Goal: Task Accomplishment & Management: Manage account settings

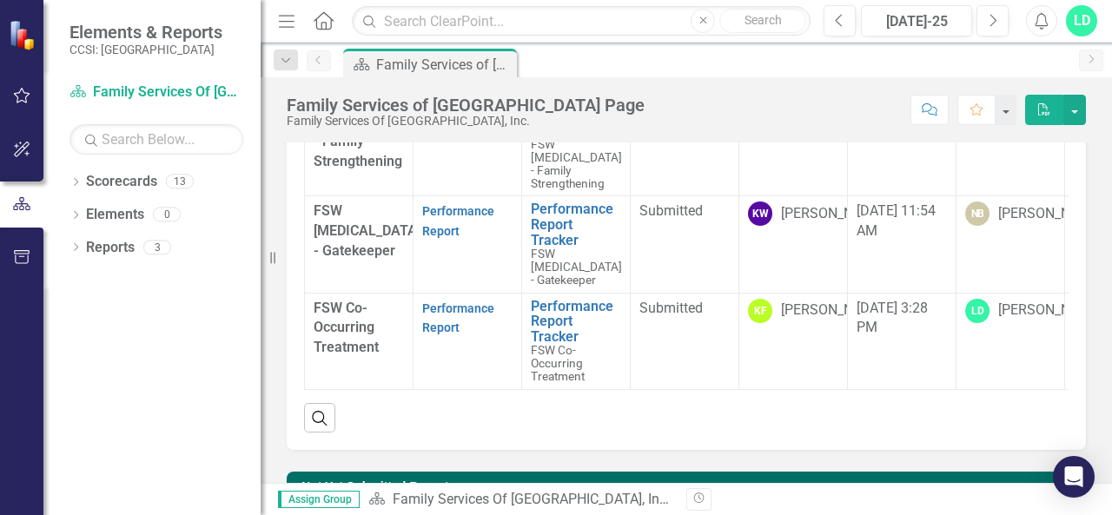
scroll to position [157, 0]
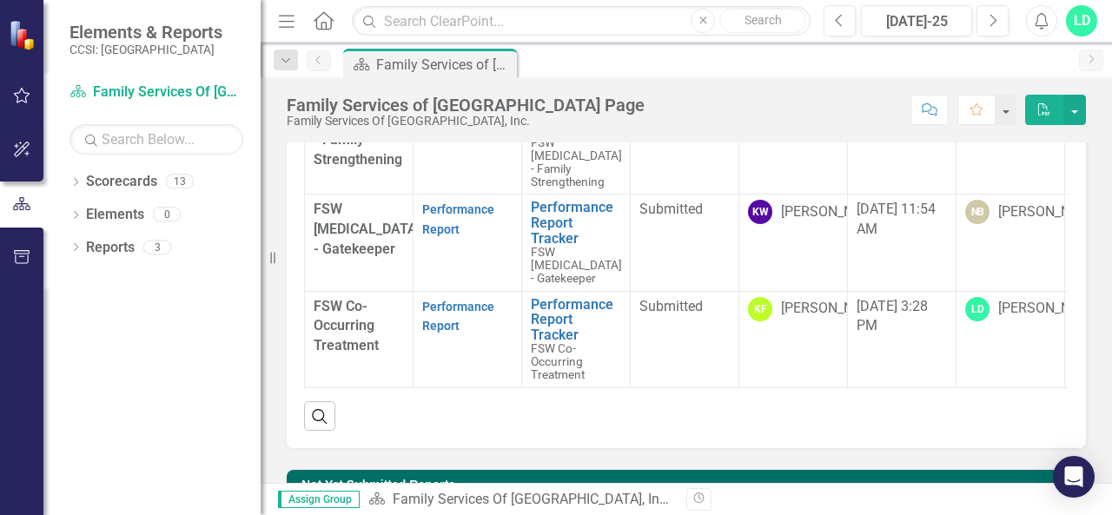
click at [446, 313] on strong "Performance Report" at bounding box center [458, 316] width 72 height 36
click at [442, 332] on link "Performance Report" at bounding box center [458, 317] width 72 height 34
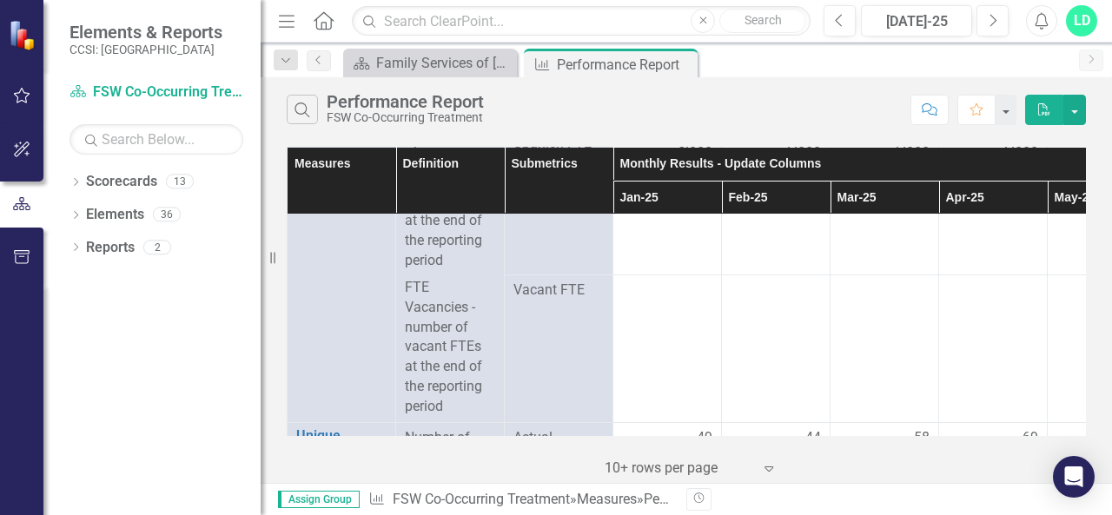
scroll to position [264, 0]
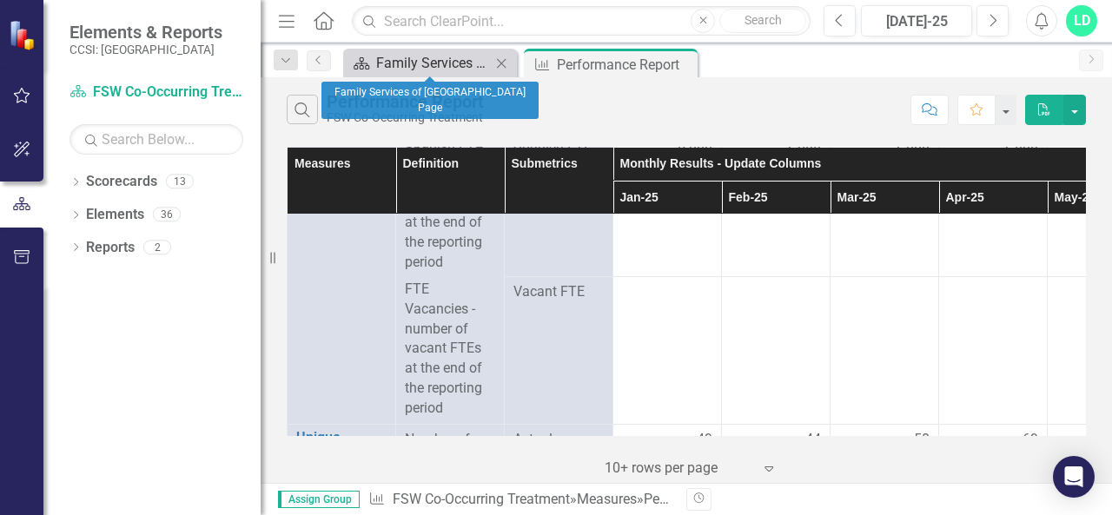
click at [452, 63] on div "Family Services of [GEOGRAPHIC_DATA] Page" at bounding box center [433, 63] width 115 height 22
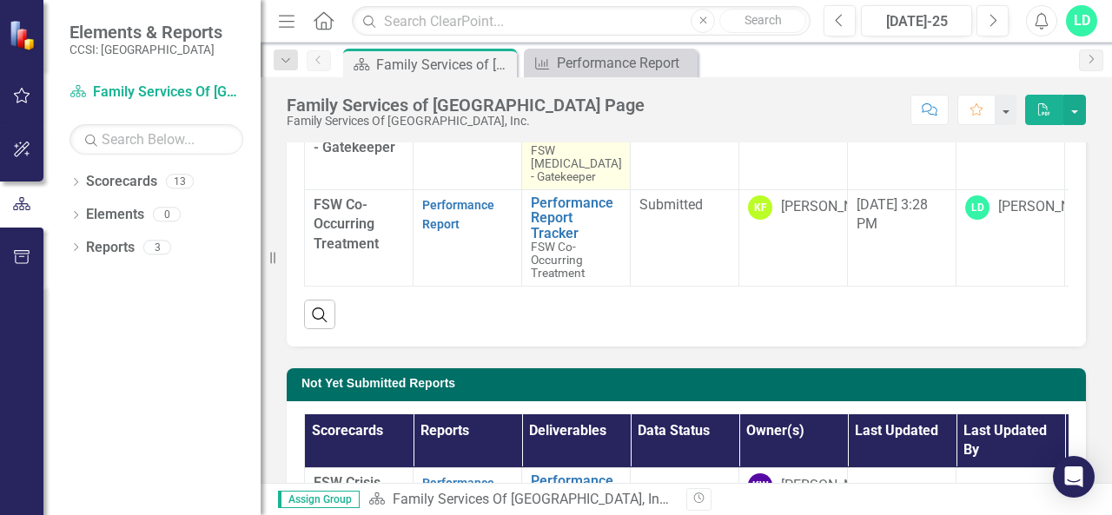
scroll to position [260, 0]
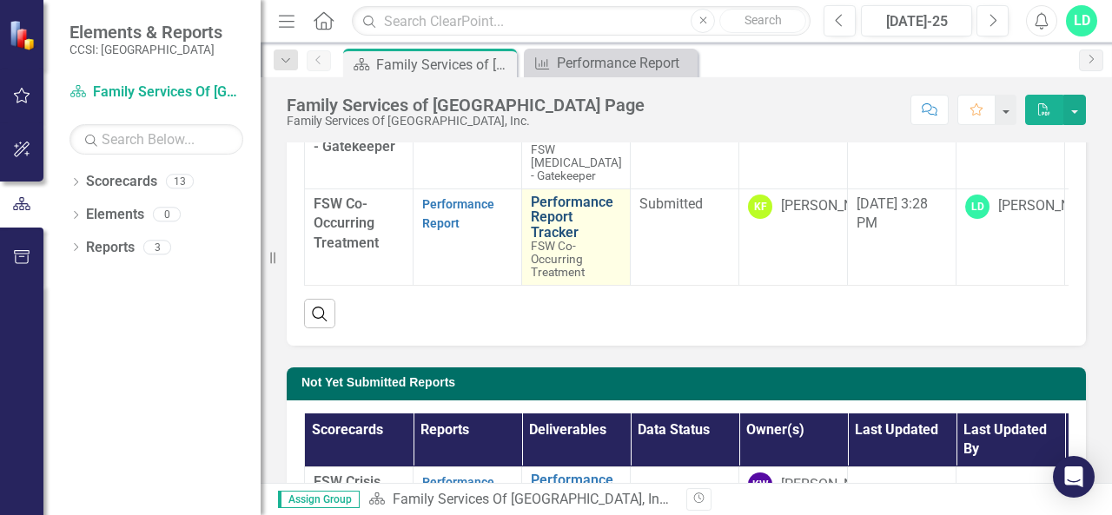
click at [552, 223] on link "Performance Report Tracker" at bounding box center [576, 218] width 90 height 46
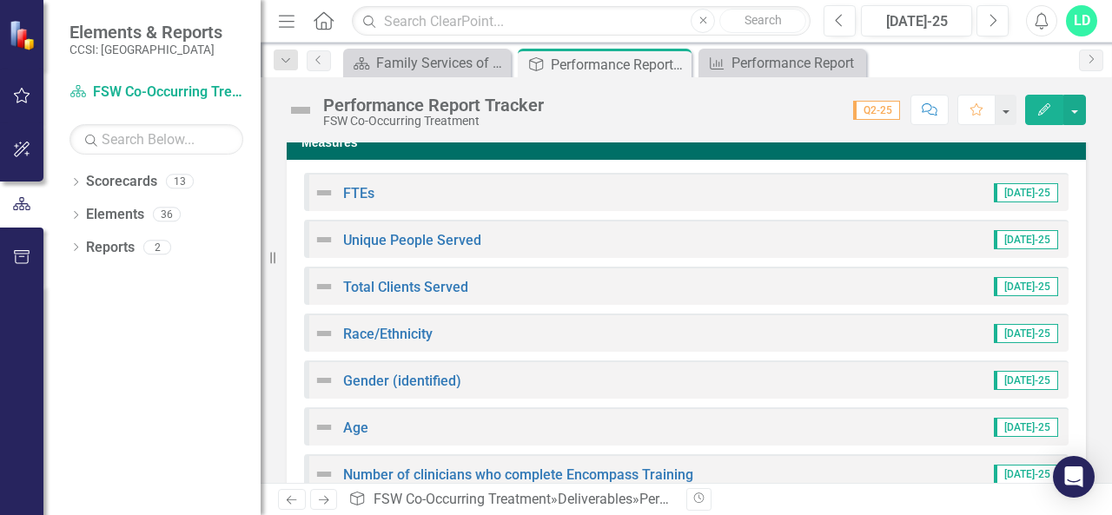
scroll to position [238, 0]
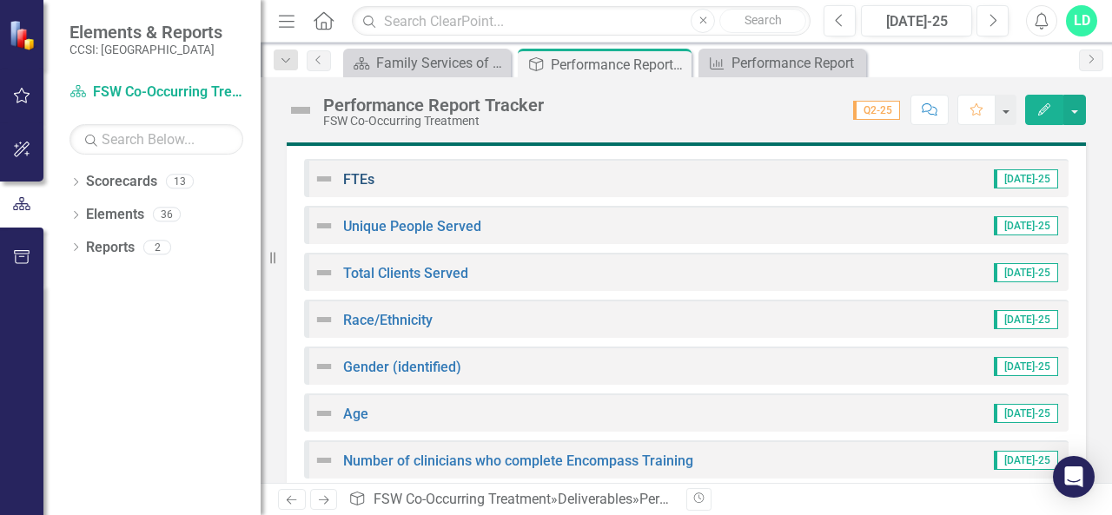
click at [352, 182] on link "FTEs" at bounding box center [358, 179] width 31 height 17
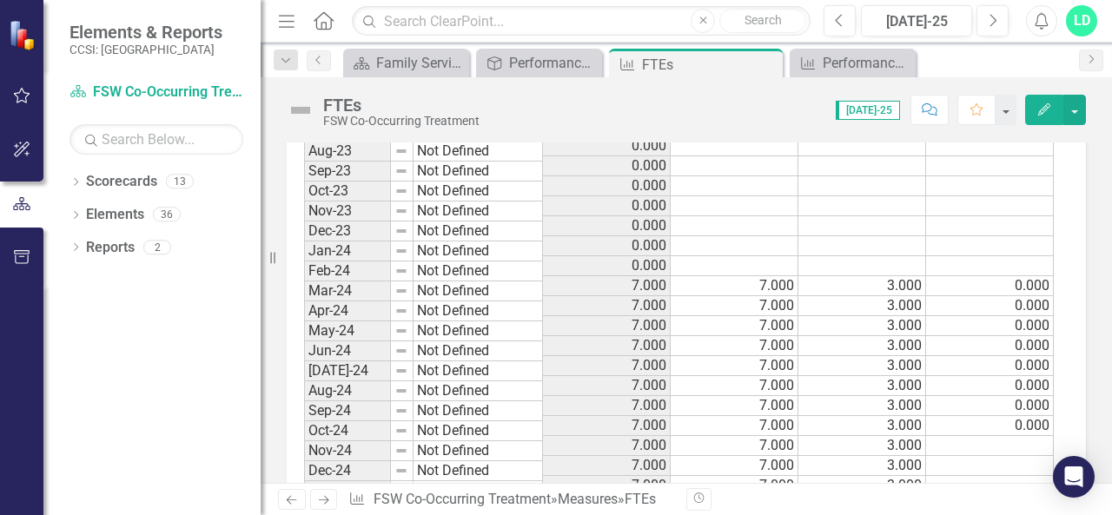
scroll to position [1781, 0]
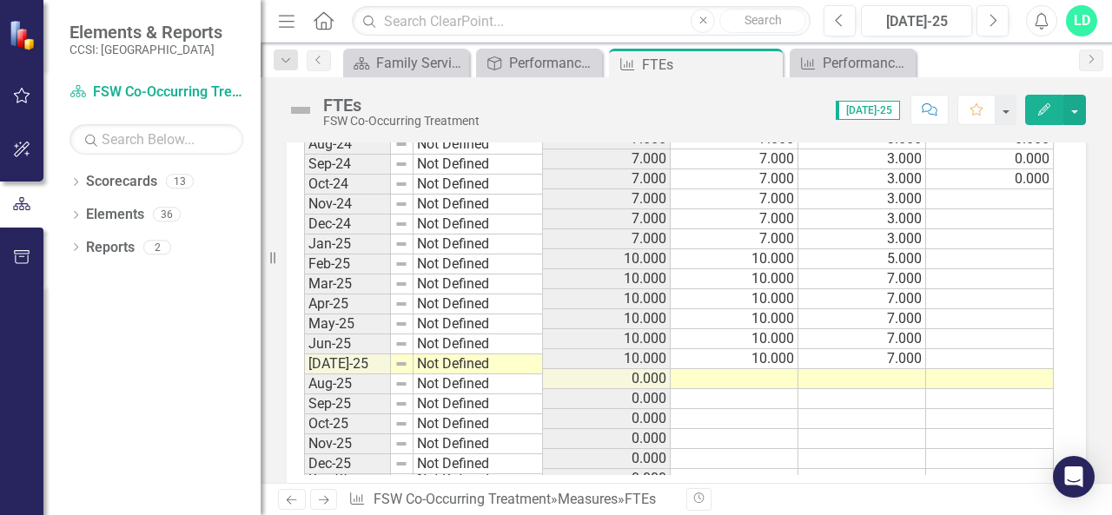
click at [773, 369] on td at bounding box center [735, 379] width 128 height 20
type textarea "1"
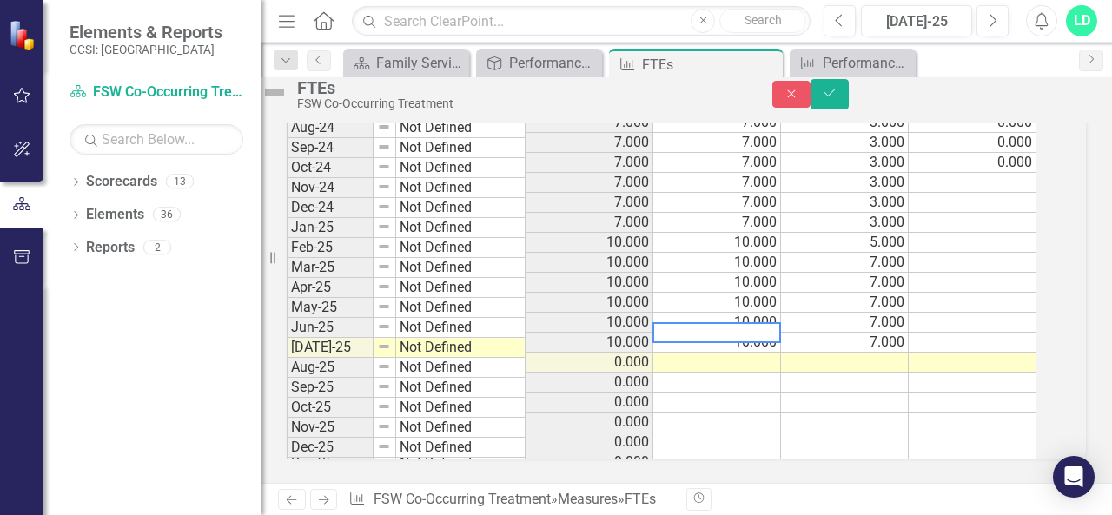
type textarea "0"
click at [900, 353] on td at bounding box center [845, 363] width 128 height 20
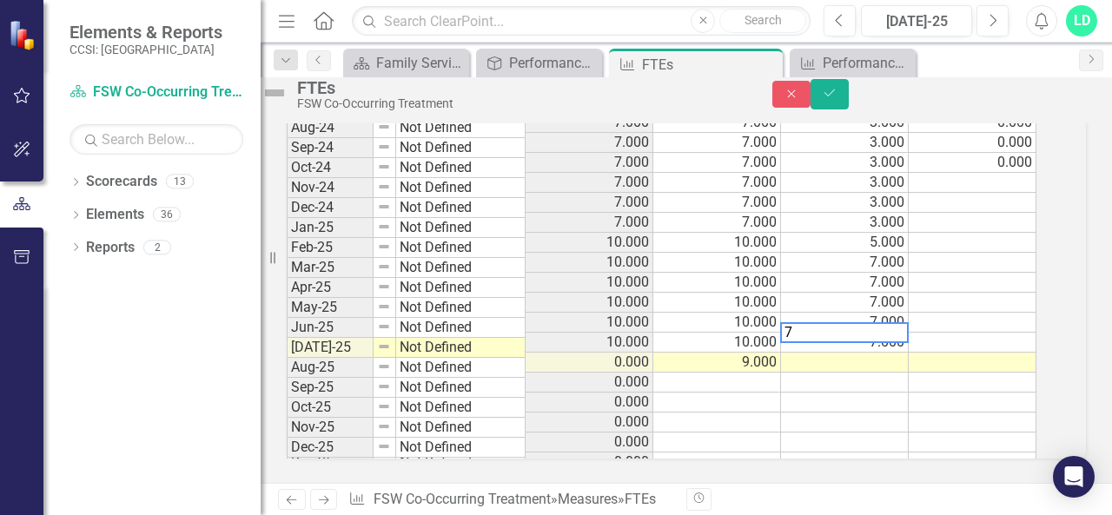
type textarea "7"
click at [963, 353] on td at bounding box center [972, 363] width 128 height 20
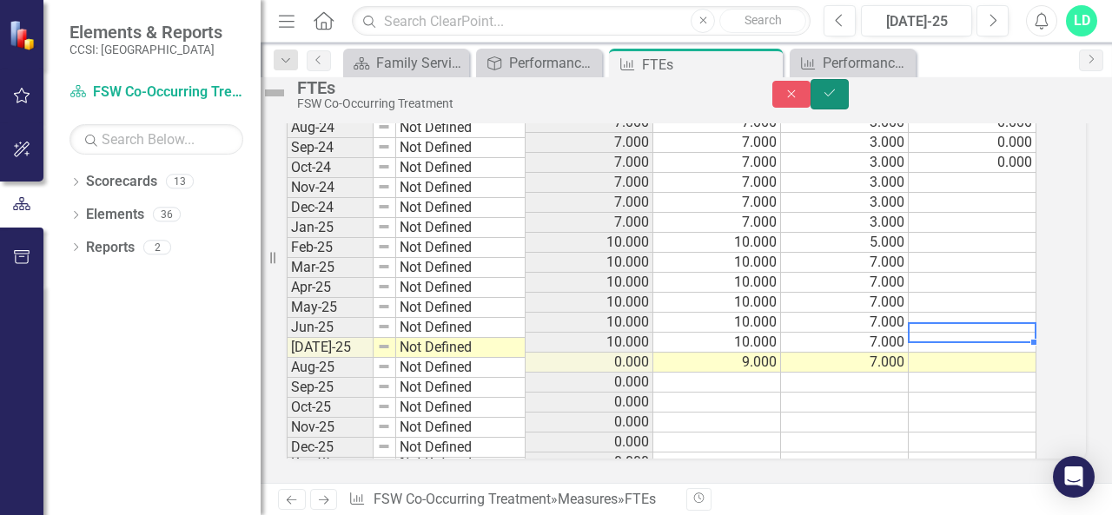
click at [837, 99] on icon "Save" at bounding box center [830, 93] width 16 height 12
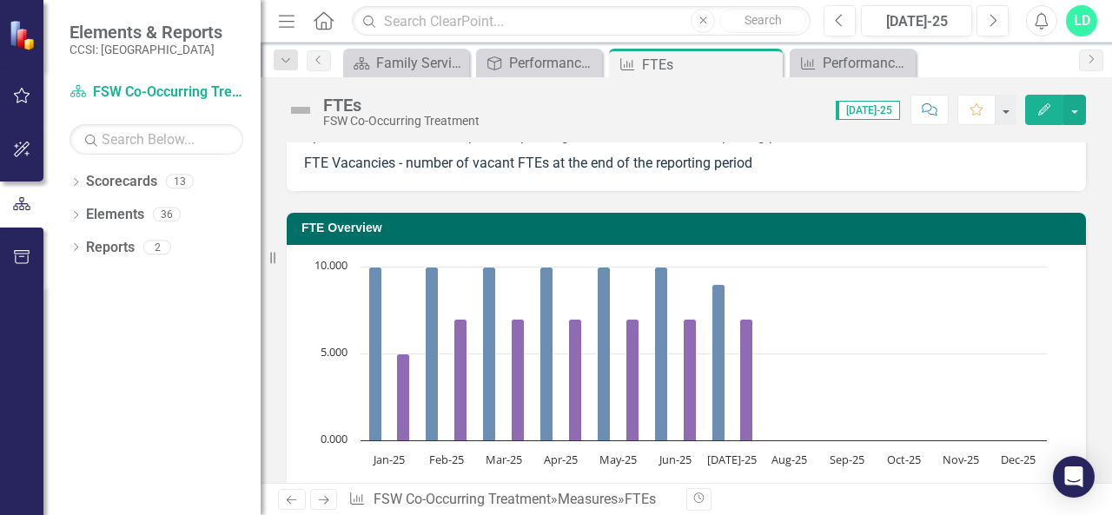
scroll to position [0, 0]
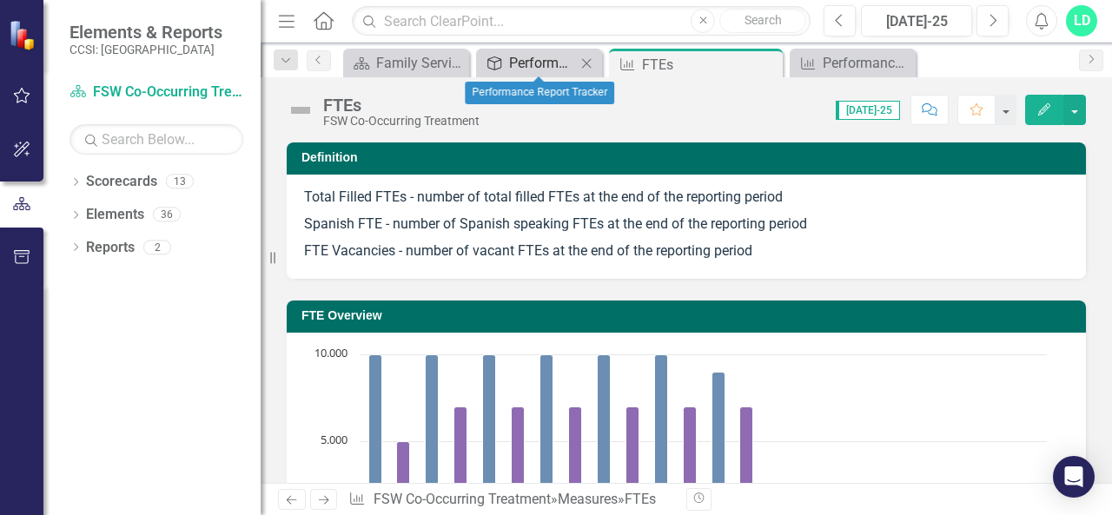
click at [531, 56] on div "Performance Report Tracker" at bounding box center [542, 63] width 67 height 22
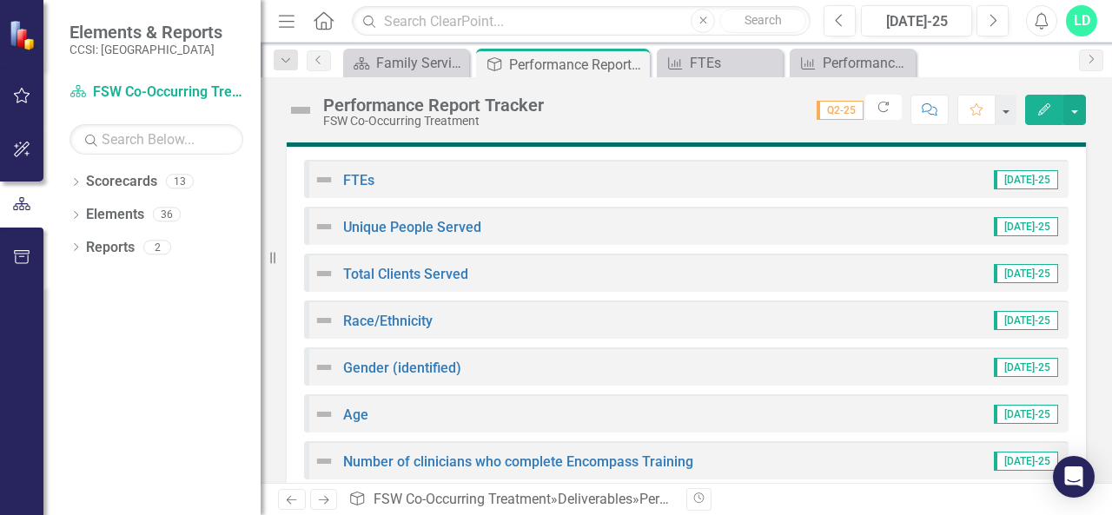
scroll to position [262, 0]
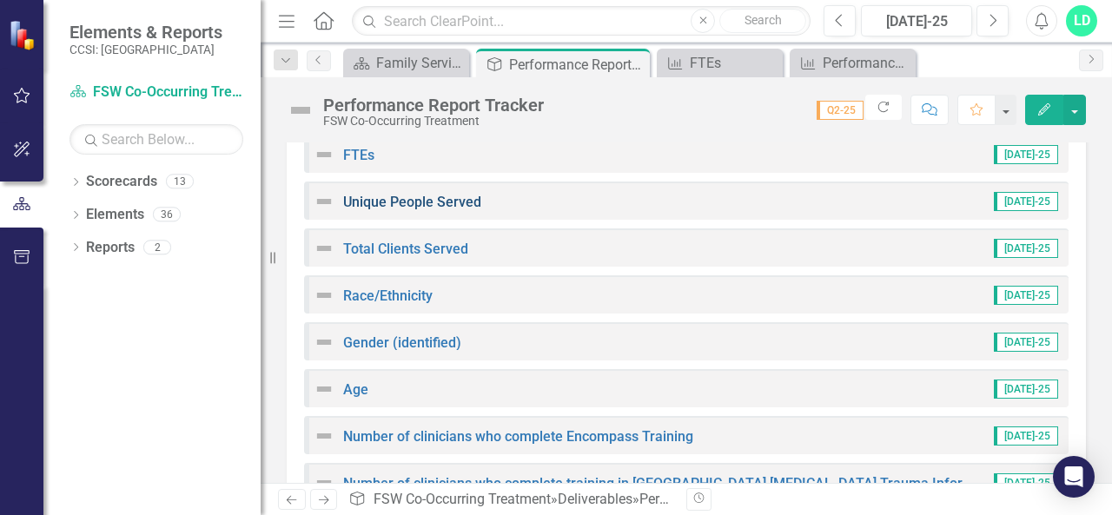
click at [422, 202] on link "Unique People Served" at bounding box center [412, 202] width 138 height 17
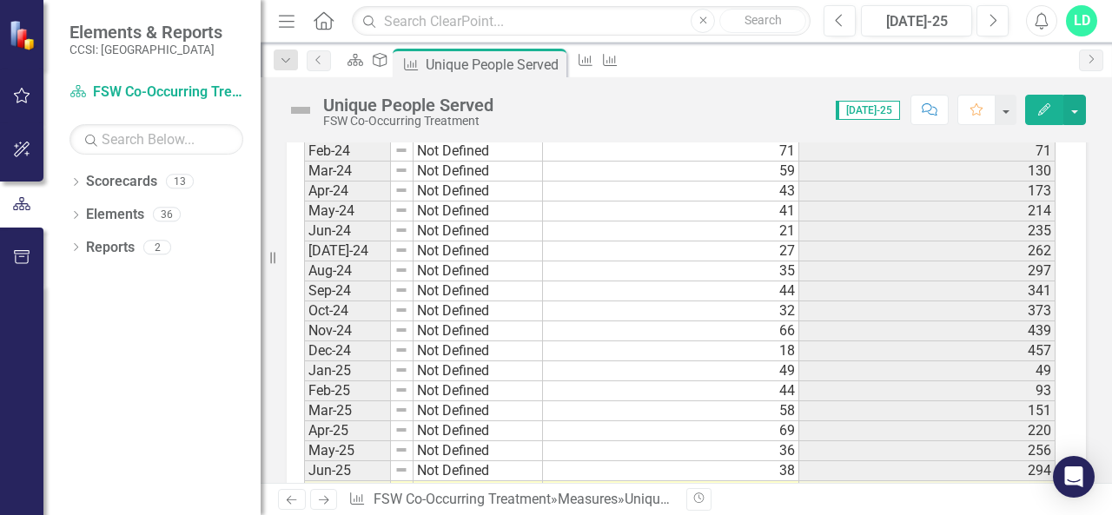
scroll to position [1761, 0]
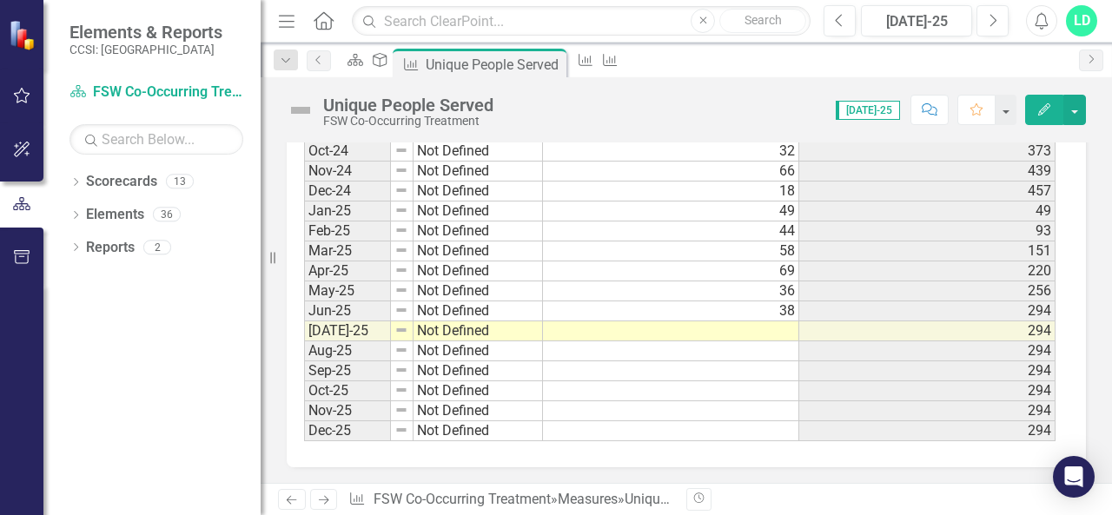
click at [783, 321] on td at bounding box center [671, 331] width 256 height 20
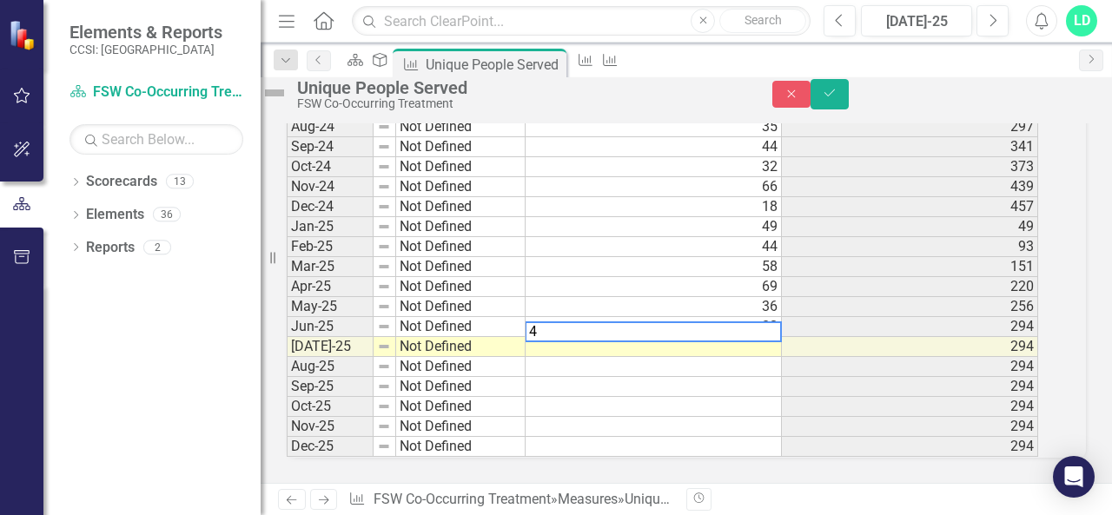
scroll to position [1771, 0]
type textarea "40"
click at [835, 96] on icon "submit" at bounding box center [829, 92] width 10 height 7
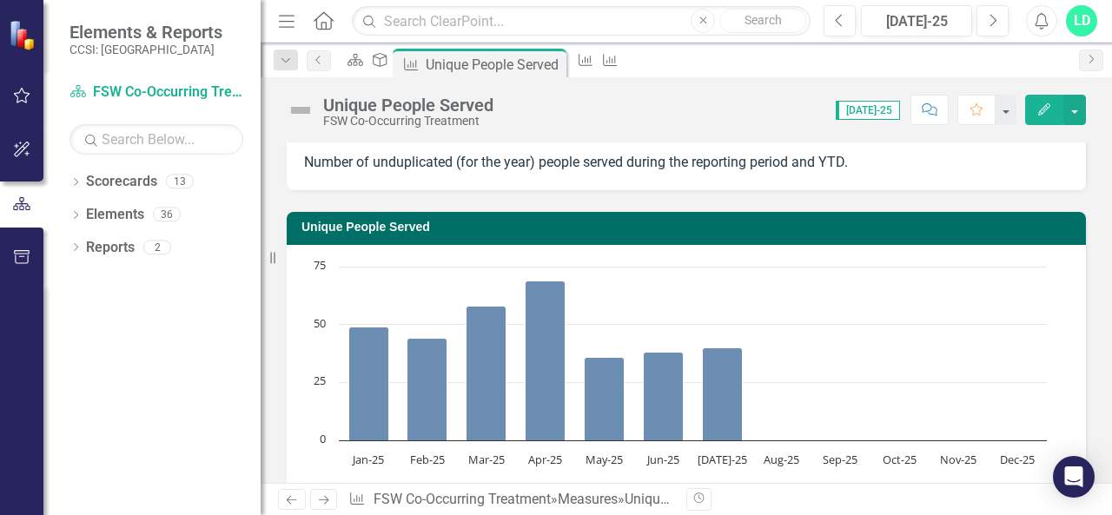
scroll to position [0, 0]
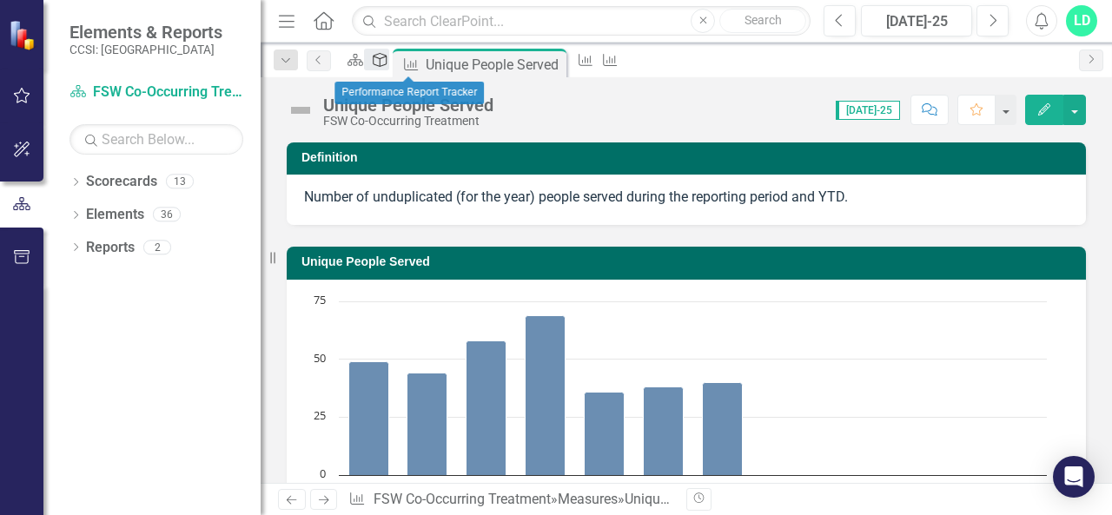
click at [388, 63] on icon "Deliverable" at bounding box center [379, 60] width 17 height 14
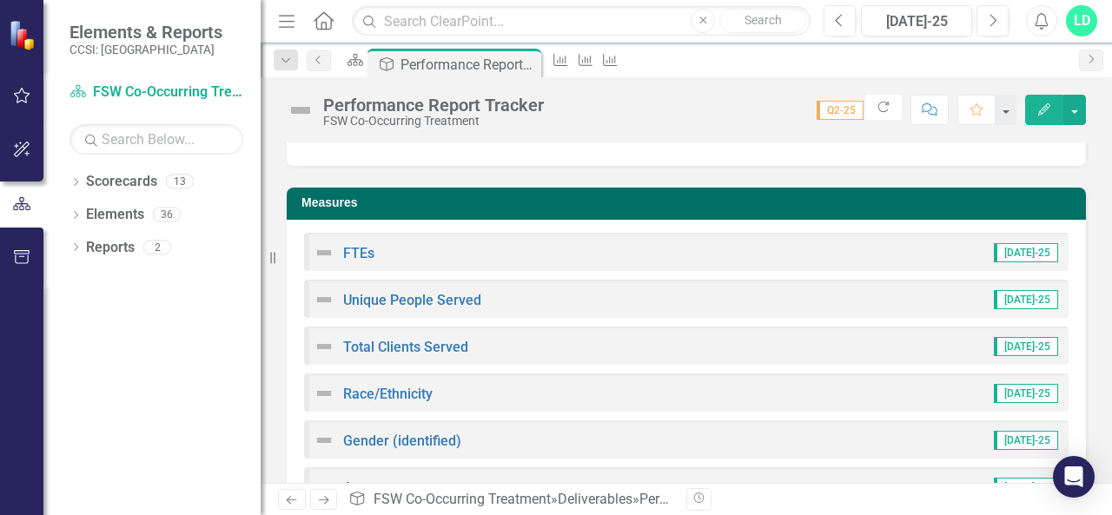
scroll to position [234, 0]
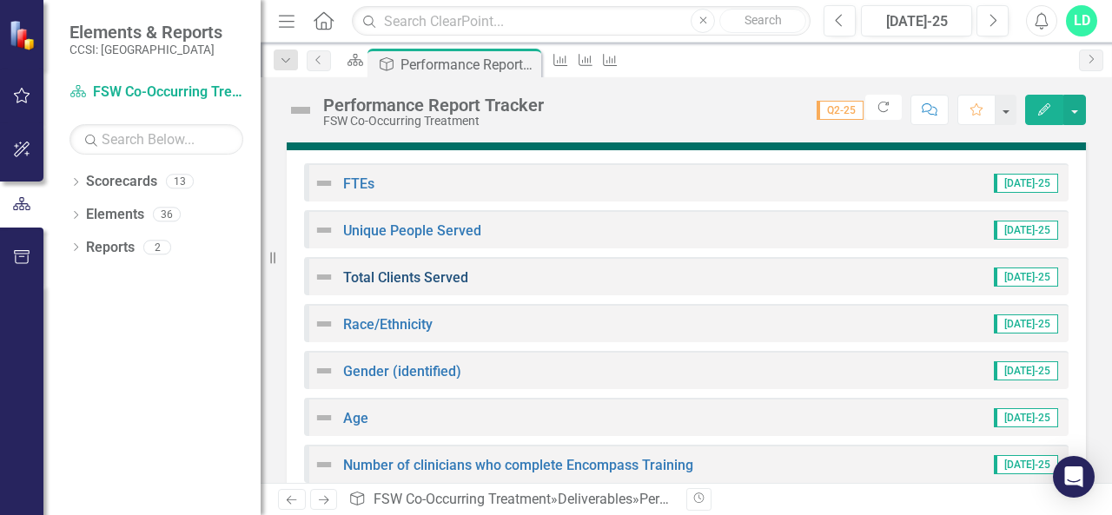
click at [425, 282] on link "Total Clients Served" at bounding box center [405, 277] width 125 height 17
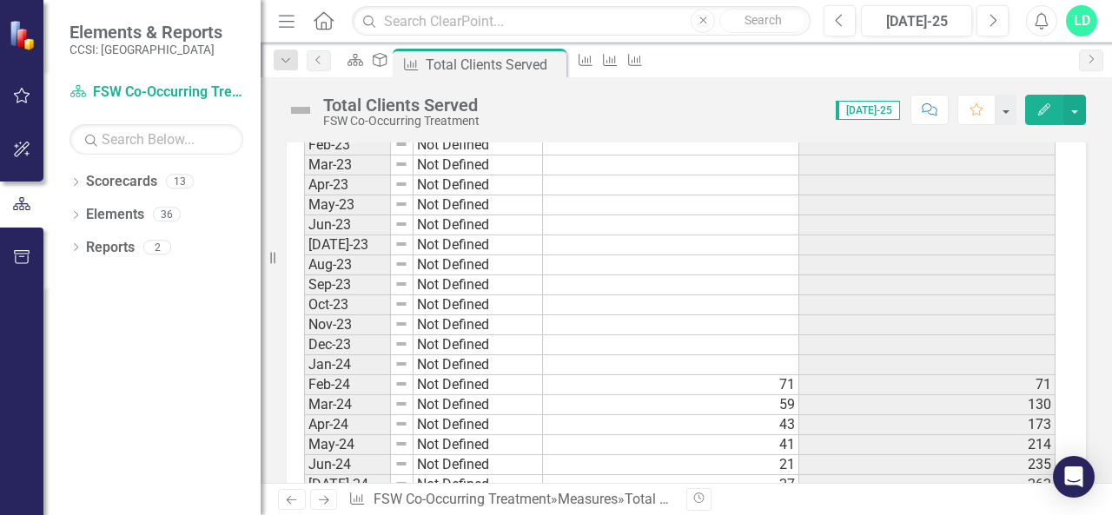
scroll to position [1665, 0]
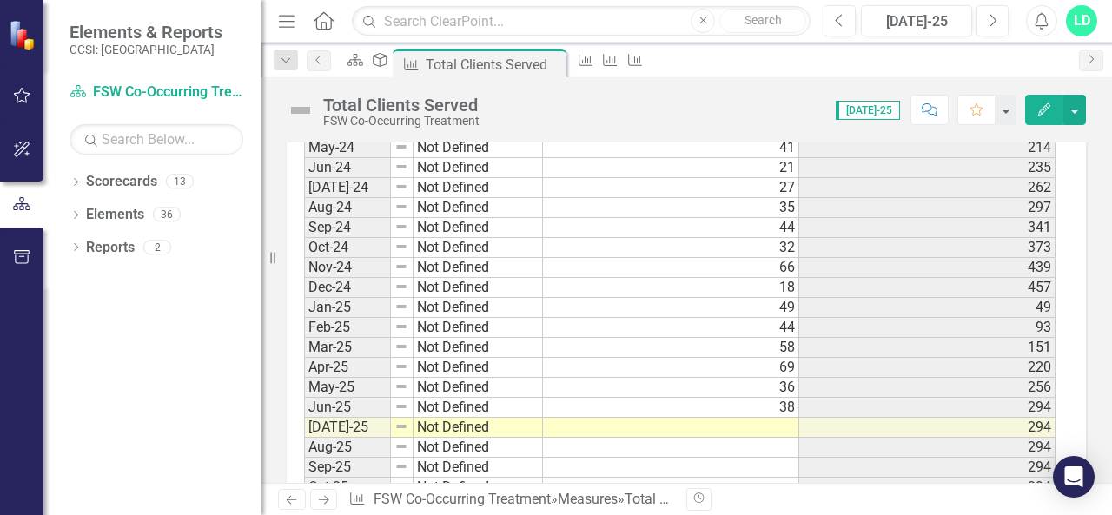
click at [782, 418] on td at bounding box center [671, 428] width 256 height 20
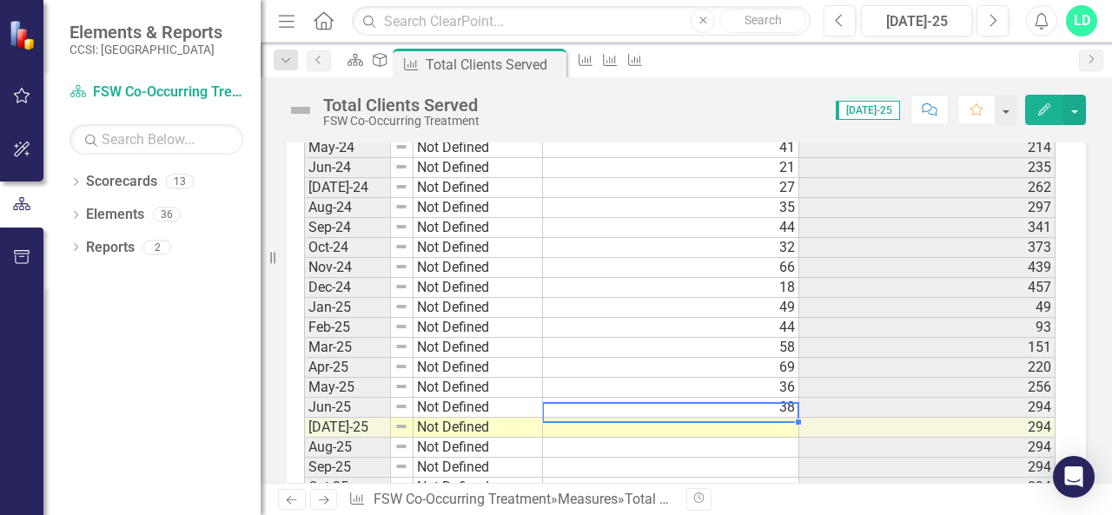
scroll to position [1675, 0]
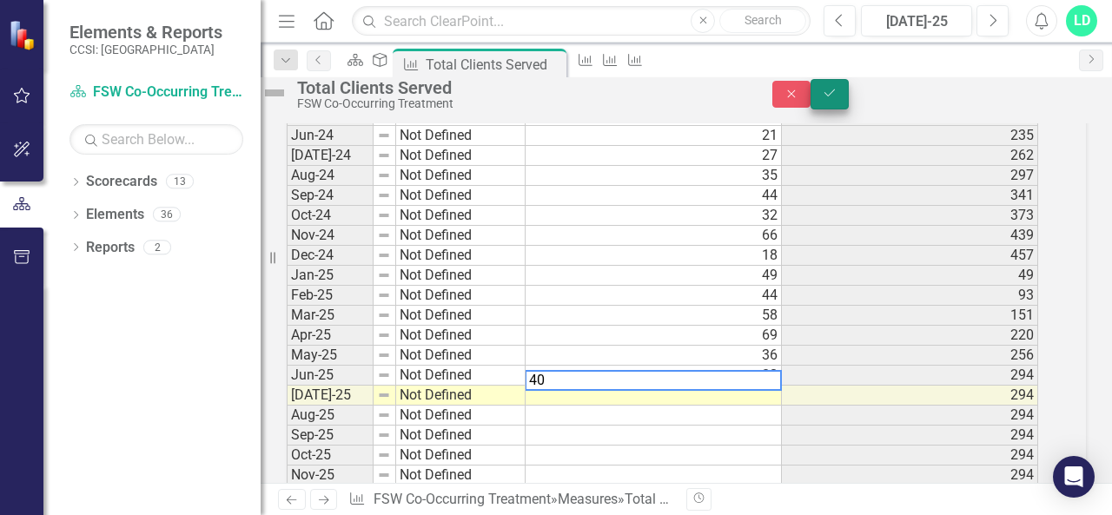
type textarea "40"
click at [837, 97] on icon "Save" at bounding box center [830, 93] width 16 height 12
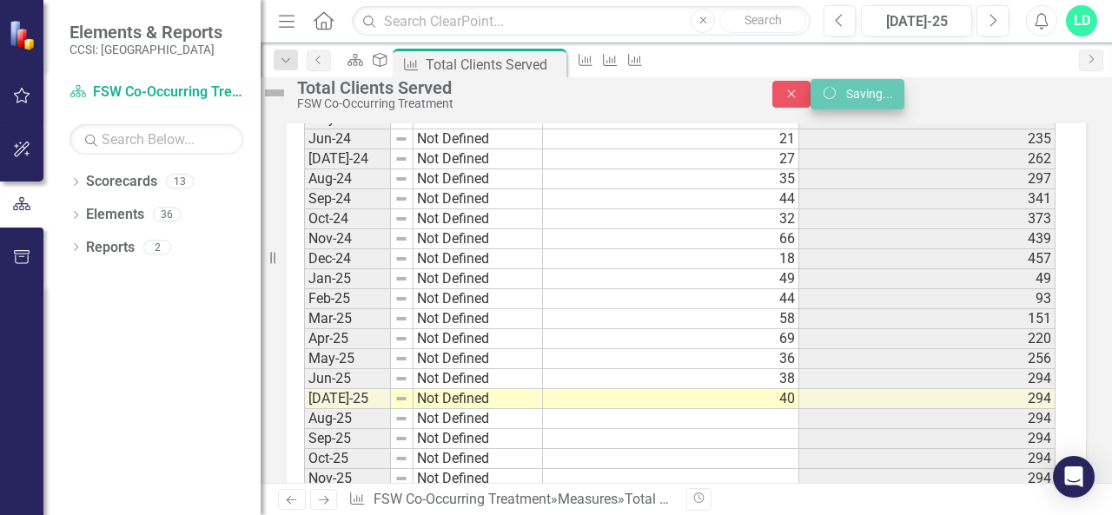
scroll to position [1665, 0]
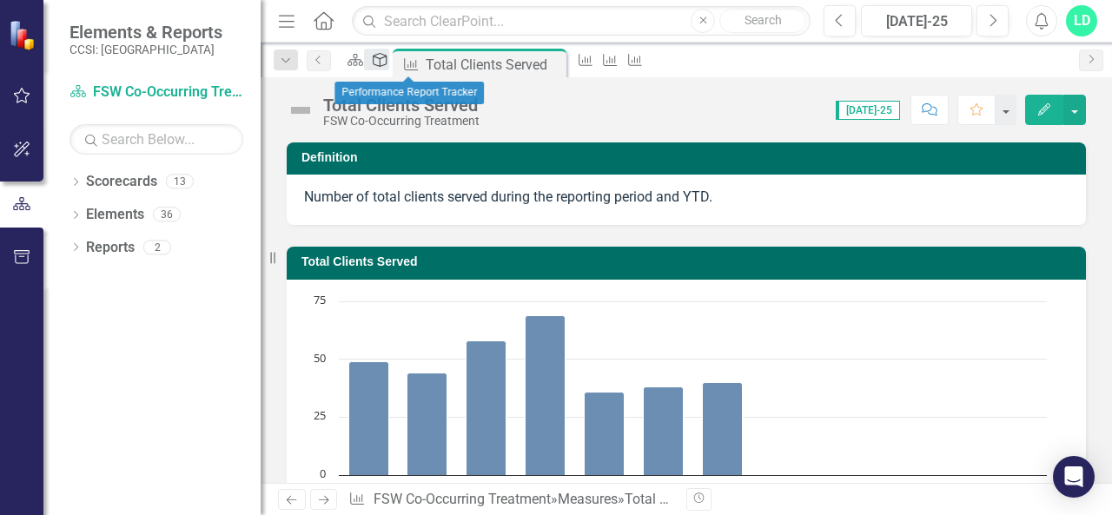
click at [388, 61] on icon "Deliverable" at bounding box center [379, 60] width 17 height 14
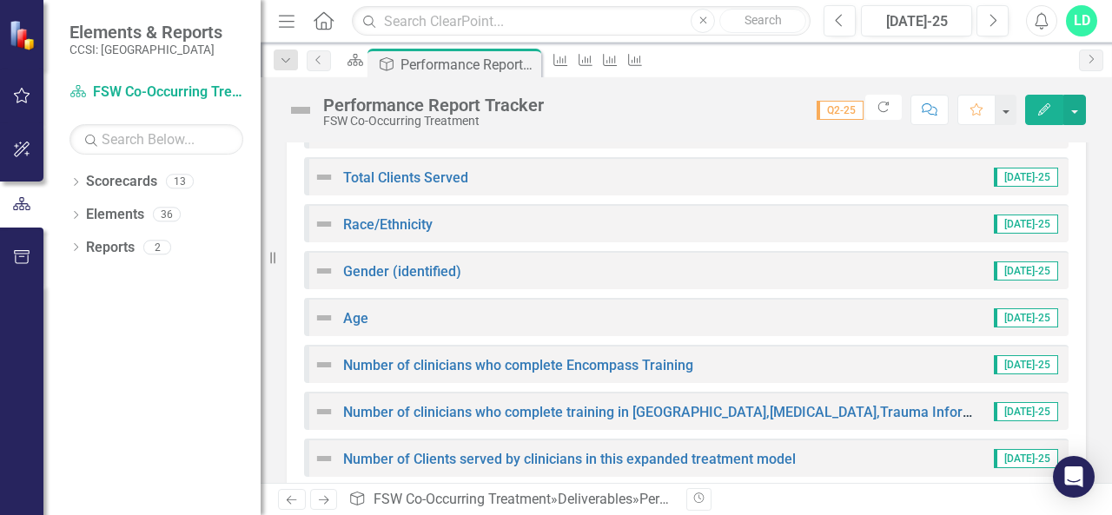
scroll to position [341, 0]
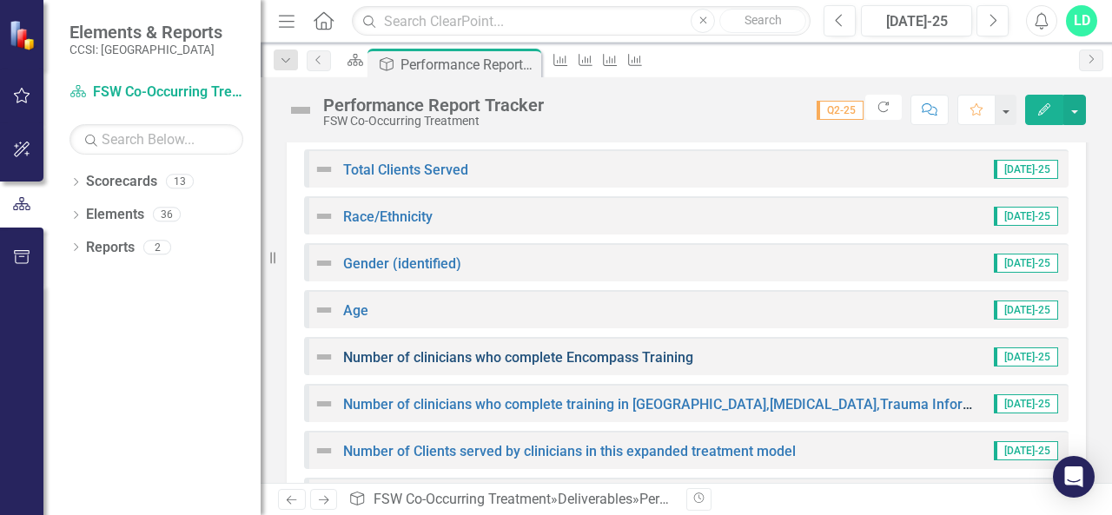
click at [450, 355] on link "Number of clinicians who complete Encompass Training" at bounding box center [518, 357] width 350 height 17
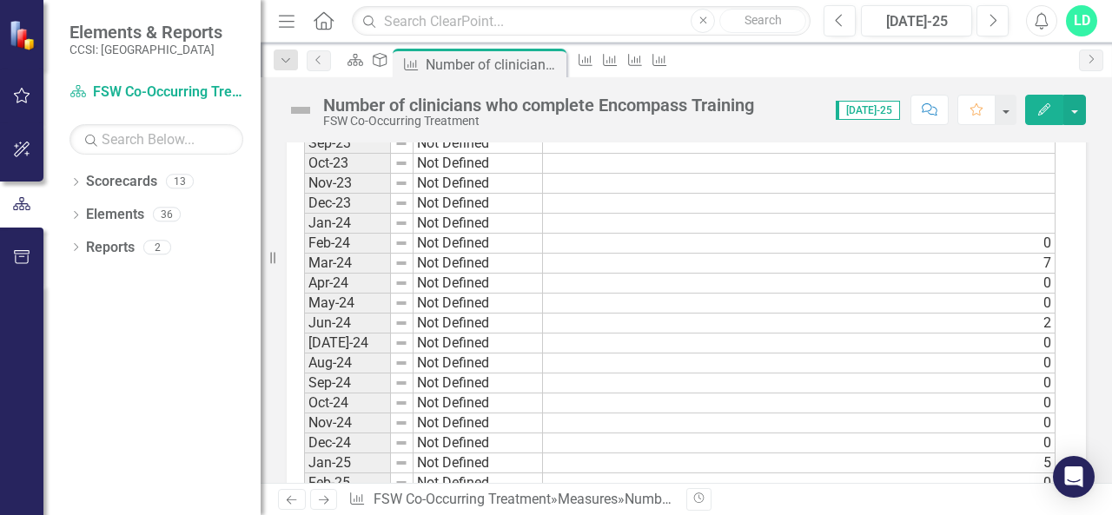
scroll to position [1334, 0]
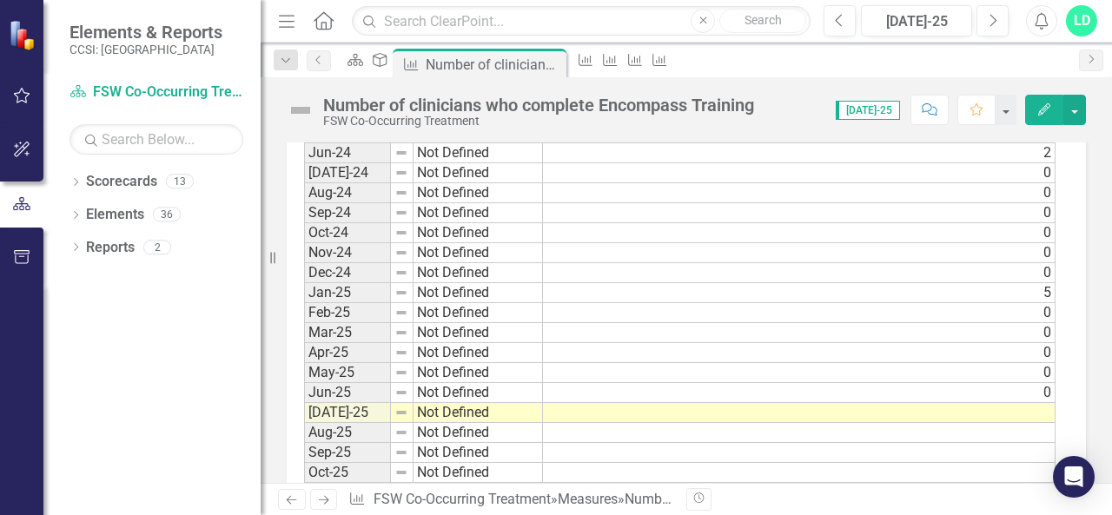
click at [1040, 403] on td at bounding box center [799, 413] width 512 height 20
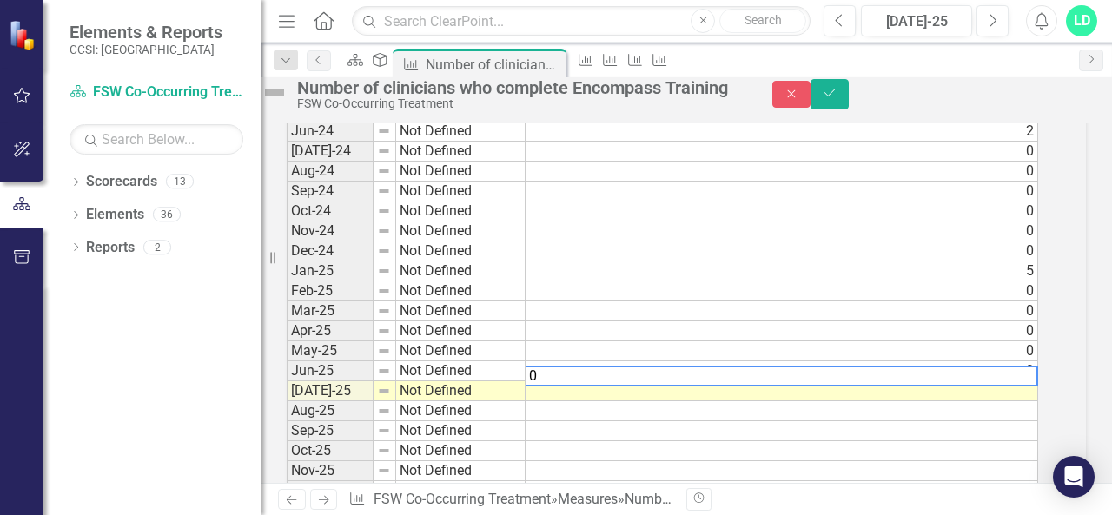
scroll to position [1344, 0]
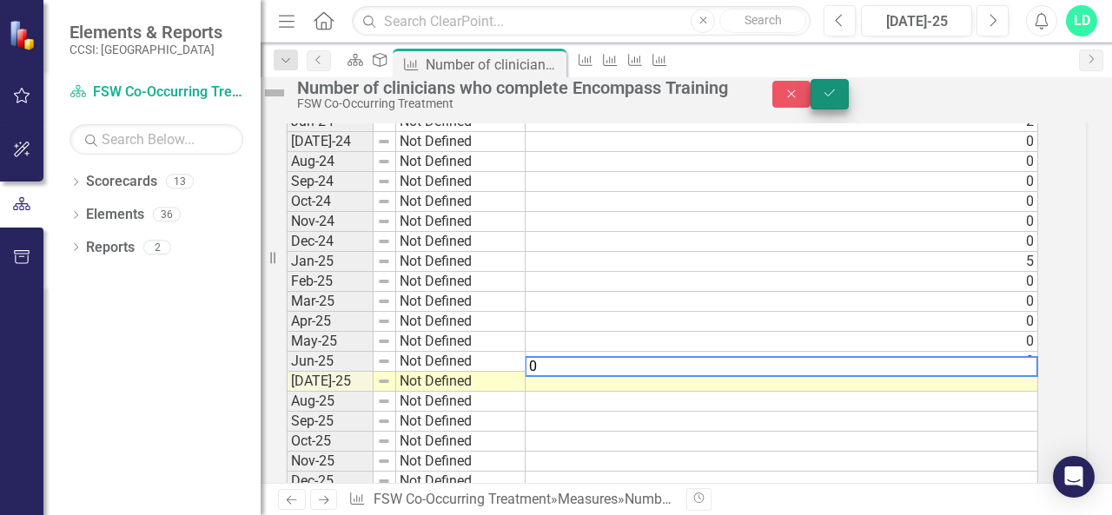
type textarea "0"
click at [837, 99] on icon "Save" at bounding box center [830, 93] width 16 height 12
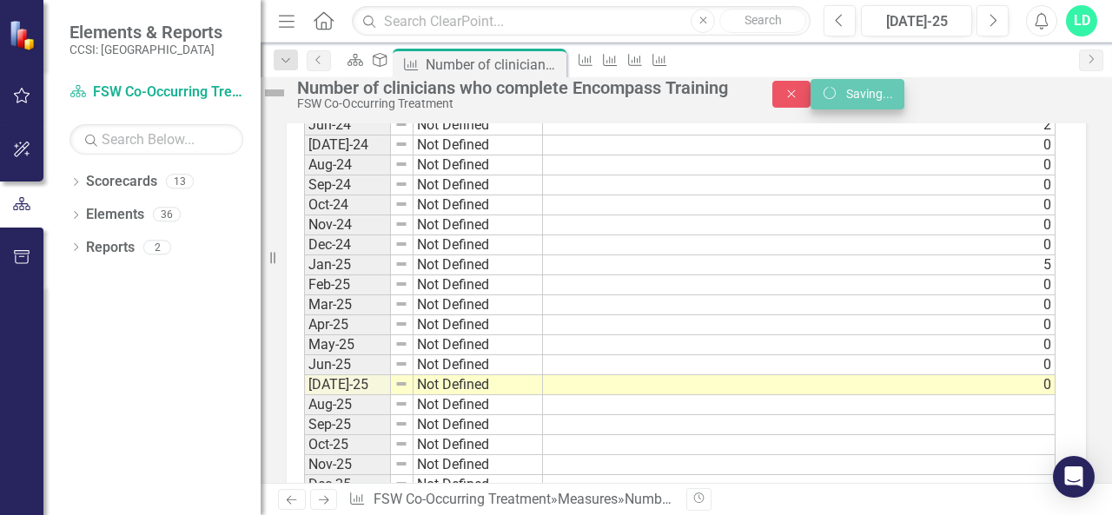
scroll to position [1334, 0]
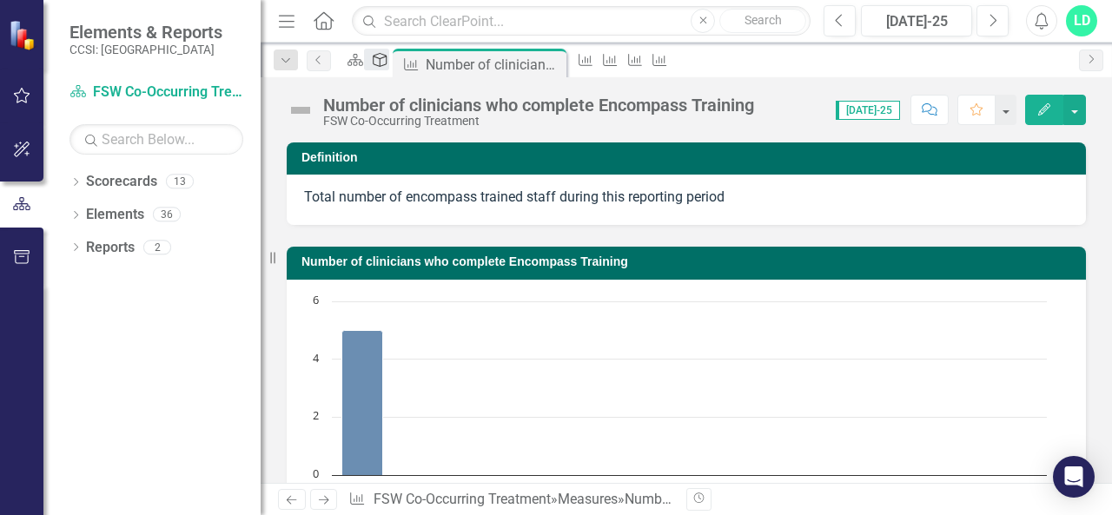
click at [387, 67] on icon at bounding box center [380, 60] width 14 height 14
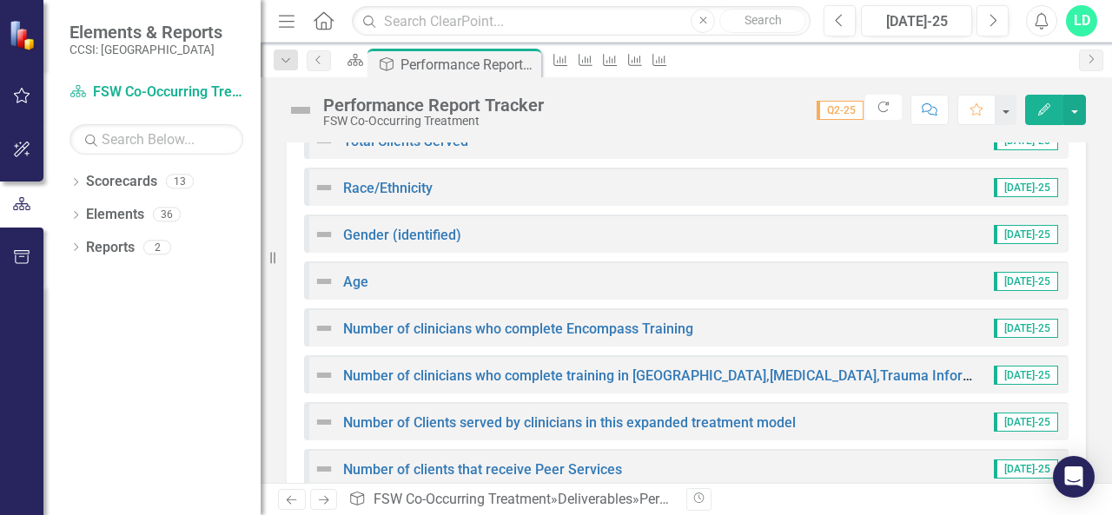
scroll to position [436, 0]
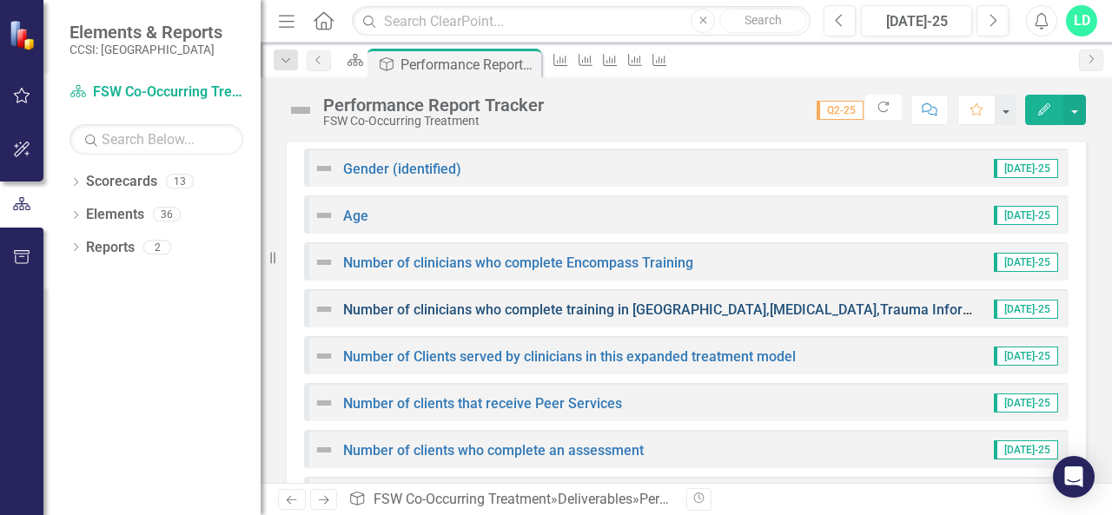
click at [559, 307] on link "Number of clinicians who complete training in [GEOGRAPHIC_DATA],[MEDICAL_DATA],…" at bounding box center [777, 309] width 868 height 17
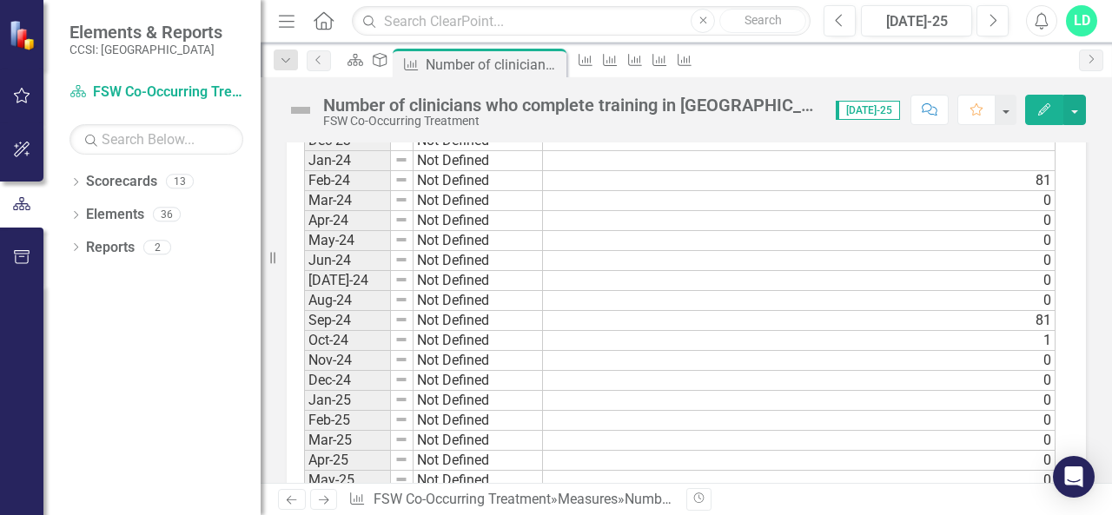
scroll to position [1416, 0]
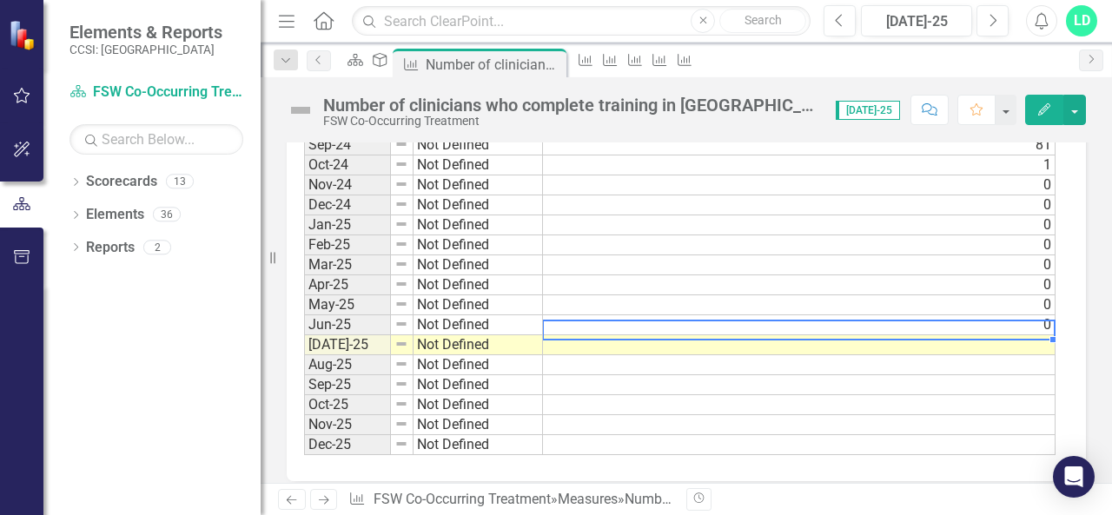
click at [1049, 335] on td at bounding box center [799, 345] width 512 height 20
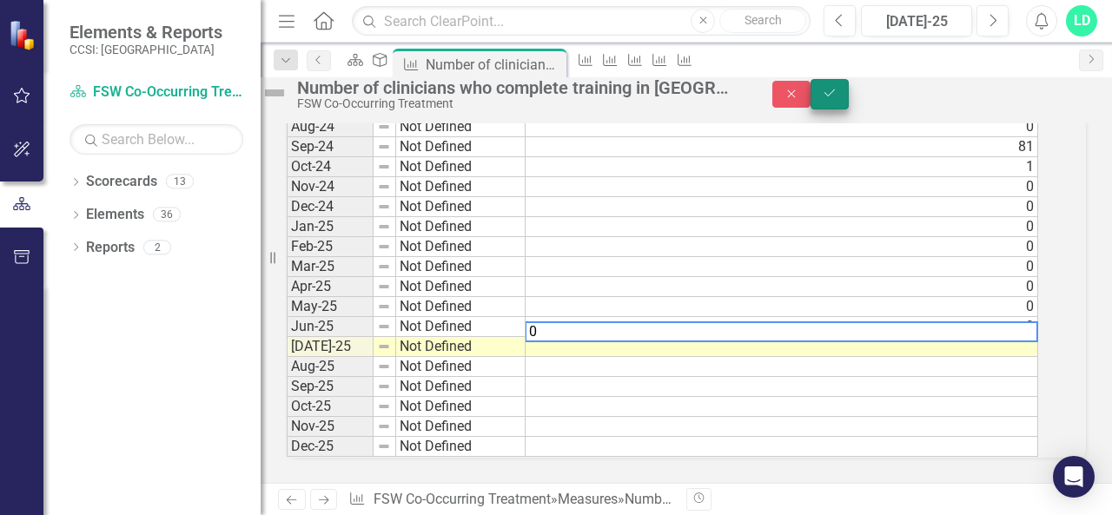
type textarea "0"
click at [849, 93] on button "Save" at bounding box center [829, 94] width 38 height 30
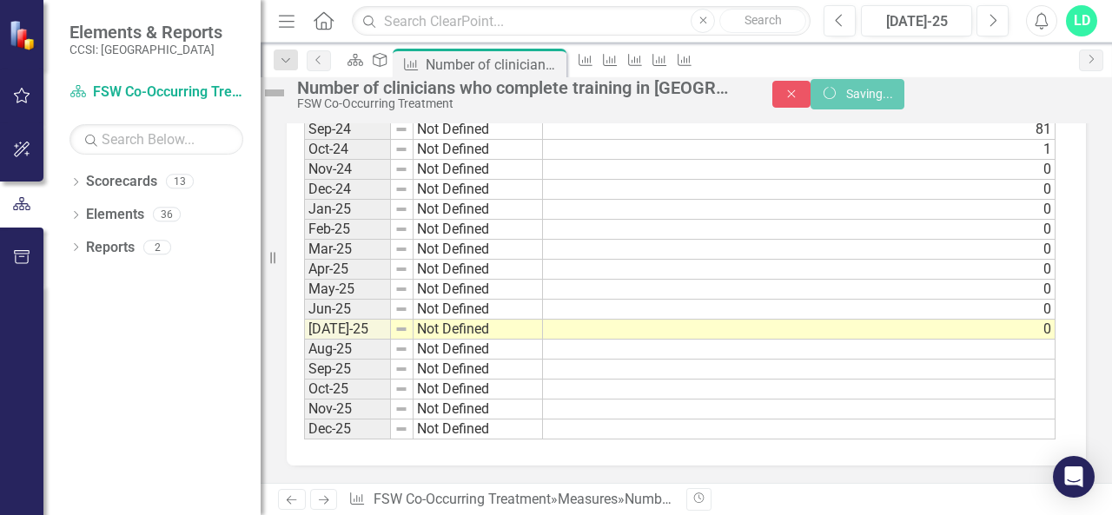
scroll to position [0, 0]
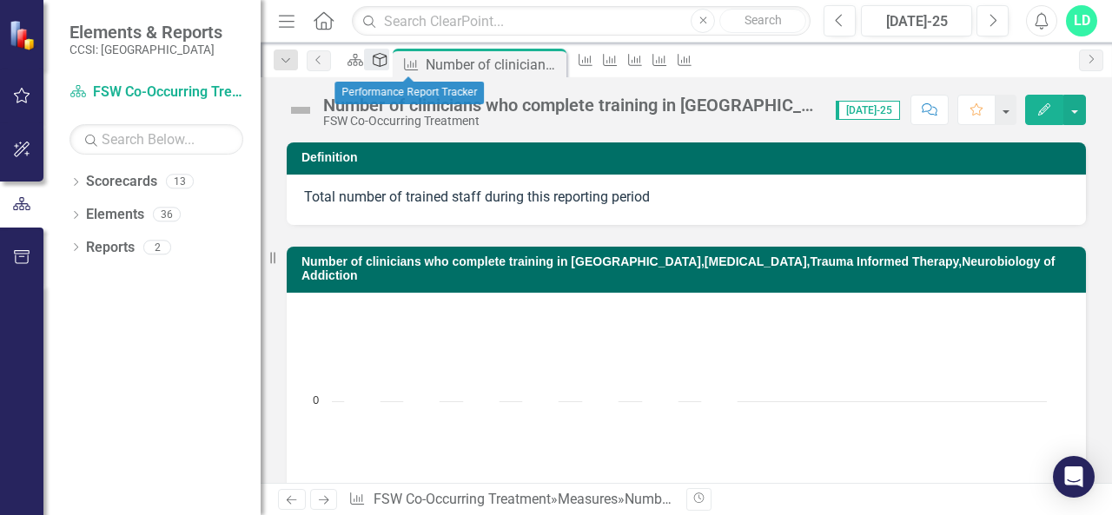
click at [388, 70] on div "Deliverable" at bounding box center [376, 60] width 24 height 22
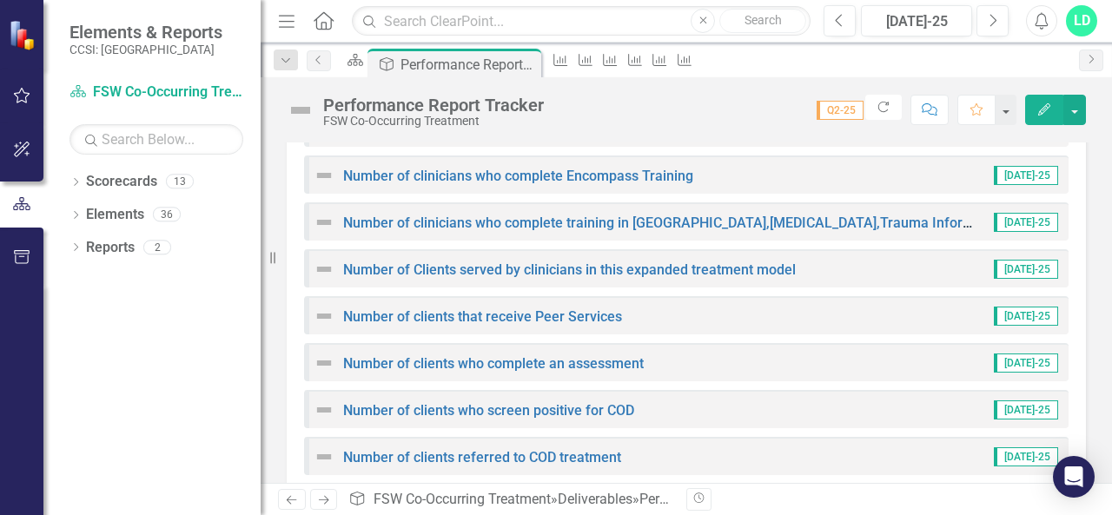
scroll to position [543, 0]
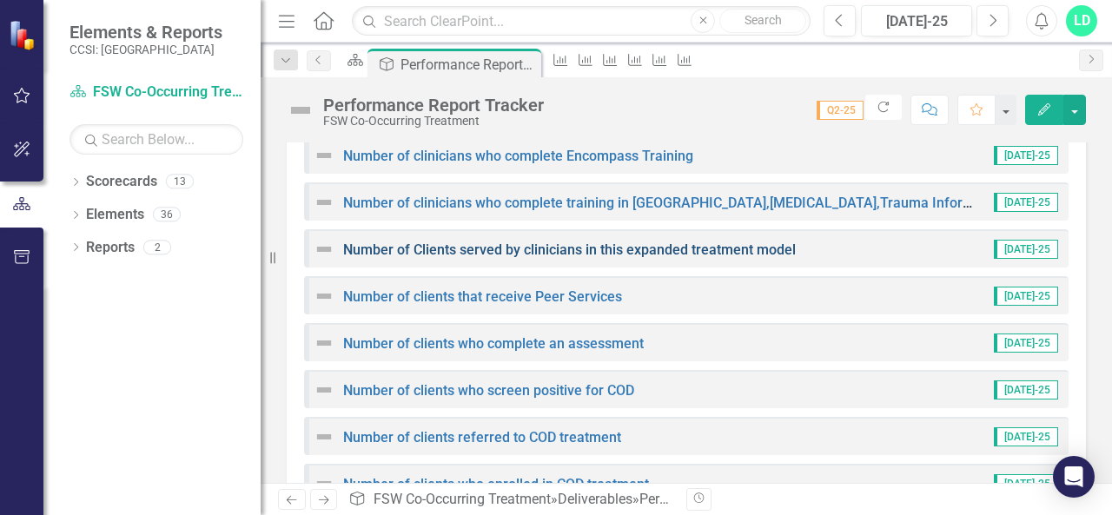
click at [549, 251] on link "Number of Clients served by clinicians in this expanded treatment model" at bounding box center [569, 249] width 453 height 17
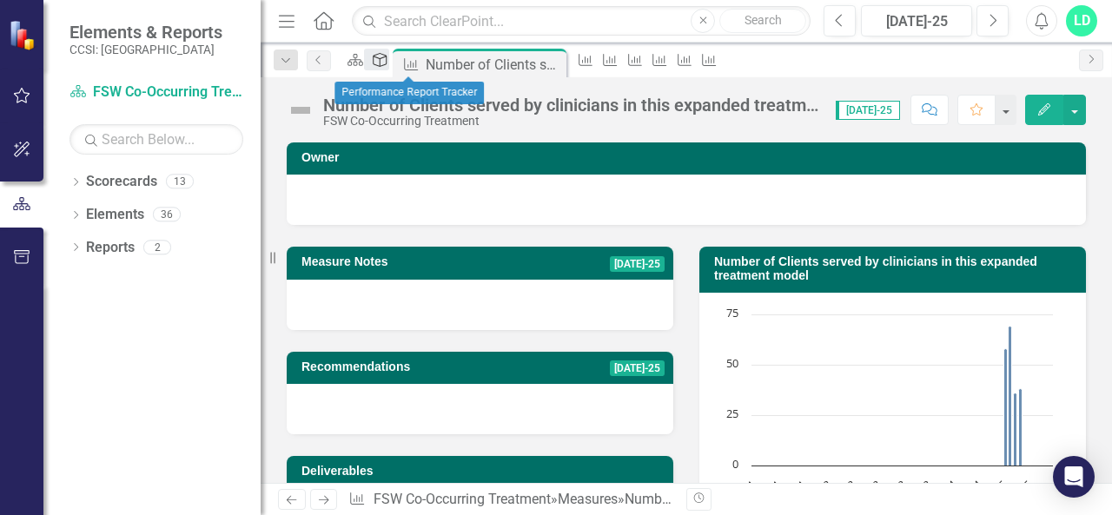
click at [388, 65] on icon "Deliverable" at bounding box center [379, 60] width 17 height 14
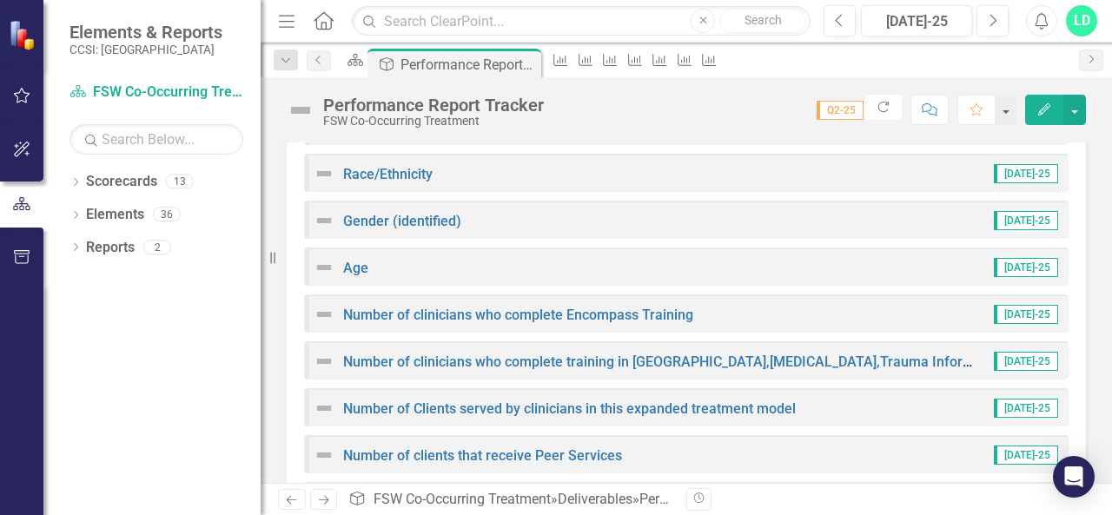
scroll to position [398, 0]
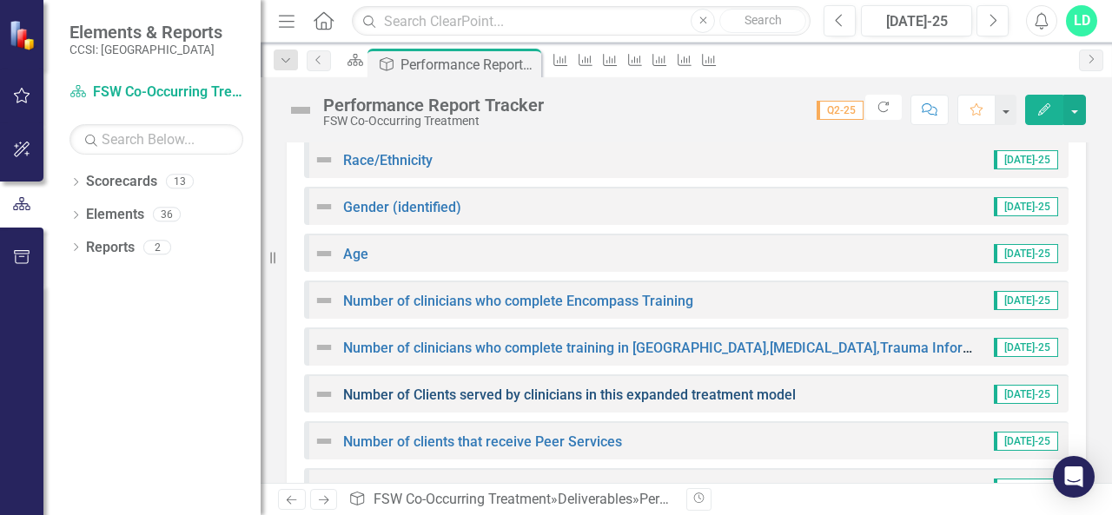
click at [525, 398] on link "Number of Clients served by clinicians in this expanded treatment model" at bounding box center [569, 395] width 453 height 17
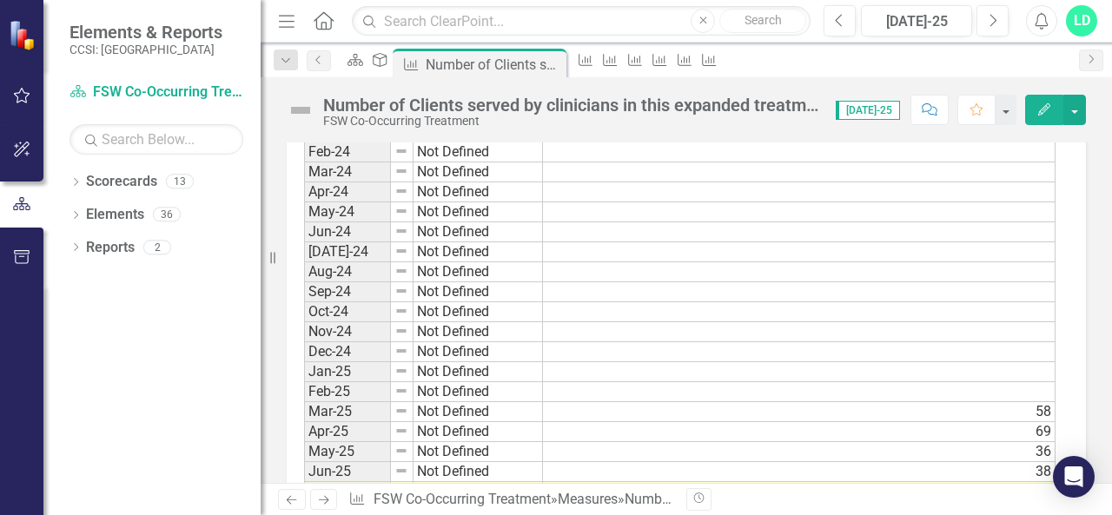
scroll to position [1430, 0]
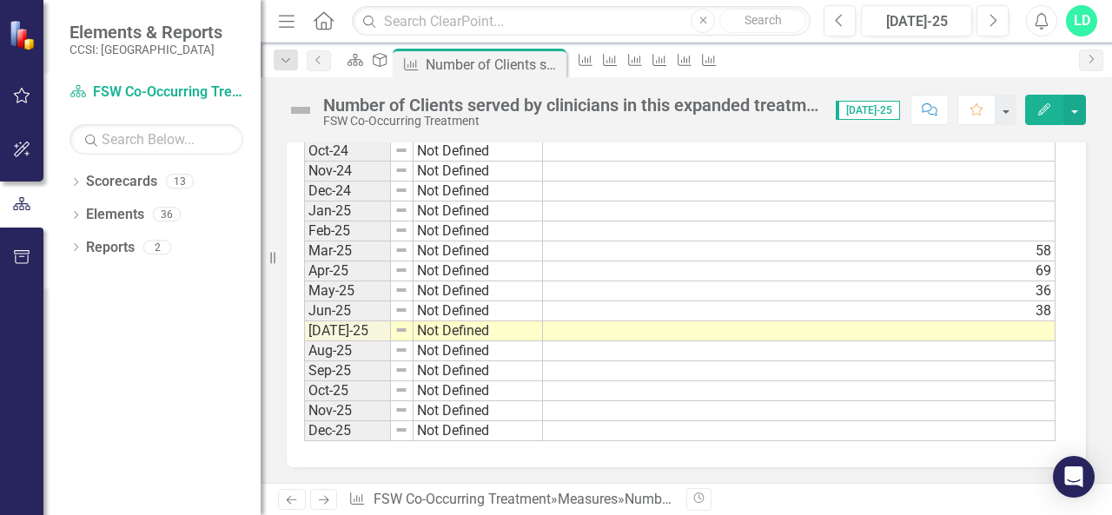
click at [1022, 321] on td at bounding box center [799, 331] width 512 height 20
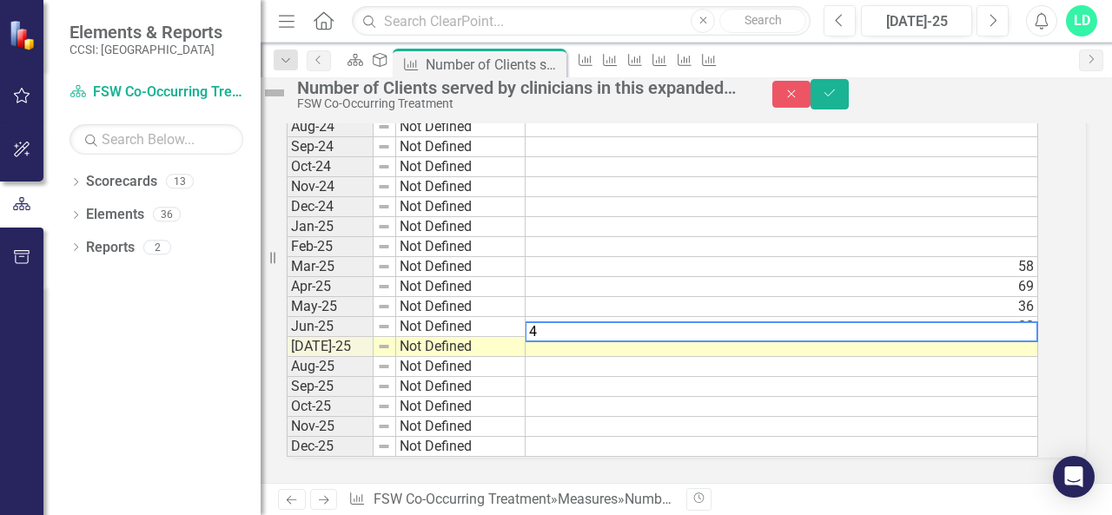
scroll to position [1440, 0]
type textarea "40"
click at [837, 99] on icon "Save" at bounding box center [830, 93] width 16 height 12
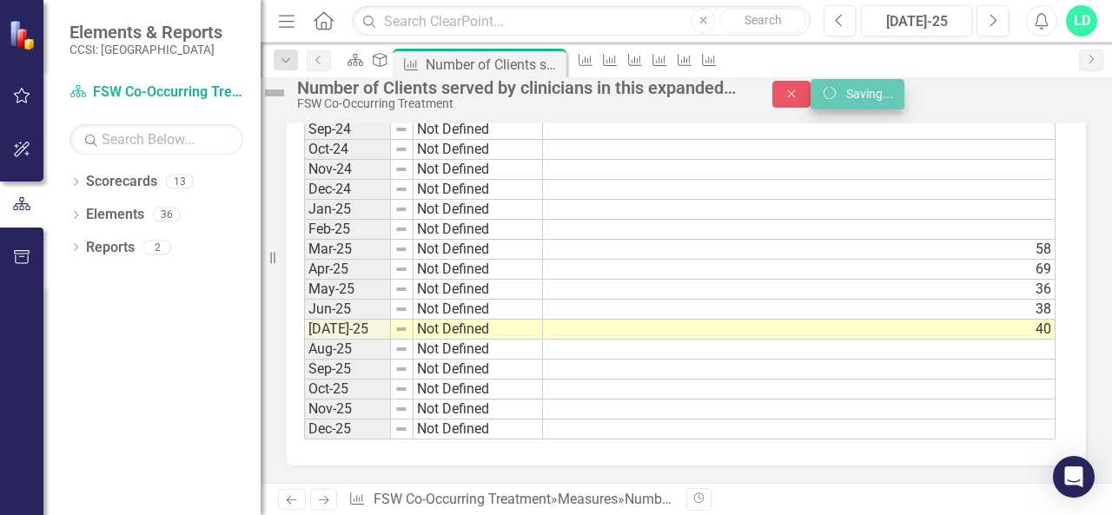
scroll to position [1430, 0]
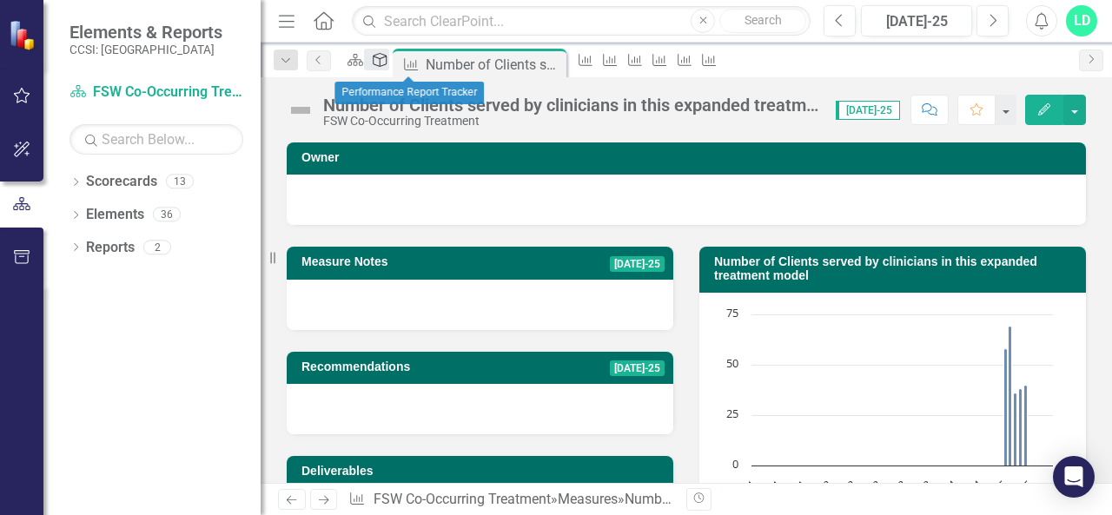
click at [387, 67] on icon at bounding box center [380, 60] width 14 height 14
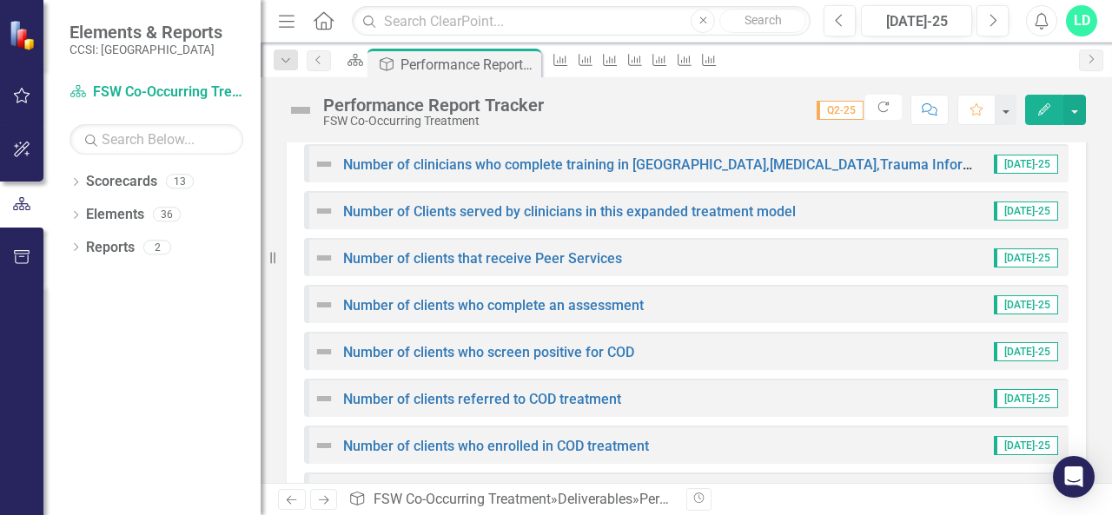
scroll to position [583, 0]
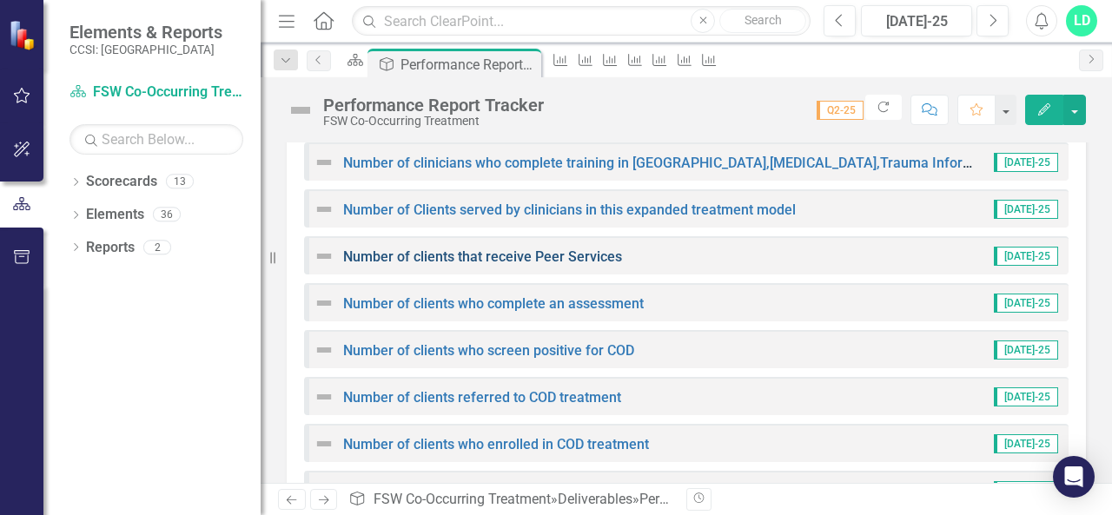
click at [491, 256] on link "Number of clients that receive Peer Services" at bounding box center [482, 256] width 279 height 17
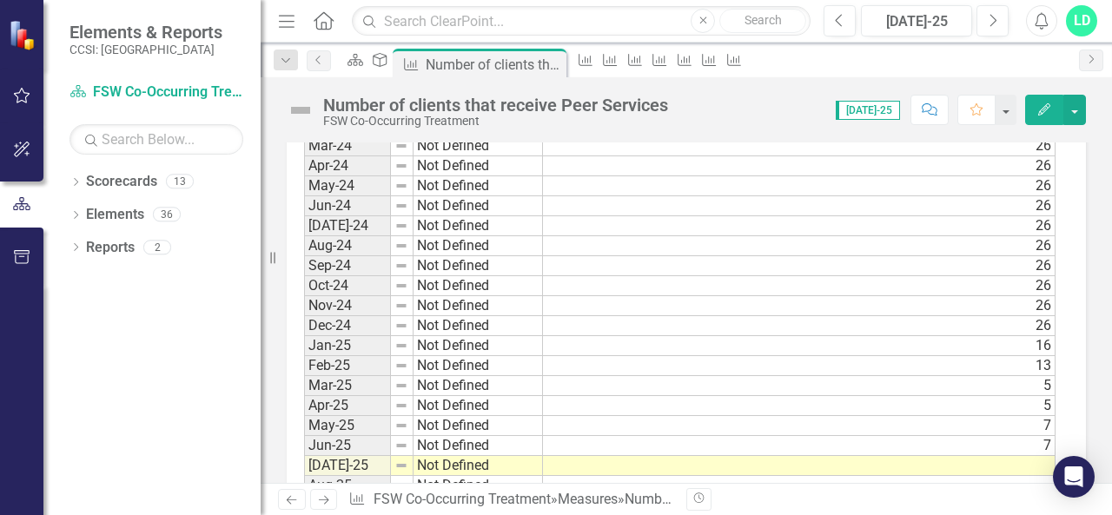
scroll to position [1282, 0]
click at [985, 455] on td at bounding box center [799, 465] width 512 height 20
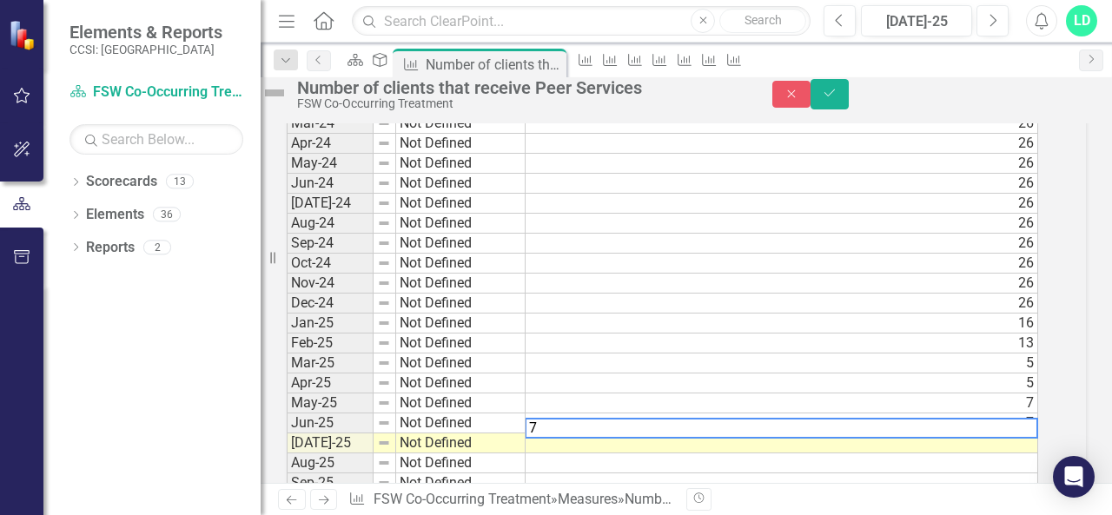
scroll to position [1292, 0]
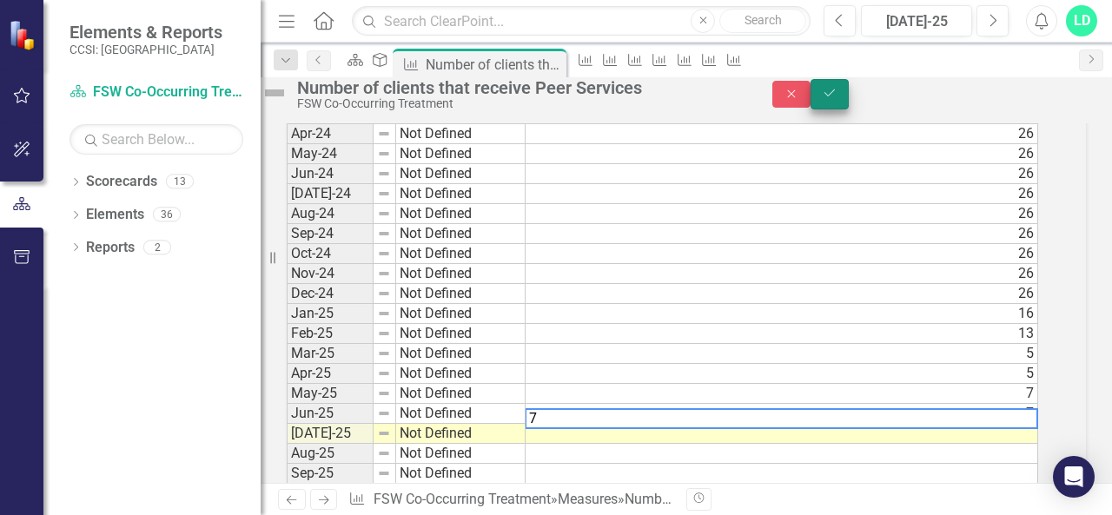
type textarea "7"
click at [837, 99] on icon "Save" at bounding box center [830, 93] width 16 height 12
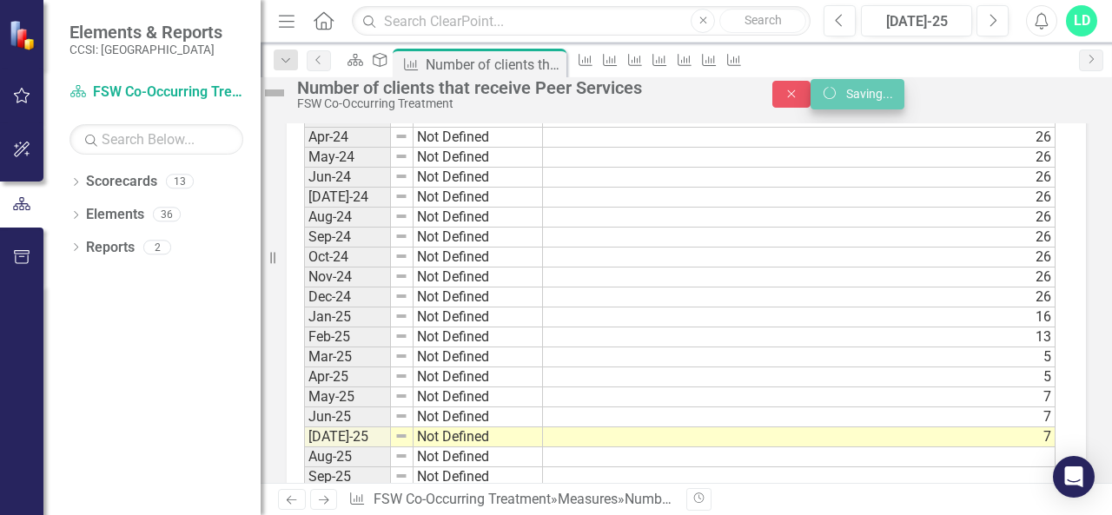
scroll to position [1282, 0]
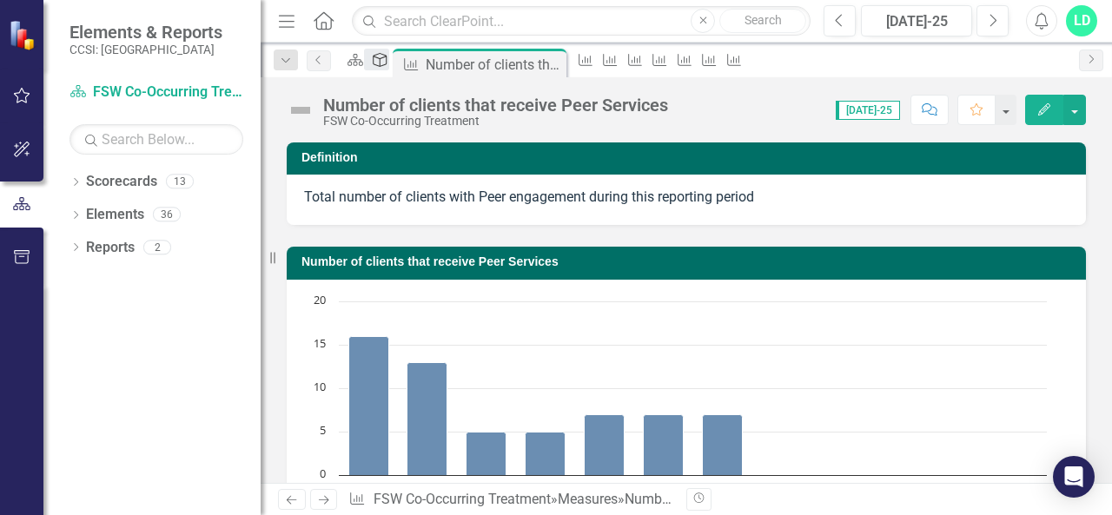
click at [388, 57] on icon "Deliverable" at bounding box center [379, 60] width 17 height 14
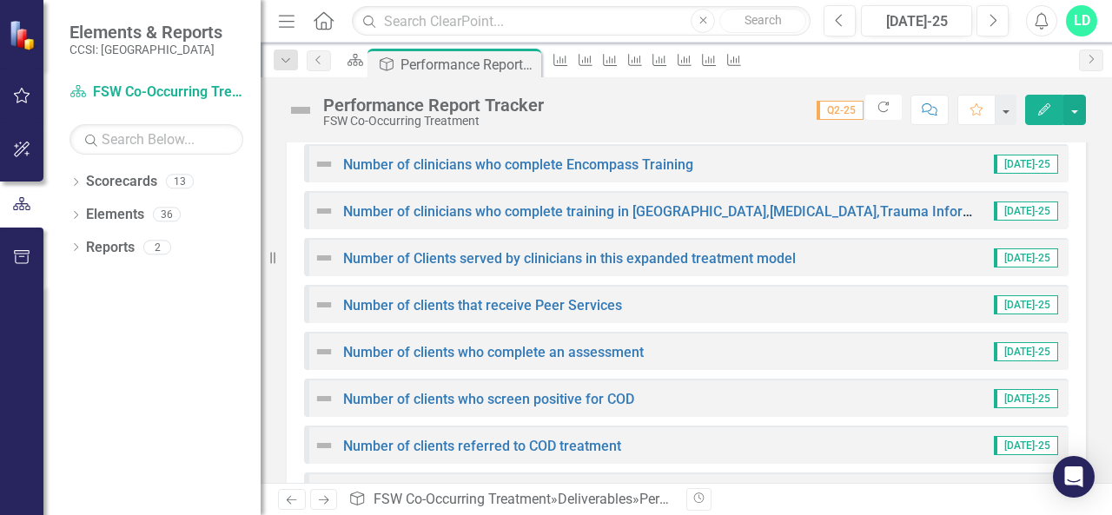
scroll to position [533, 0]
click at [578, 356] on link "Number of clients who complete an assessment" at bounding box center [493, 353] width 301 height 17
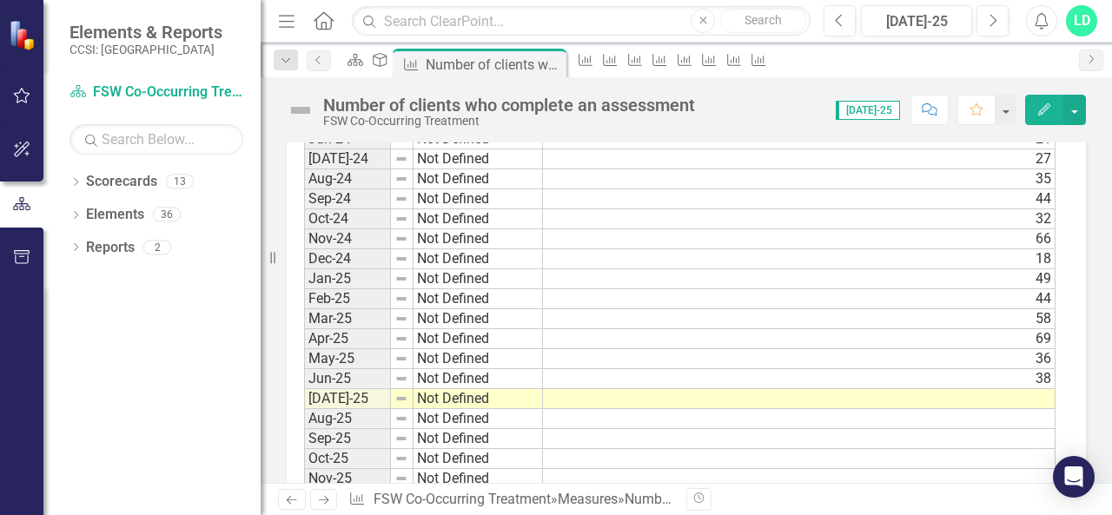
scroll to position [1349, 0]
click at [1013, 388] on td at bounding box center [799, 398] width 512 height 20
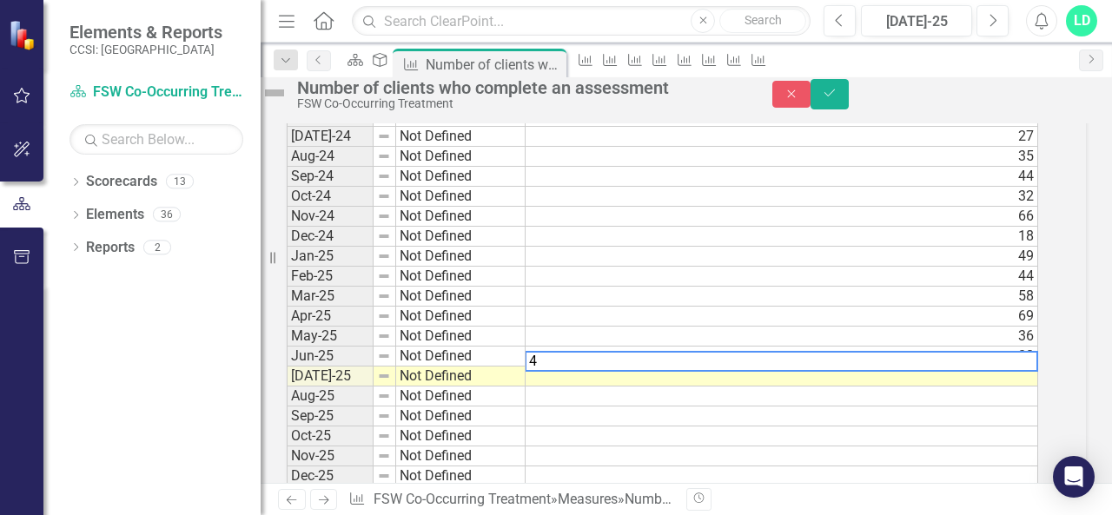
scroll to position [1358, 0]
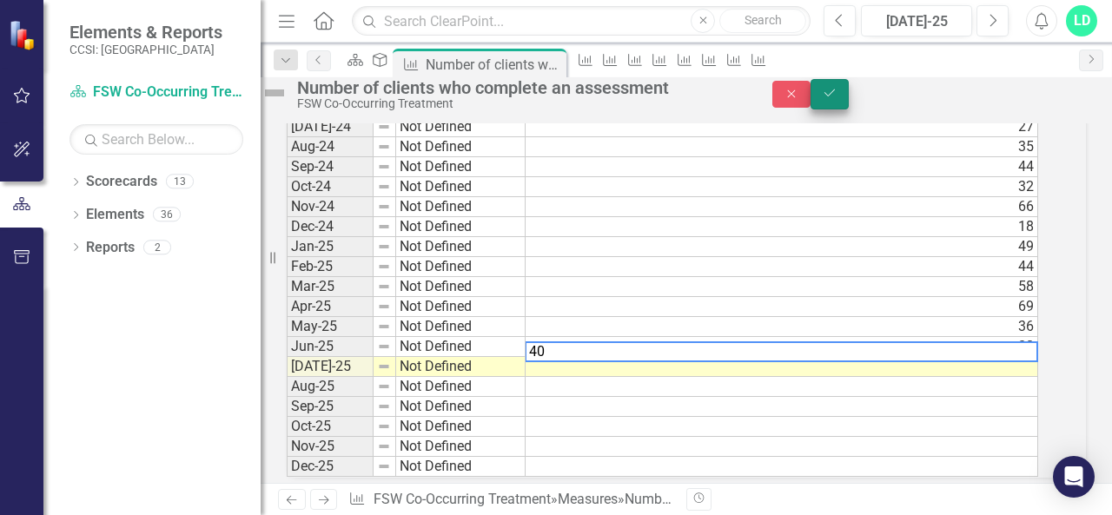
type textarea "40"
click at [837, 99] on icon "Save" at bounding box center [830, 93] width 16 height 12
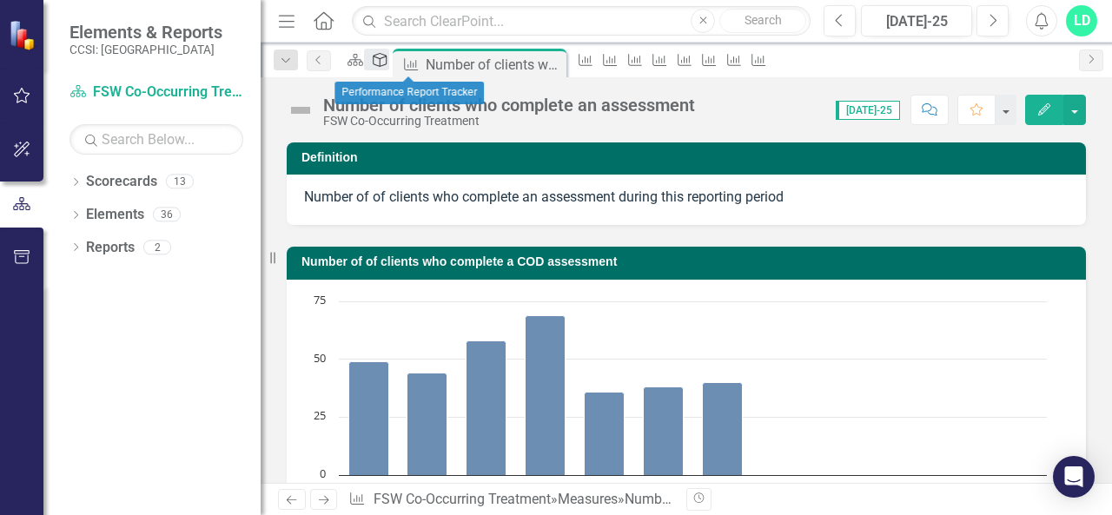
click at [388, 57] on icon "Deliverable" at bounding box center [379, 60] width 17 height 14
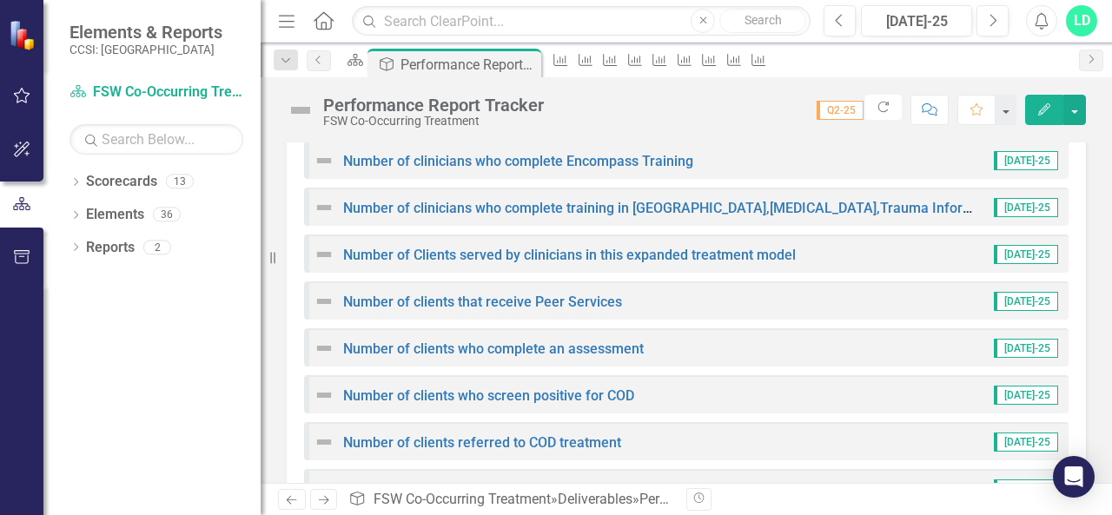
scroll to position [538, 0]
click at [535, 399] on link "Number of clients who screen positive for COD" at bounding box center [488, 395] width 291 height 17
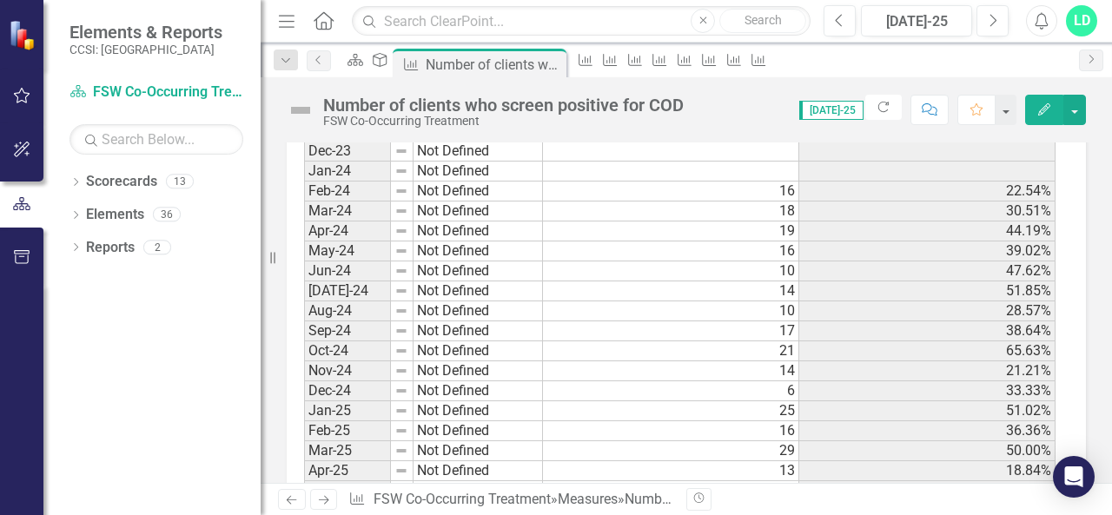
scroll to position [1416, 0]
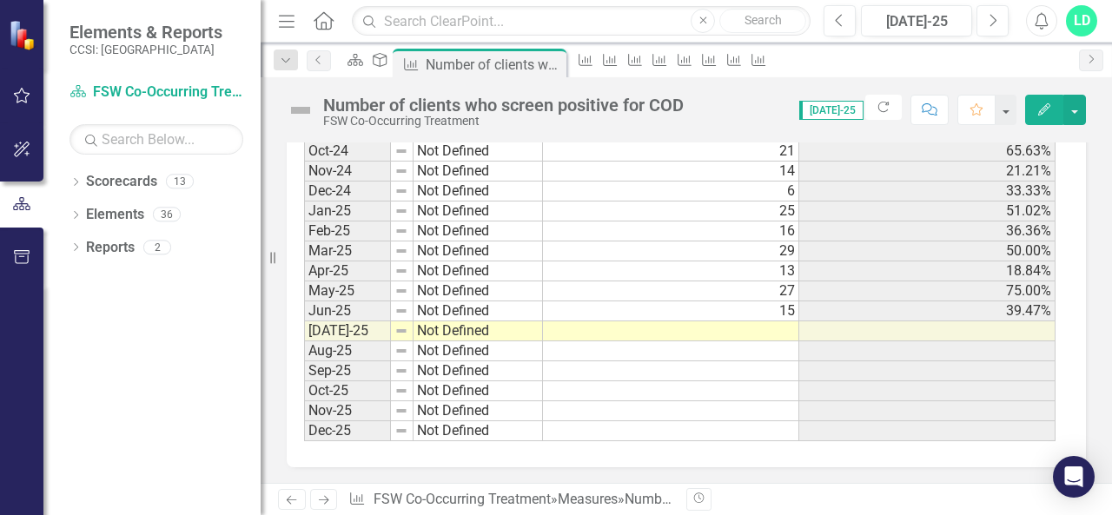
click at [786, 322] on td at bounding box center [671, 331] width 256 height 20
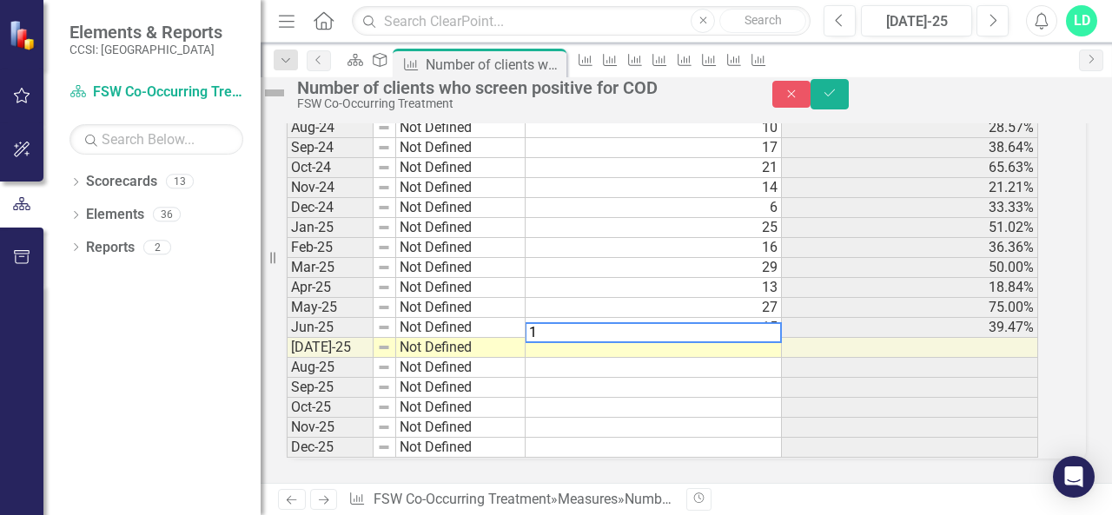
scroll to position [1426, 0]
type textarea "15"
click at [849, 93] on button "Save" at bounding box center [829, 94] width 38 height 30
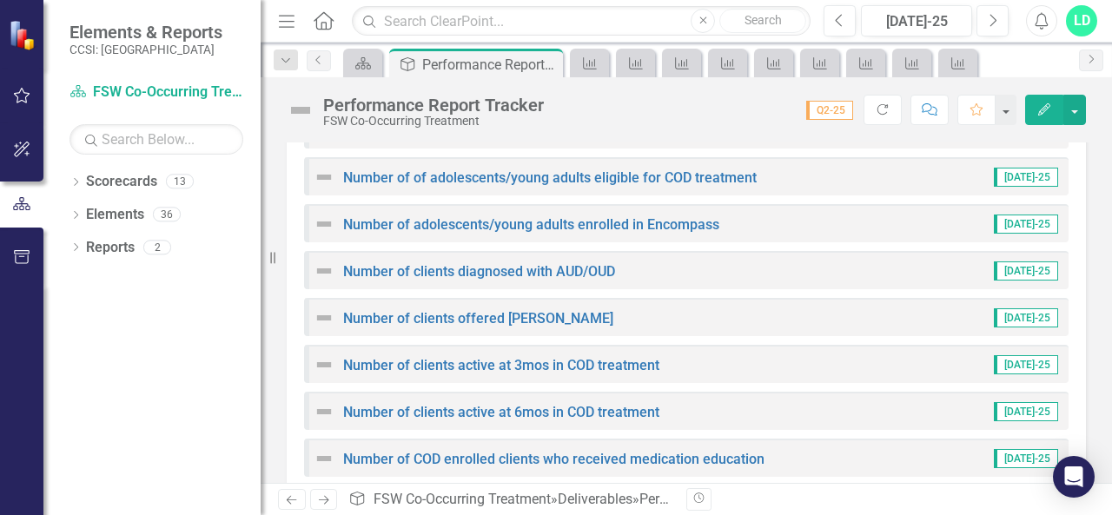
scroll to position [900, 0]
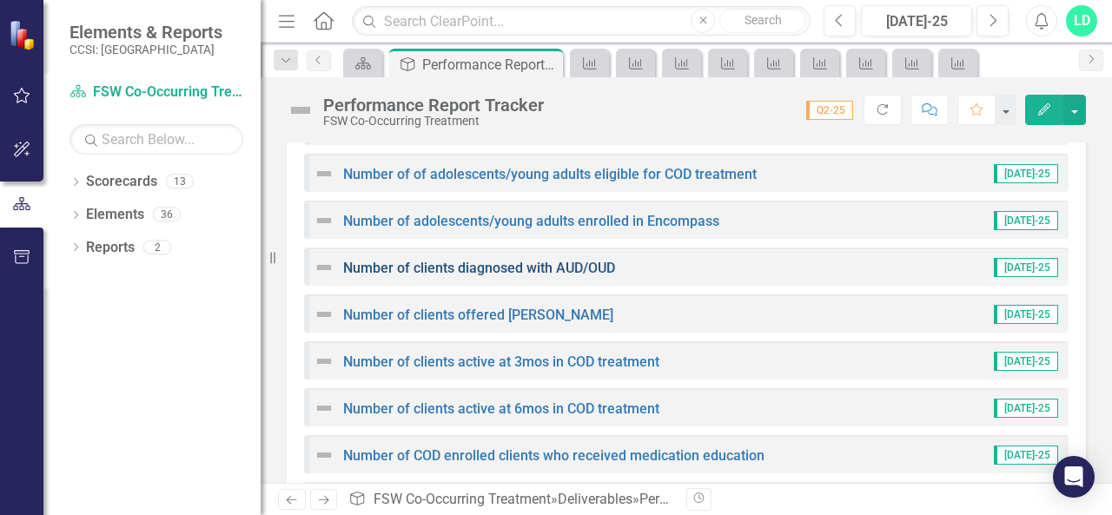
click at [488, 272] on link "Number of clients diagnosed with AUD/OUD" at bounding box center [479, 268] width 272 height 17
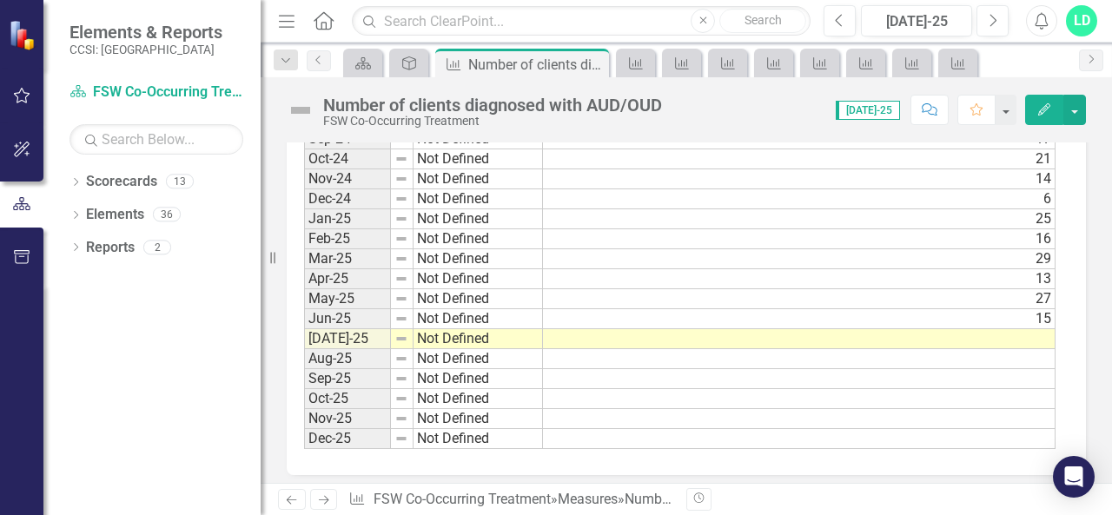
scroll to position [1064, 0]
click at [995, 328] on td at bounding box center [799, 338] width 512 height 20
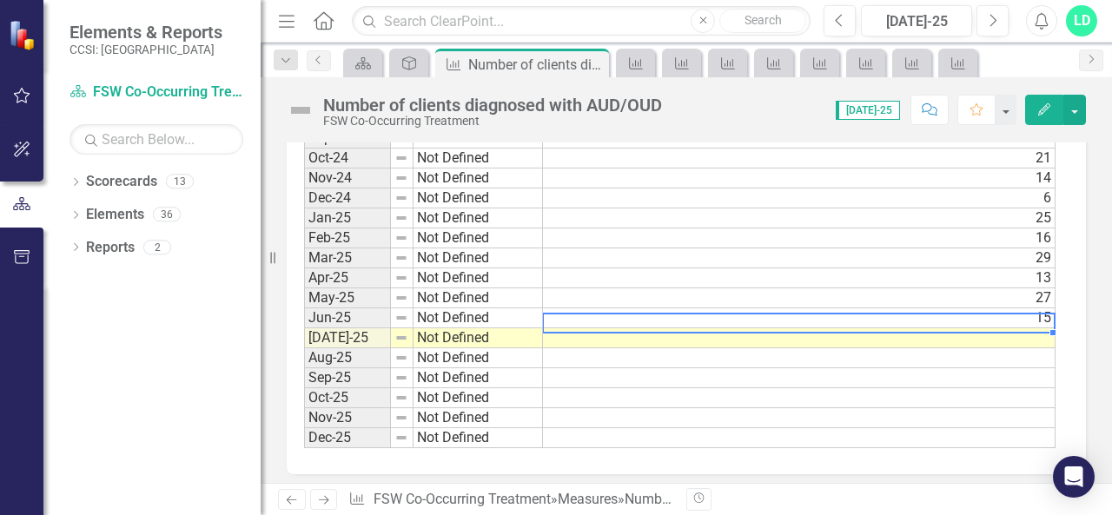
scroll to position [1074, 0]
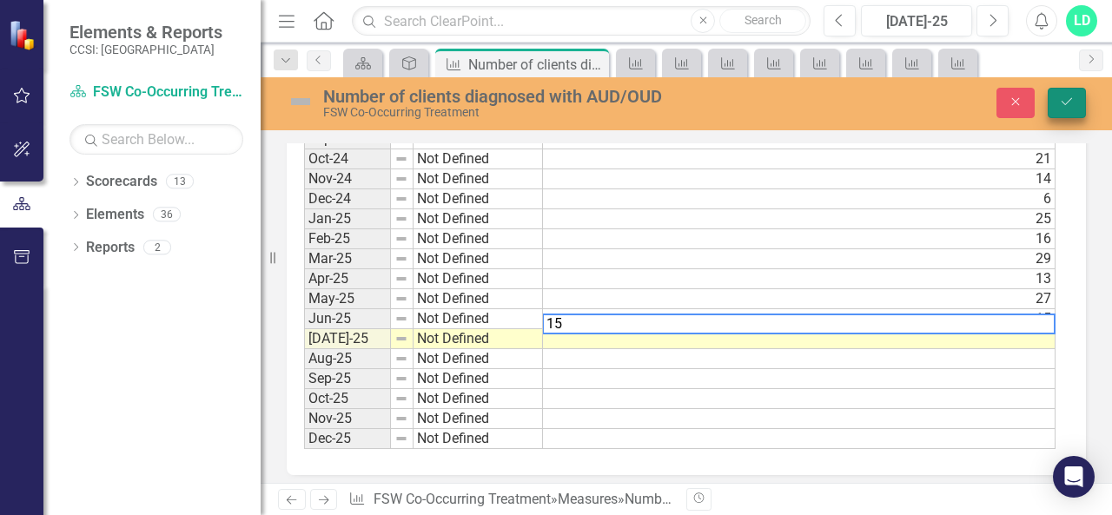
type textarea "15"
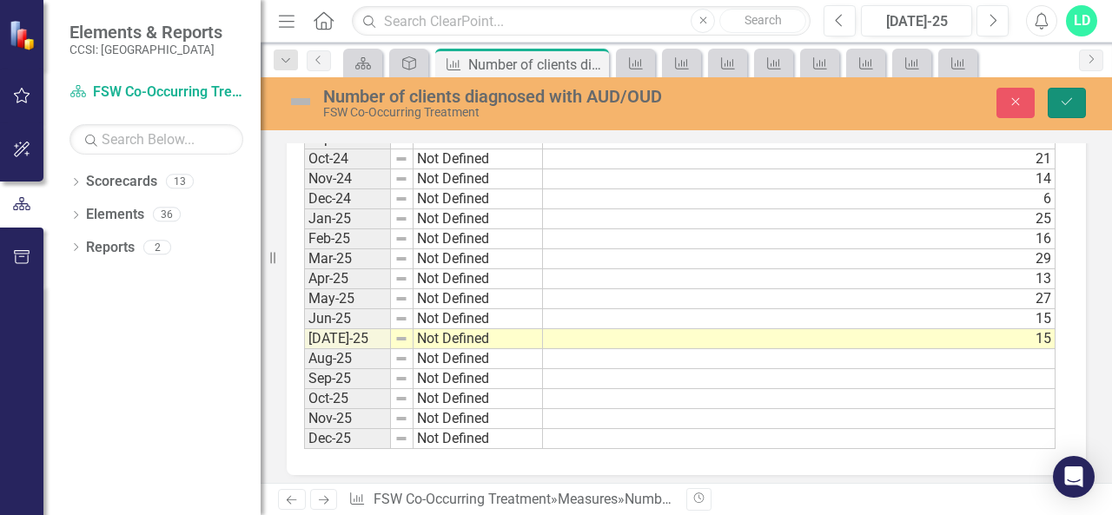
click at [1074, 101] on icon "Save" at bounding box center [1067, 102] width 16 height 12
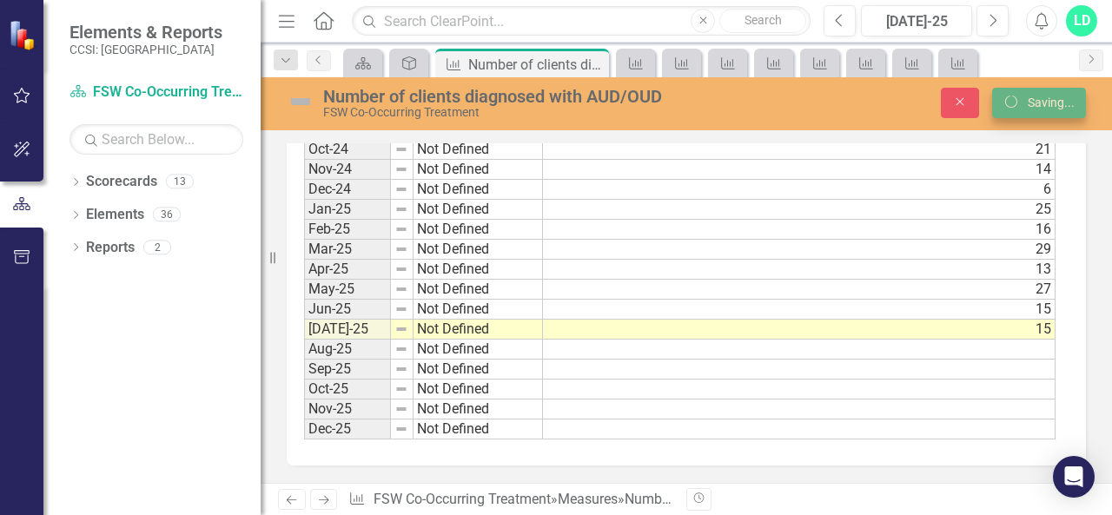
scroll to position [0, 0]
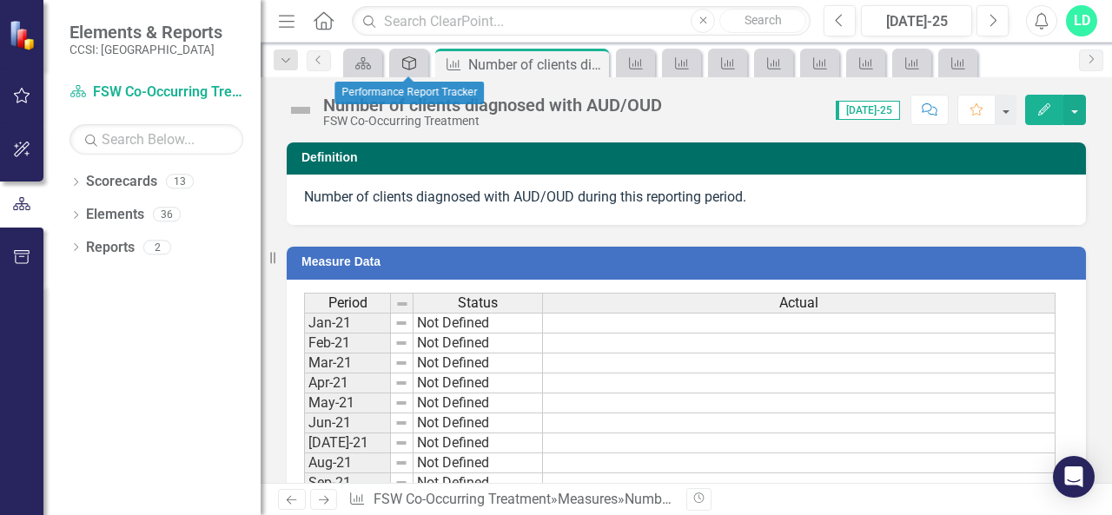
click at [405, 60] on icon at bounding box center [409, 63] width 14 height 14
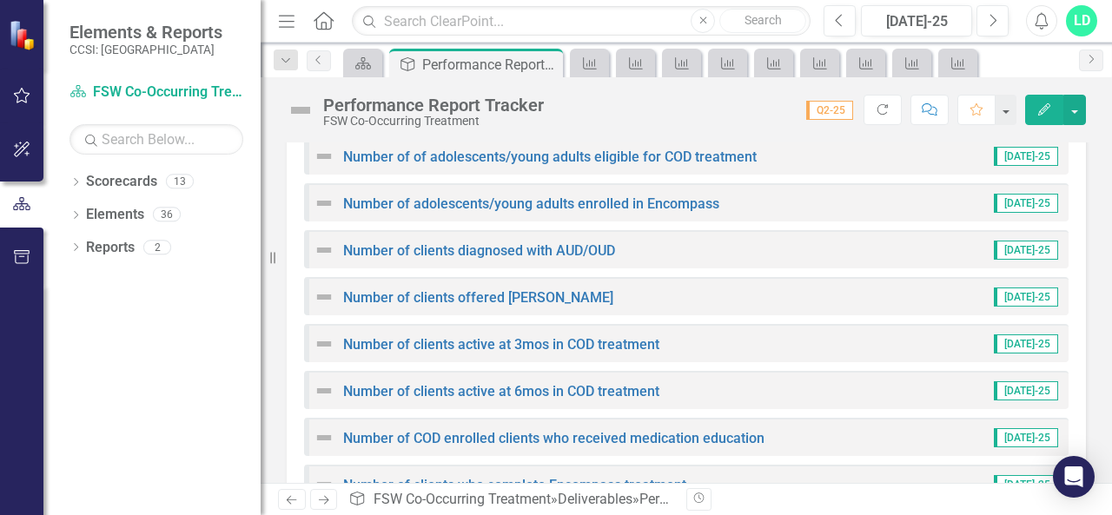
scroll to position [919, 0]
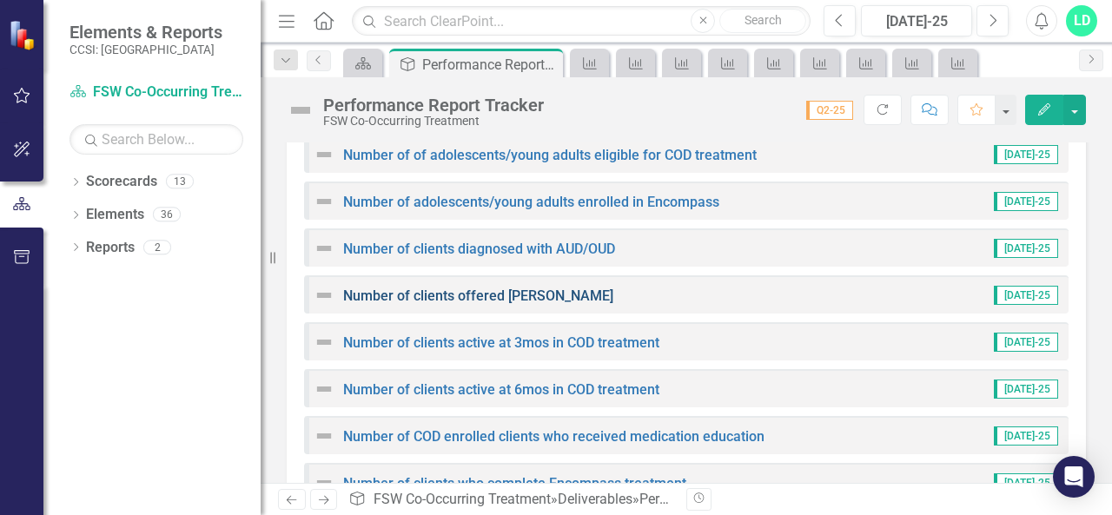
click at [488, 292] on link "Number of clients offered [PERSON_NAME]" at bounding box center [478, 295] width 270 height 17
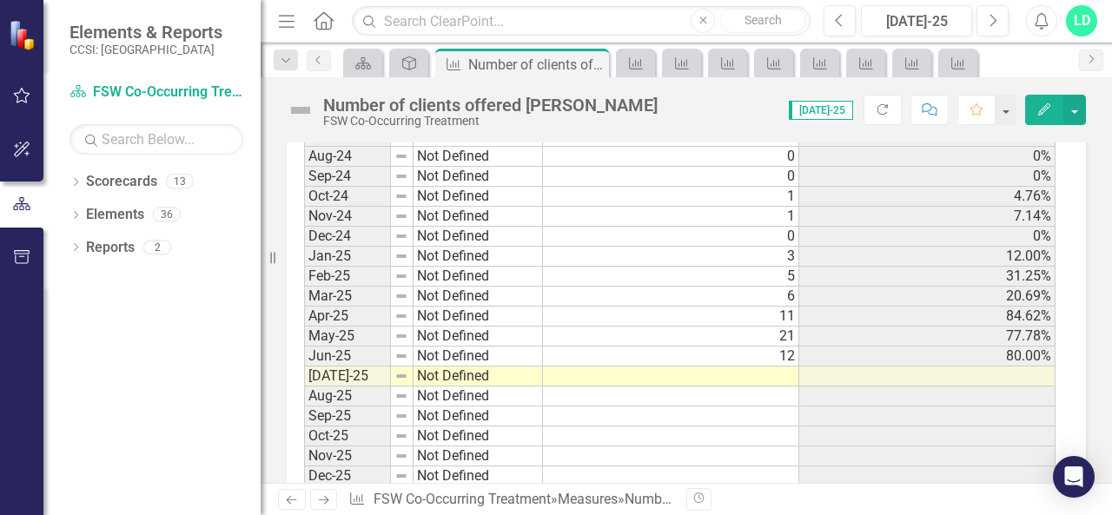
scroll to position [1371, 0]
click at [778, 366] on td at bounding box center [671, 376] width 256 height 20
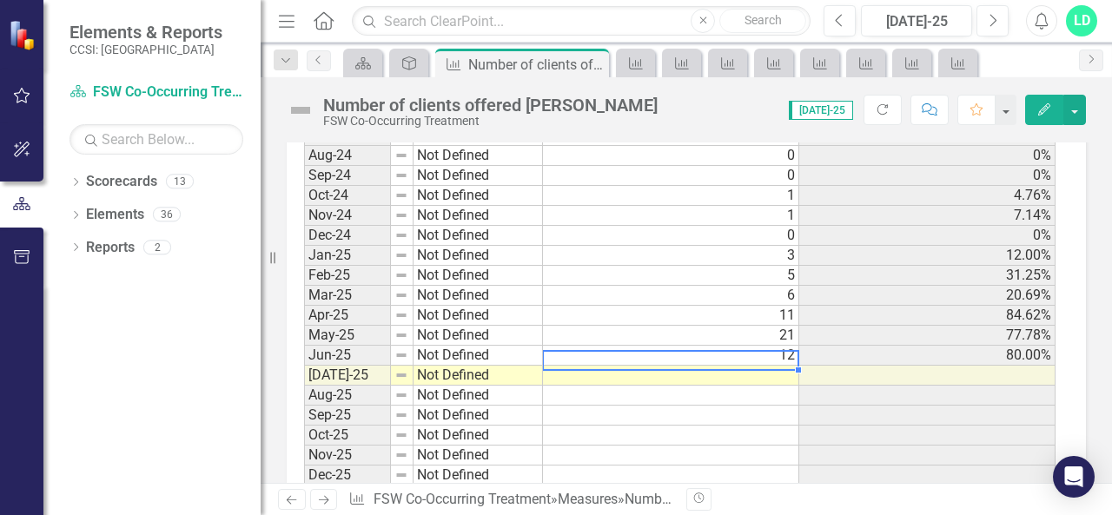
scroll to position [1381, 0]
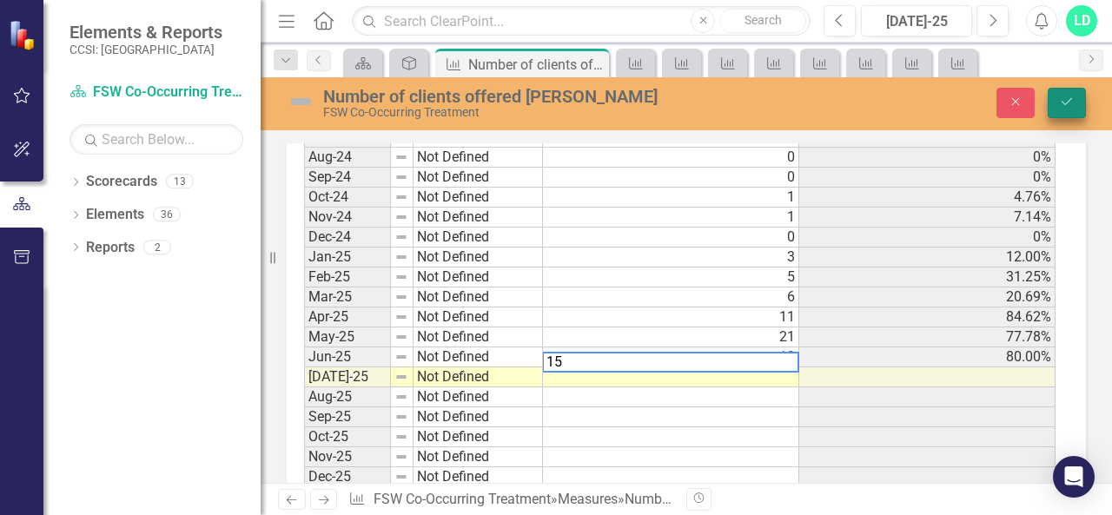
type textarea "1"
type textarea "6"
click at [1070, 96] on icon "Save" at bounding box center [1067, 102] width 16 height 12
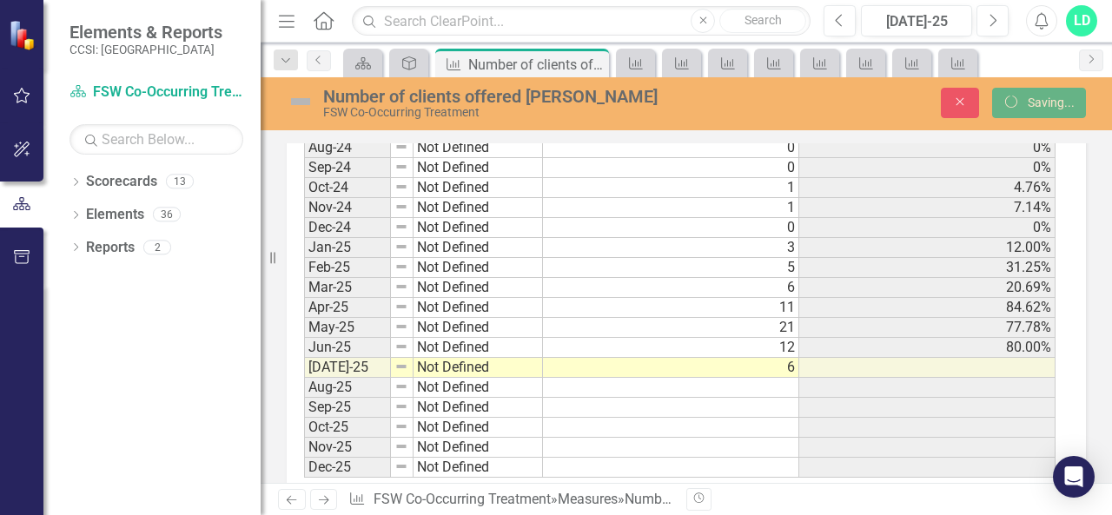
scroll to position [1371, 0]
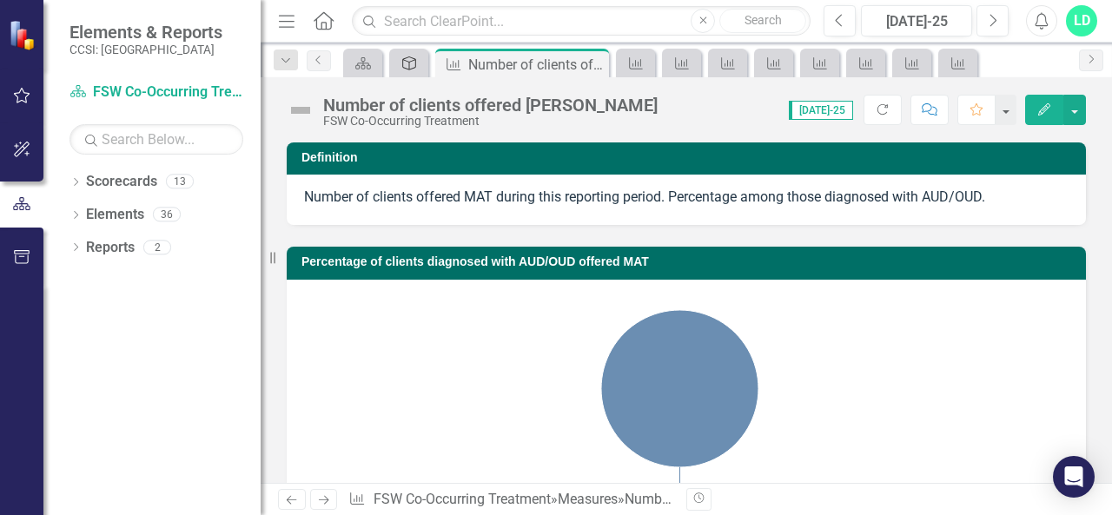
click at [415, 72] on div "Deliverable" at bounding box center [405, 63] width 24 height 22
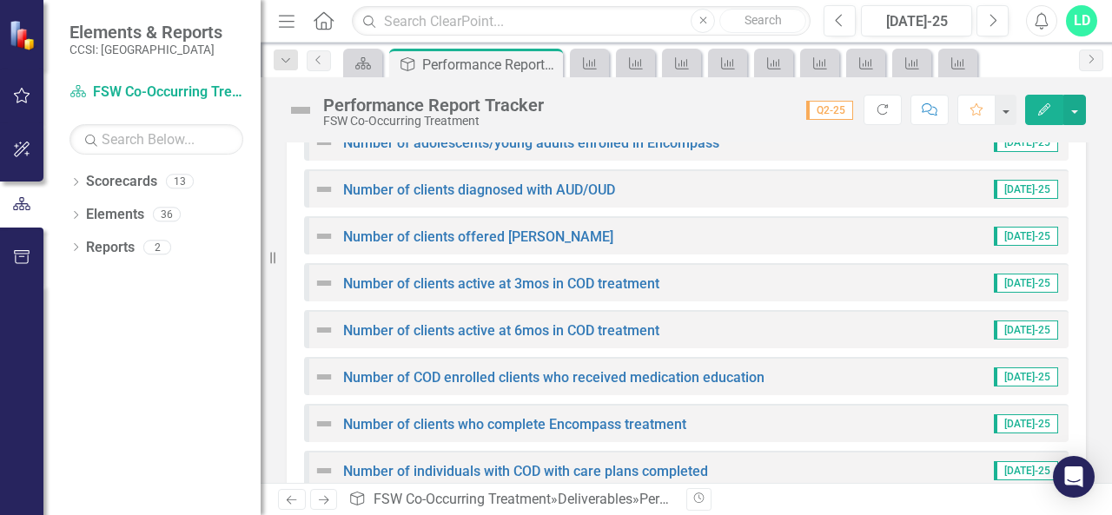
scroll to position [989, 0]
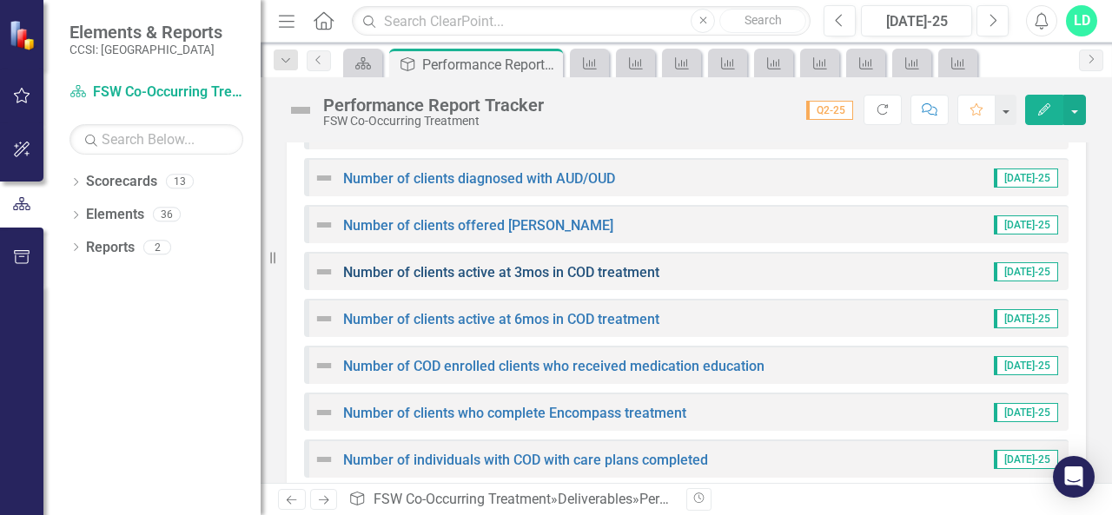
click at [597, 275] on link "Number of clients active at 3mos in COD treatment" at bounding box center [501, 272] width 316 height 17
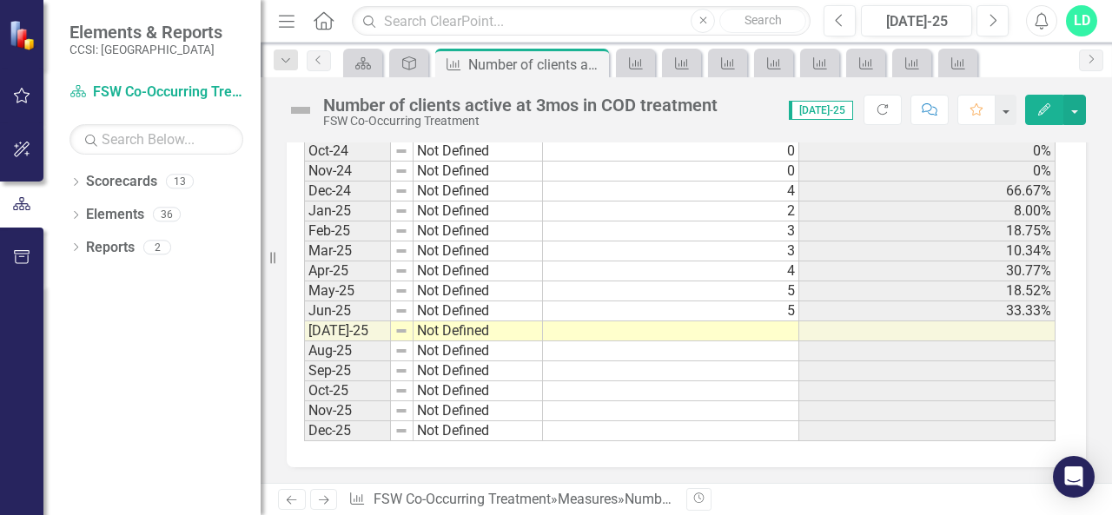
scroll to position [1416, 0]
click at [750, 321] on td at bounding box center [671, 331] width 256 height 20
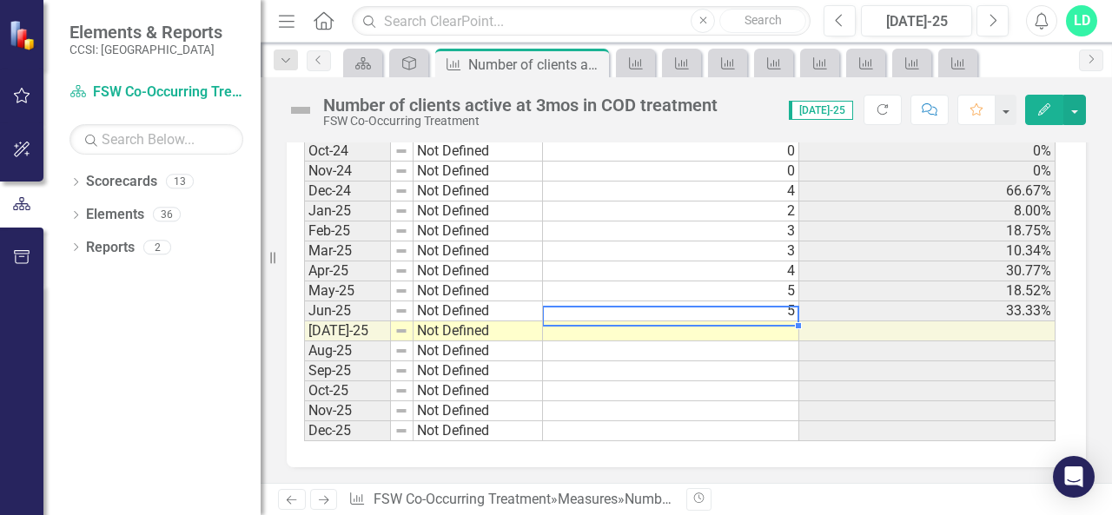
scroll to position [1426, 0]
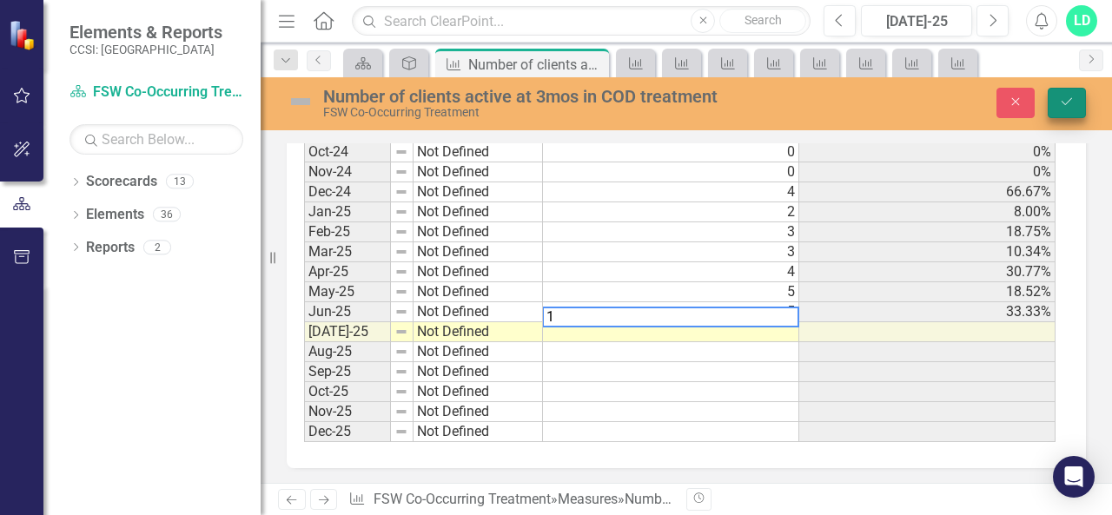
type textarea "1"
click at [1079, 88] on button "Save" at bounding box center [1066, 103] width 38 height 30
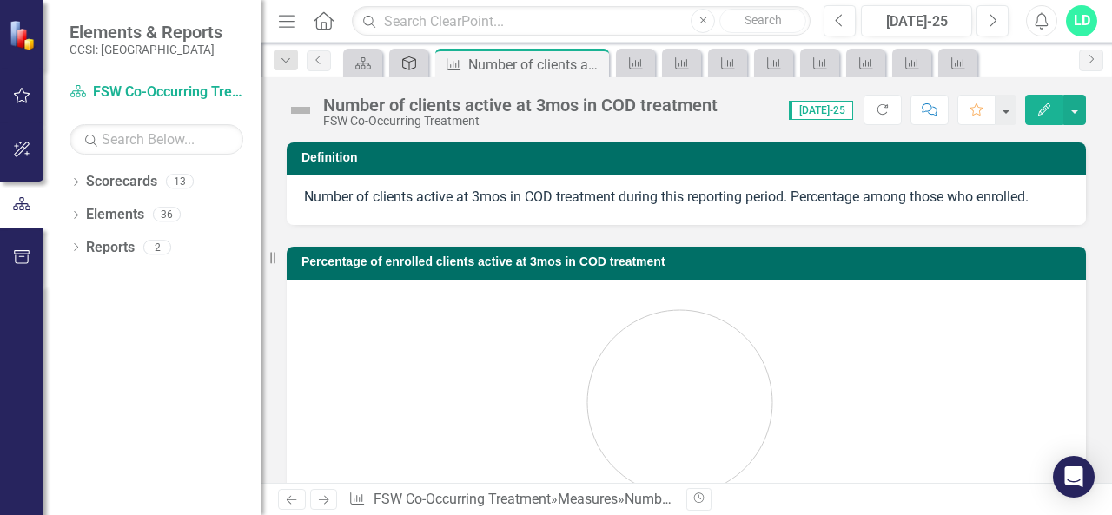
click at [413, 56] on icon "Deliverable" at bounding box center [408, 63] width 17 height 14
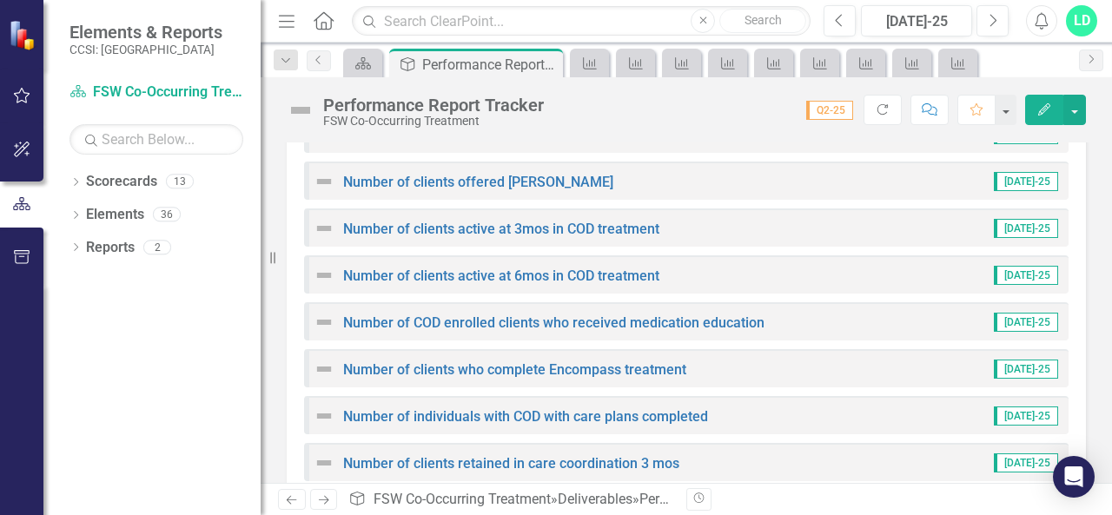
scroll to position [1032, 0]
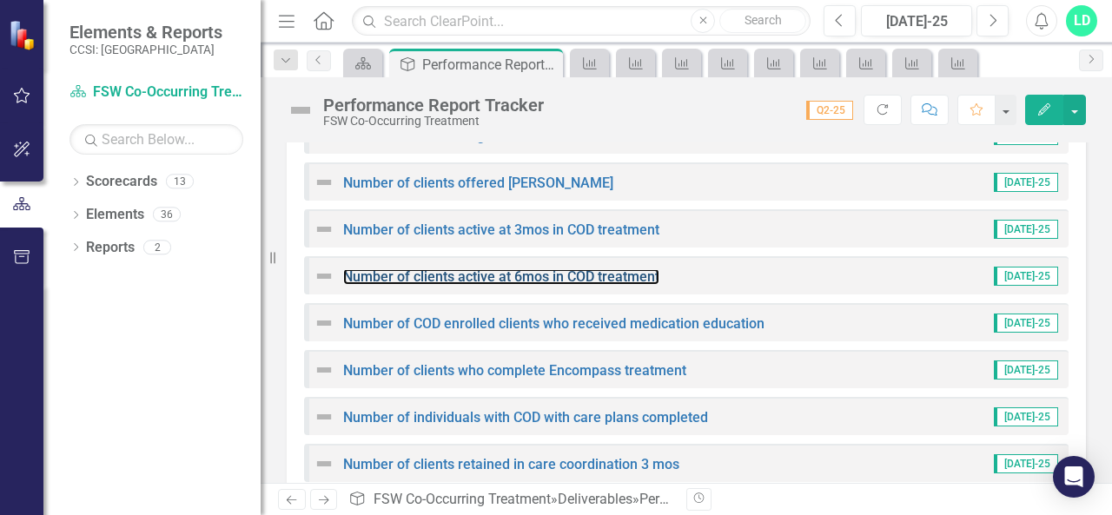
click at [617, 275] on link "Number of clients active at 6mos in COD treatment" at bounding box center [501, 276] width 316 height 17
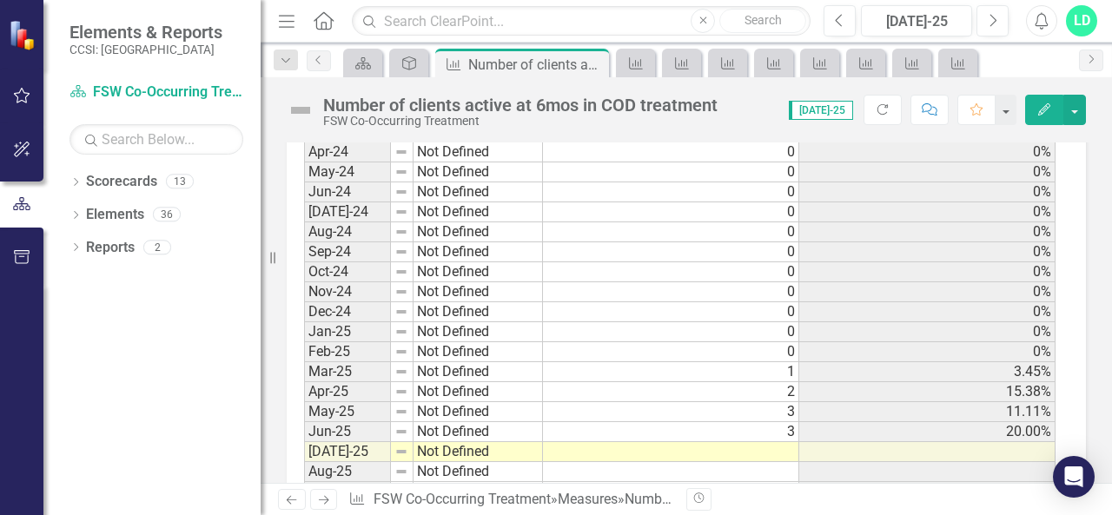
scroll to position [1416, 0]
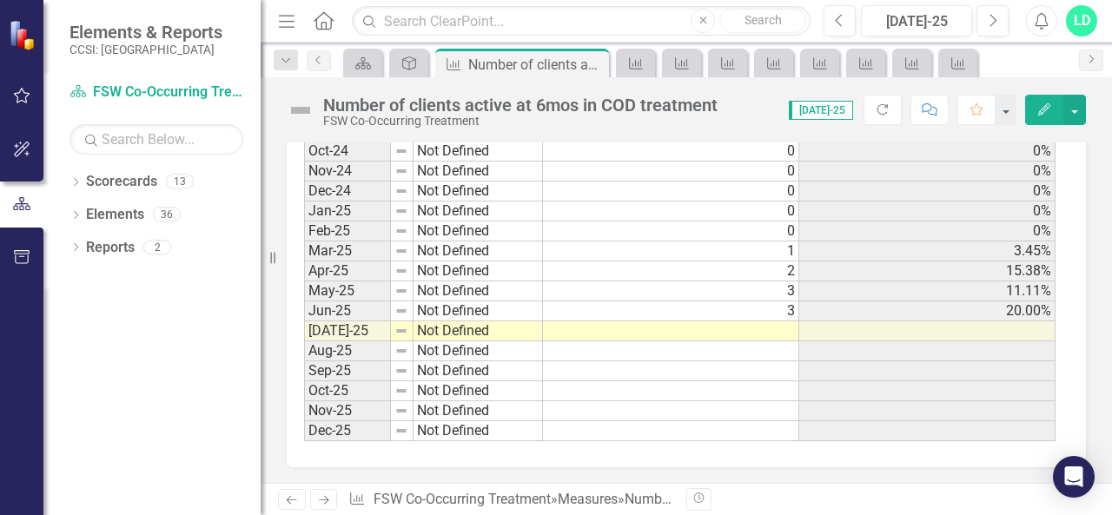
click at [784, 321] on td at bounding box center [671, 331] width 256 height 20
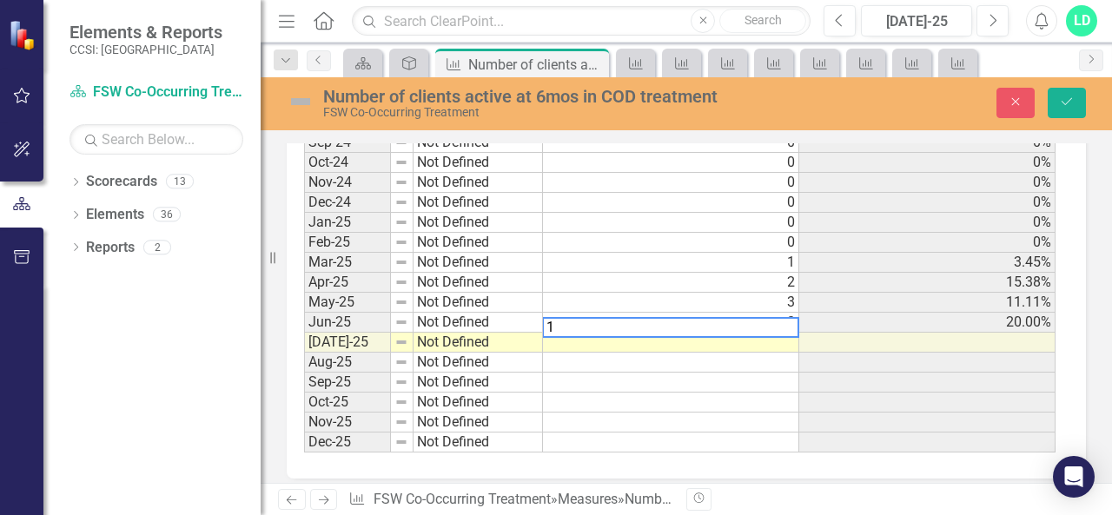
scroll to position [1426, 0]
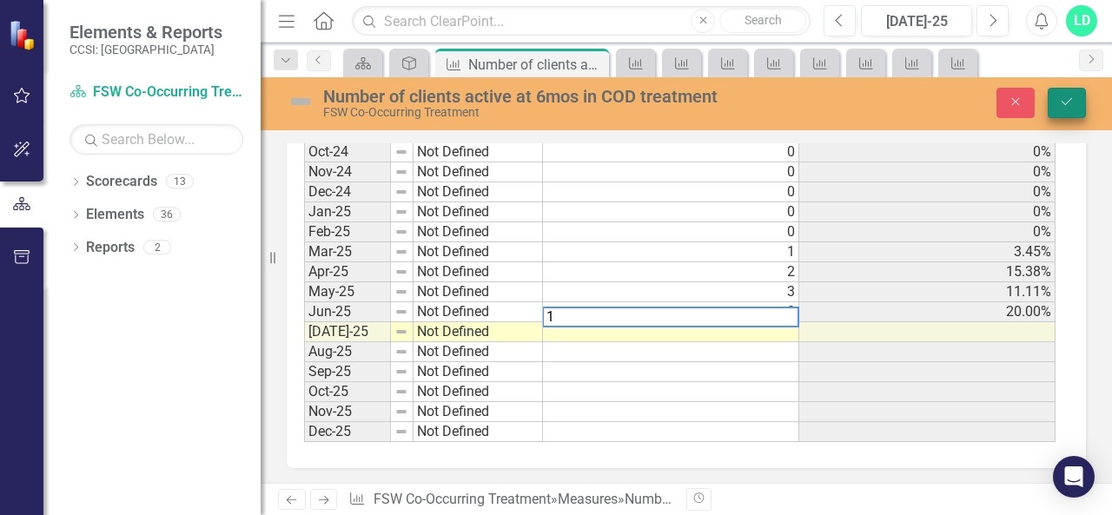
type textarea "1"
click at [1060, 105] on icon "Save" at bounding box center [1067, 102] width 16 height 12
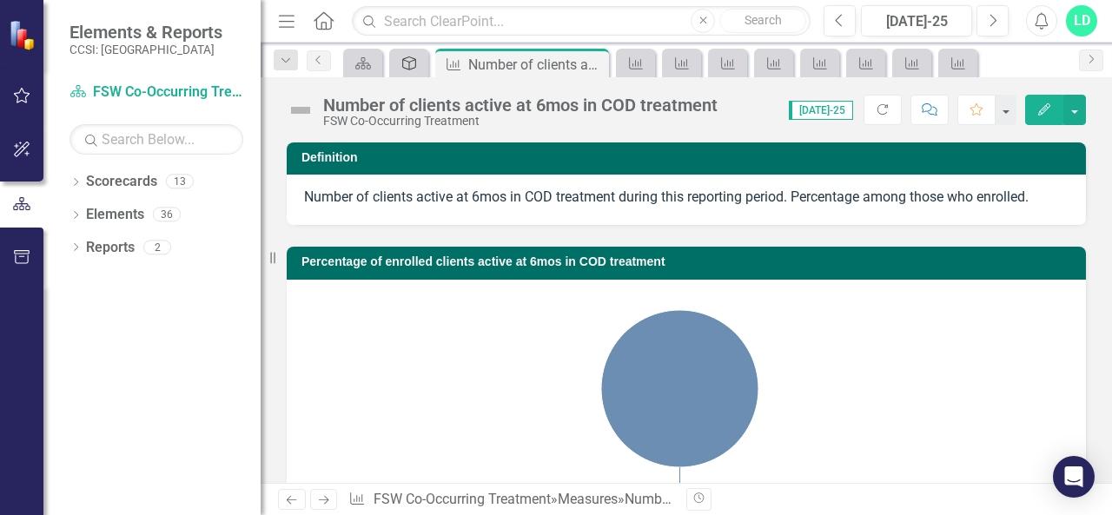
click at [414, 61] on icon "Deliverable" at bounding box center [408, 63] width 17 height 14
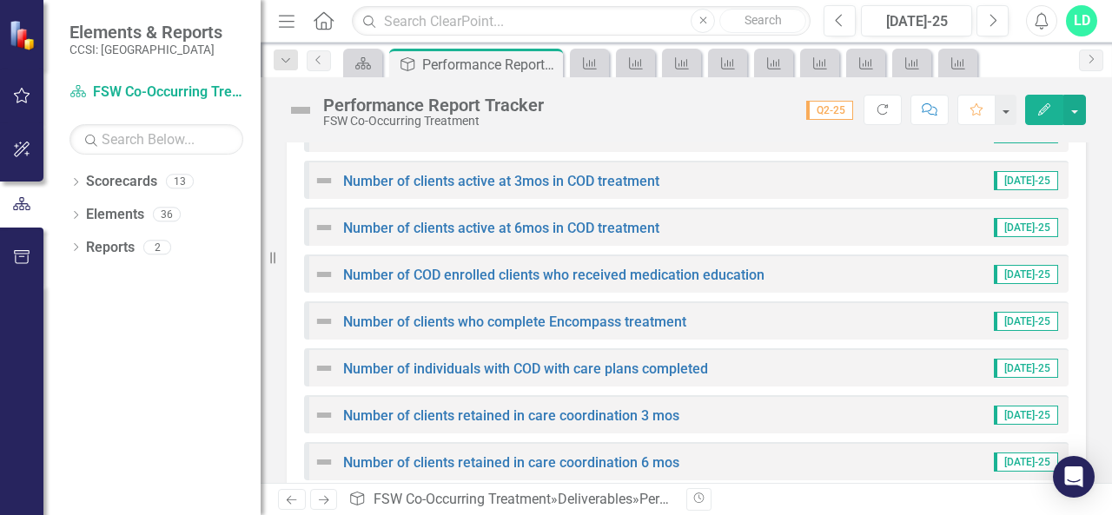
scroll to position [1082, 0]
click at [657, 277] on link "Number of COD enrolled clients who received medication education" at bounding box center [553, 273] width 421 height 17
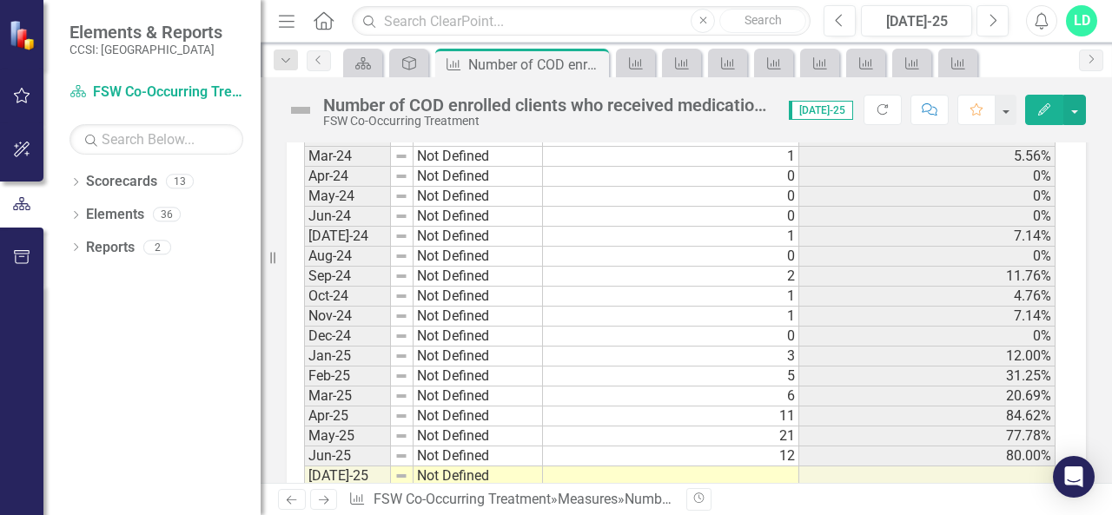
scroll to position [1369, 0]
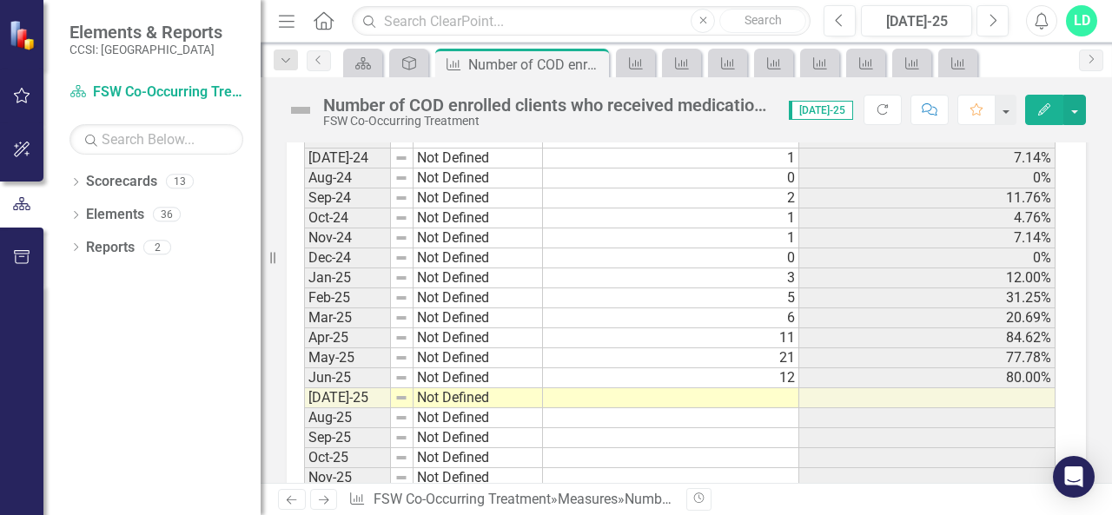
click at [783, 388] on td at bounding box center [671, 398] width 256 height 20
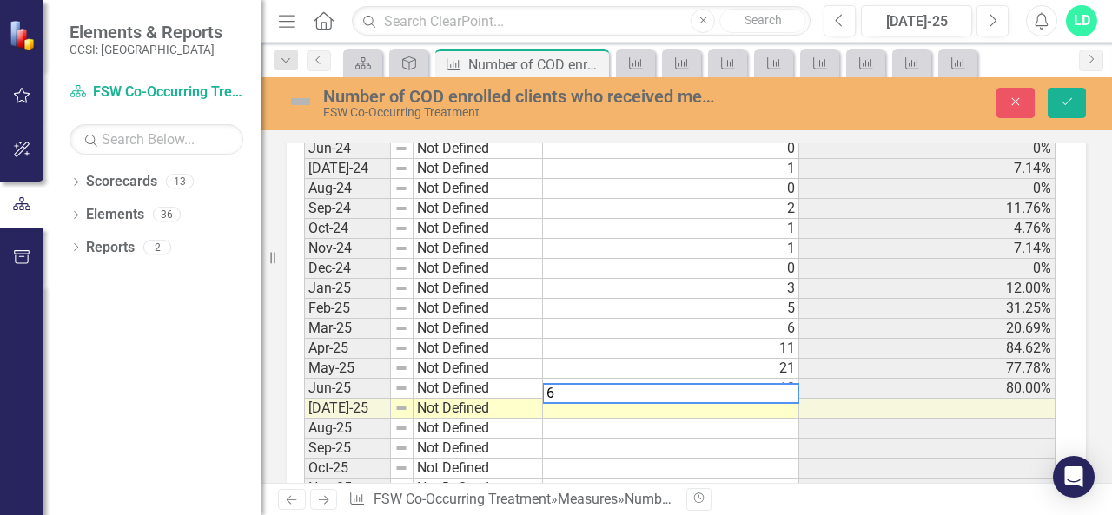
scroll to position [1378, 0]
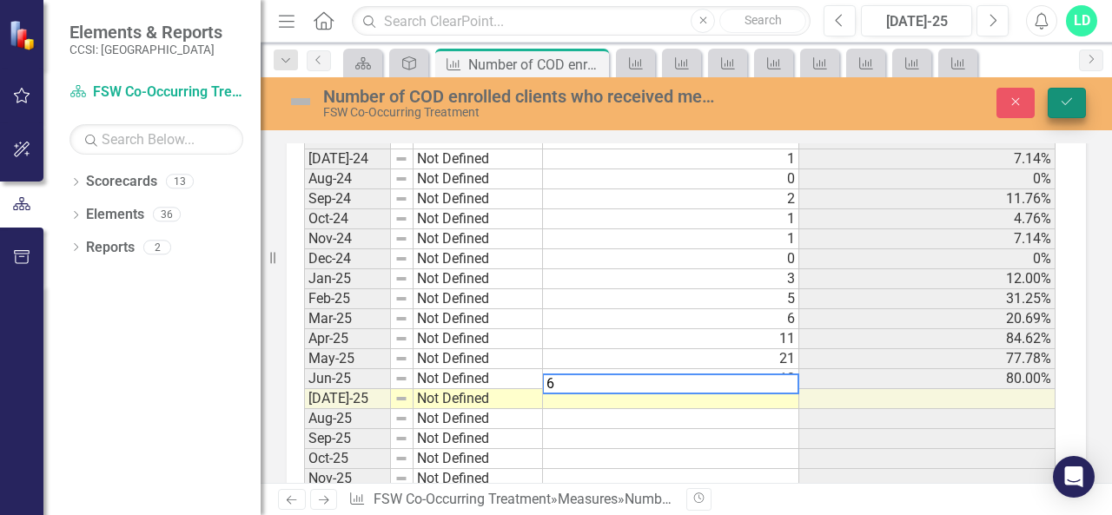
type textarea "6"
click at [1065, 97] on icon "Save" at bounding box center [1067, 102] width 16 height 12
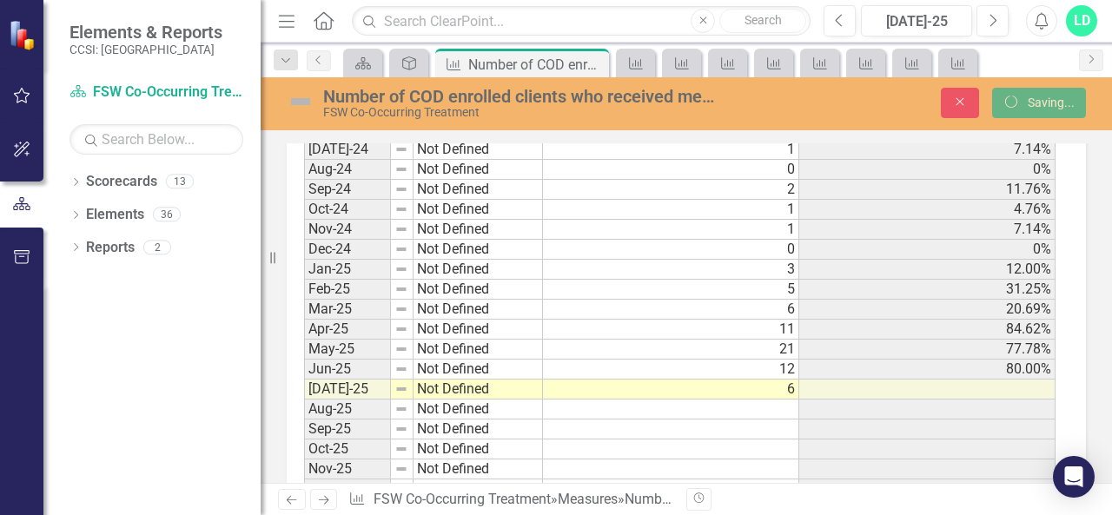
scroll to position [0, 0]
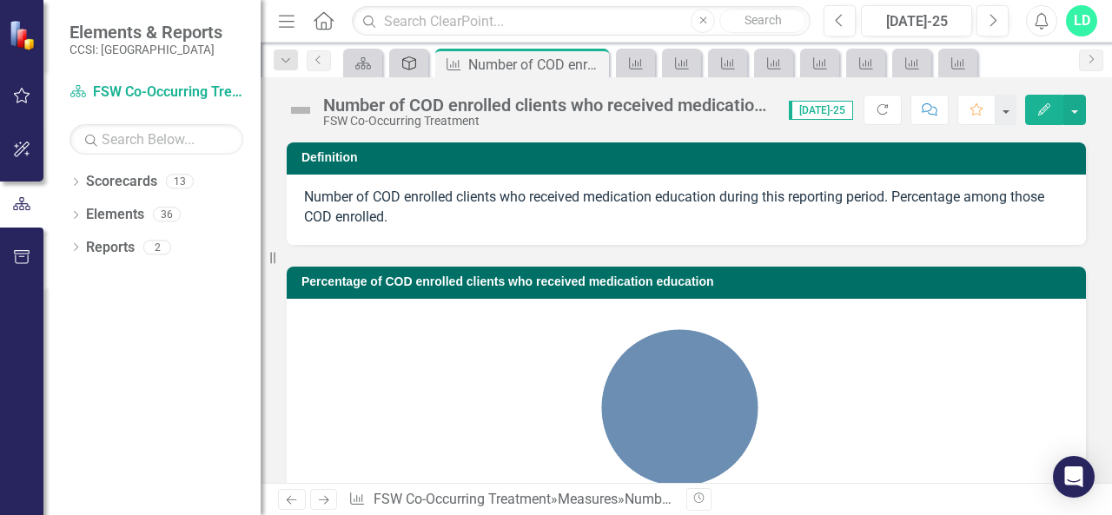
click at [413, 66] on icon "Deliverable" at bounding box center [408, 63] width 17 height 14
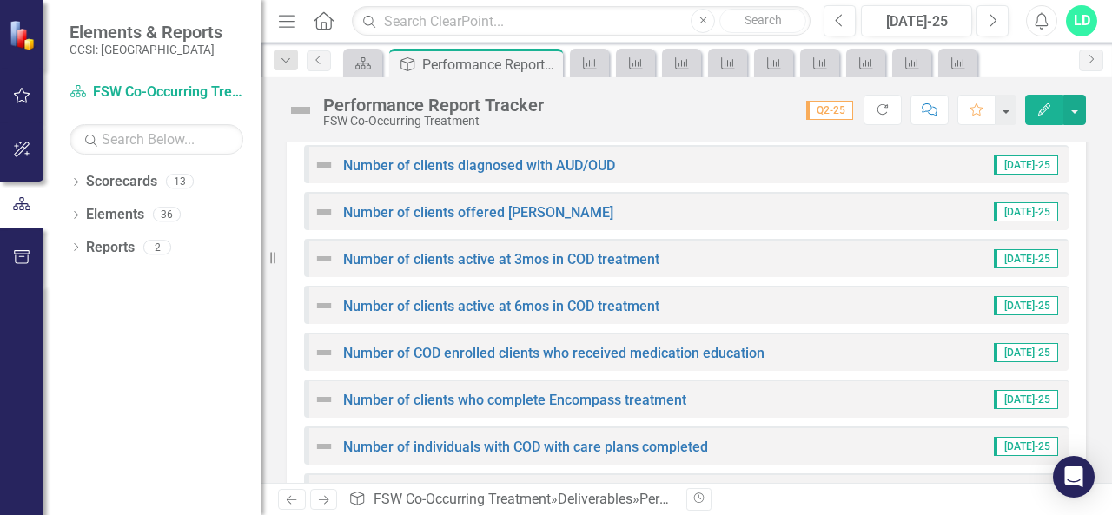
scroll to position [1004, 0]
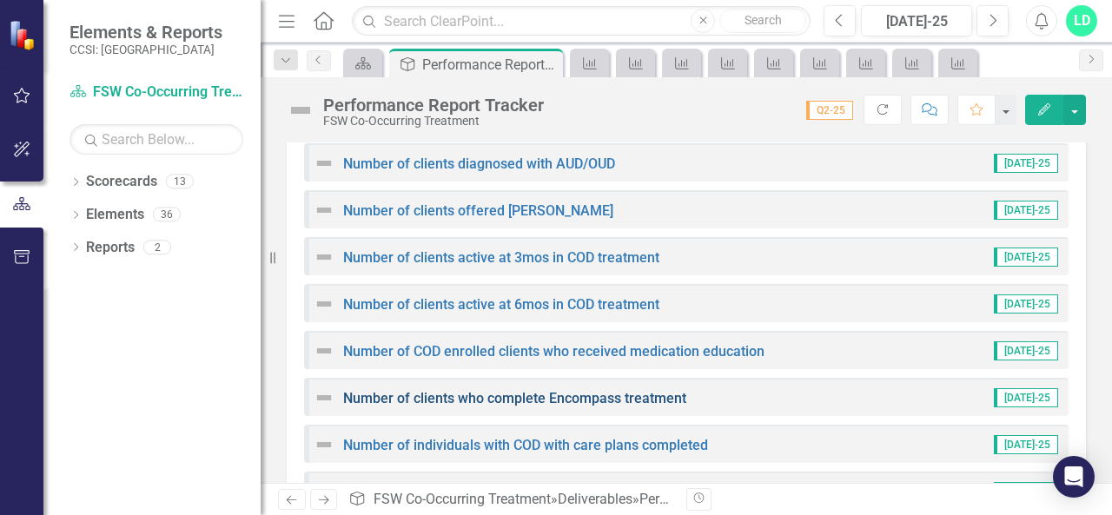
click at [547, 400] on link "Number of clients who complete Encompass treatment" at bounding box center [514, 398] width 343 height 17
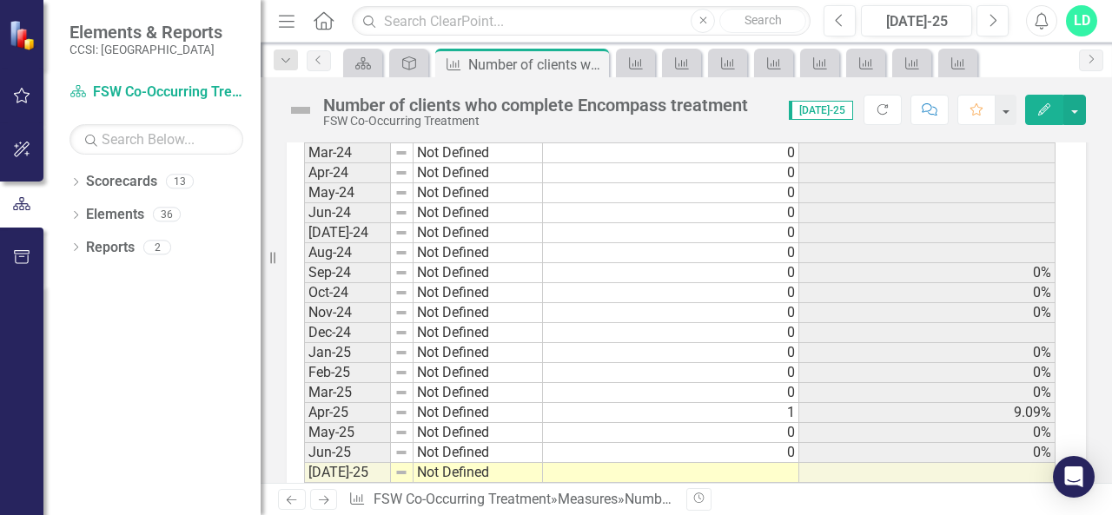
scroll to position [1343, 0]
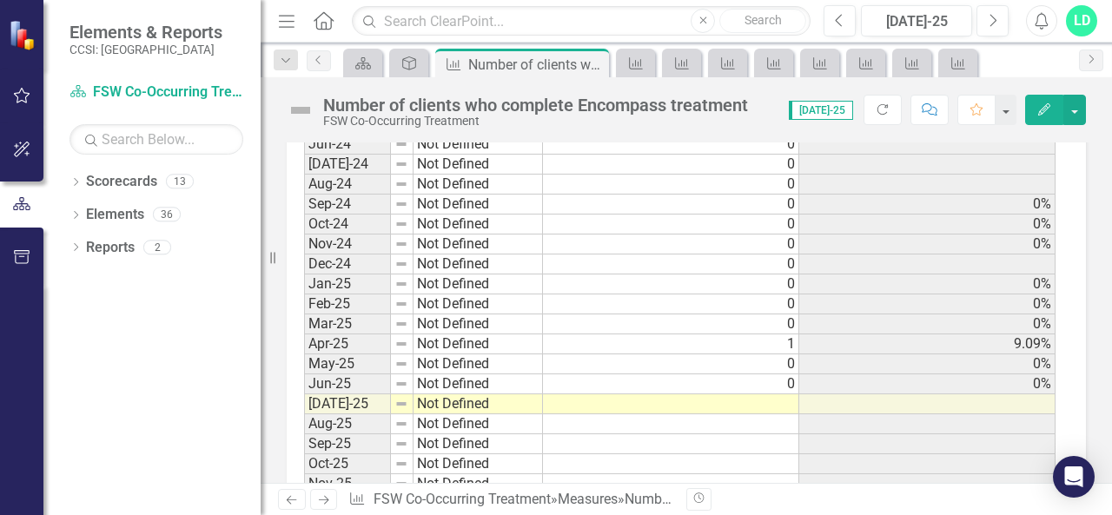
click at [778, 394] on td at bounding box center [671, 404] width 256 height 20
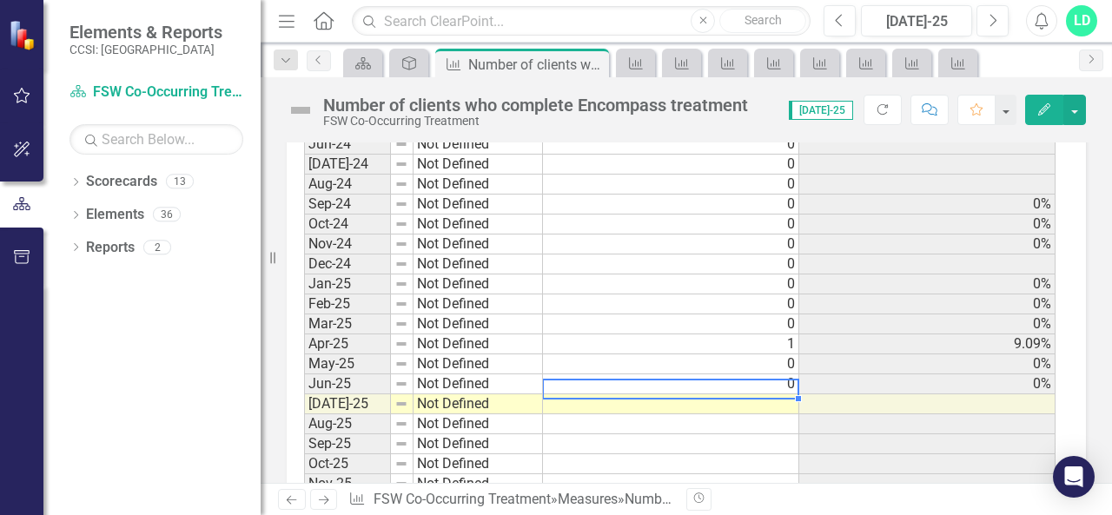
scroll to position [1352, 0]
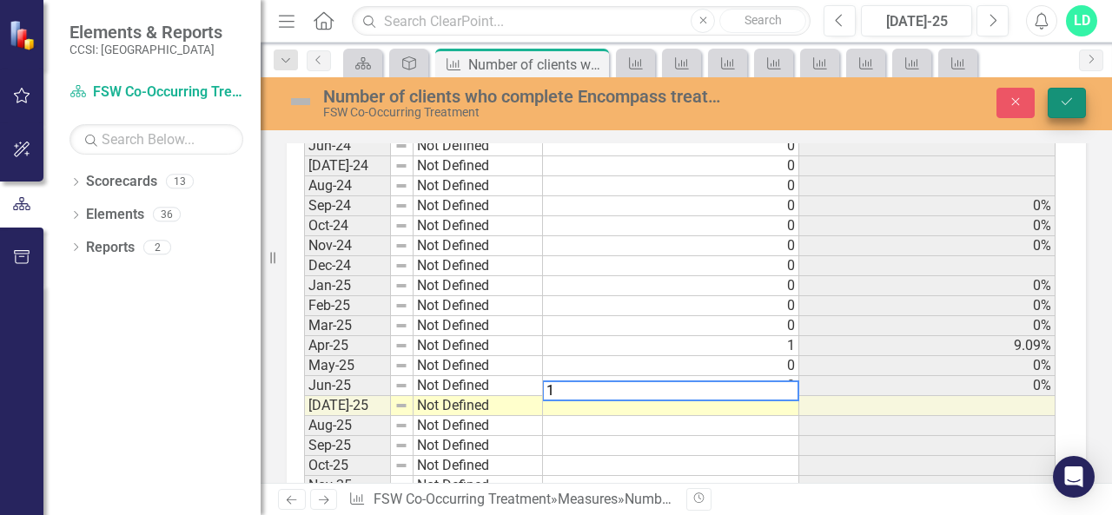
type textarea "1"
click at [1060, 102] on icon "Save" at bounding box center [1067, 102] width 16 height 12
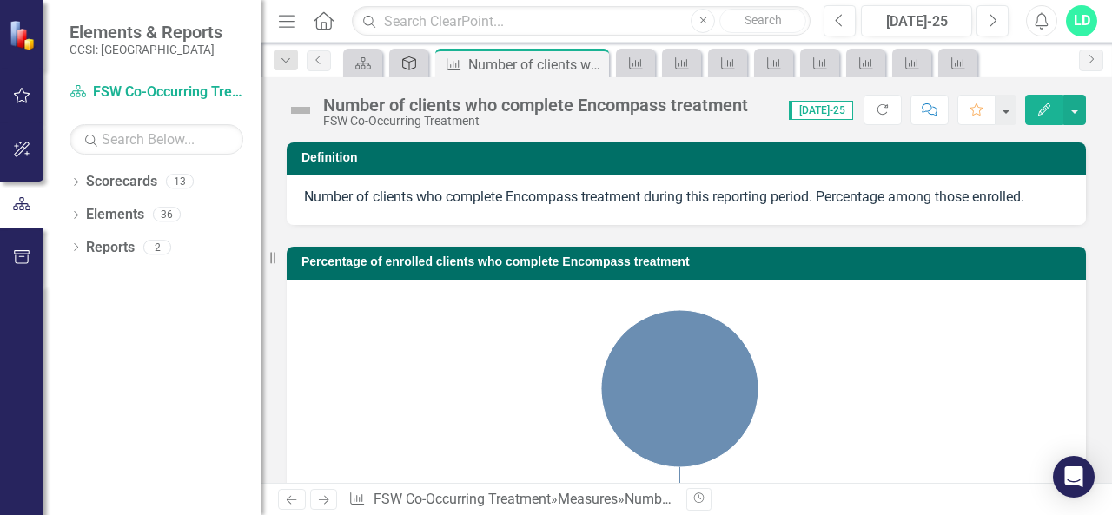
click at [413, 57] on icon at bounding box center [409, 63] width 14 height 14
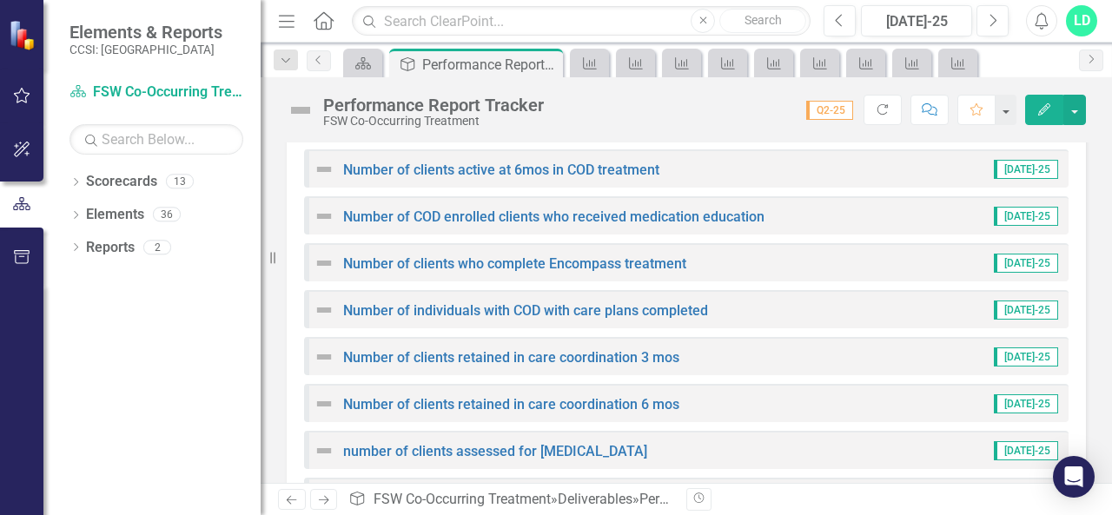
scroll to position [1138, 0]
click at [525, 317] on link "Number of individuals with COD with care plans completed" at bounding box center [525, 311] width 365 height 17
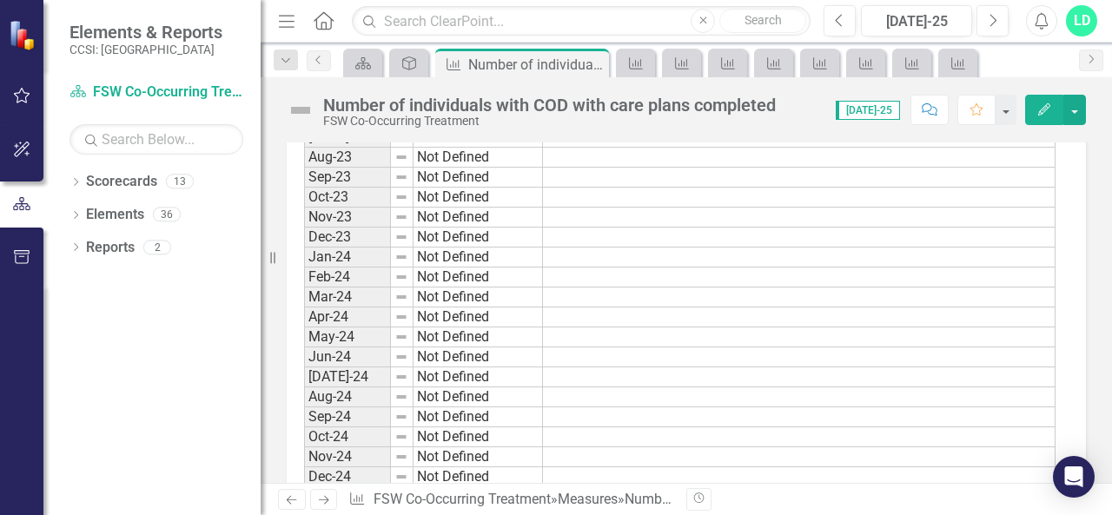
scroll to position [1417, 0]
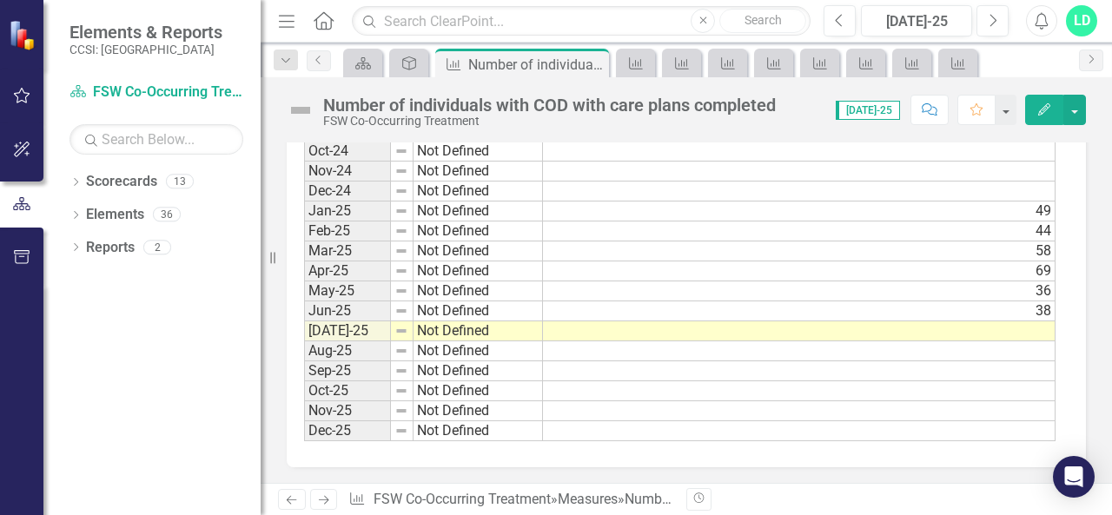
click at [1035, 321] on td at bounding box center [799, 331] width 512 height 20
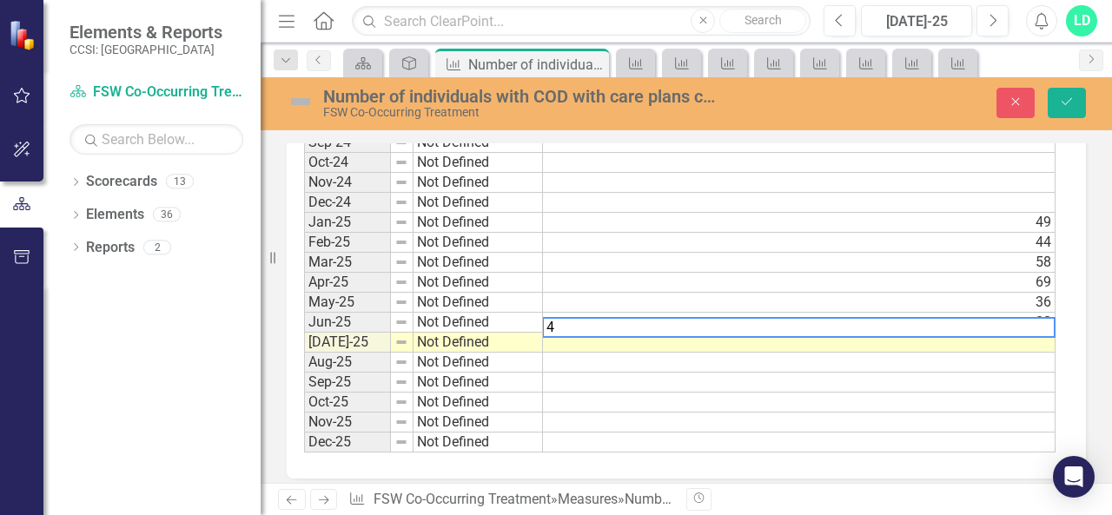
scroll to position [1426, 0]
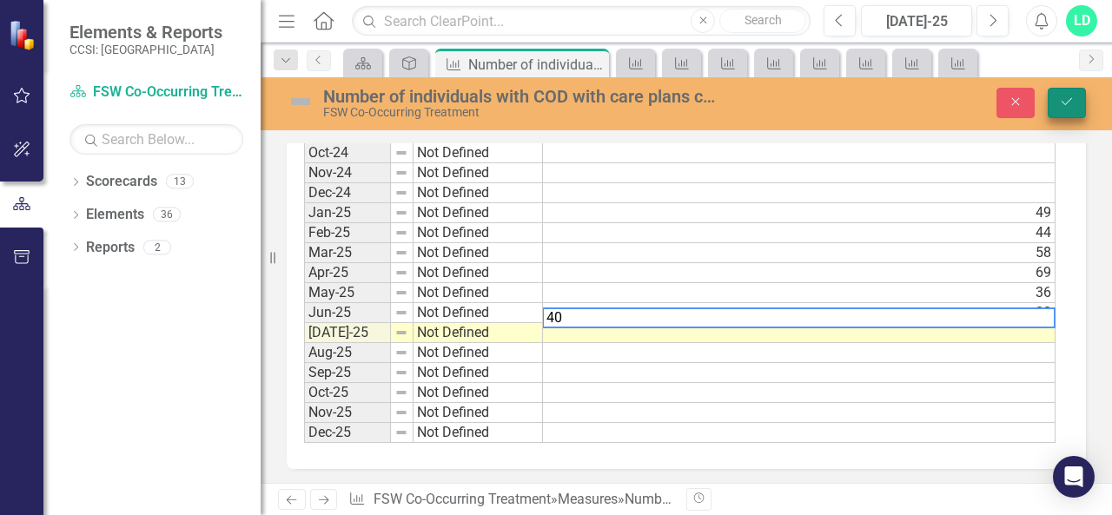
type textarea "40"
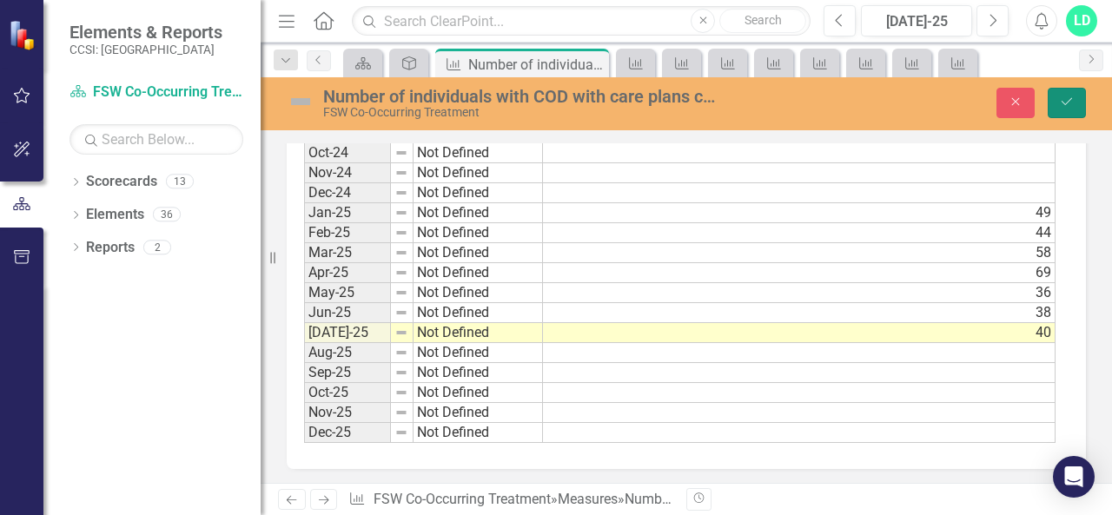
click at [1065, 107] on icon "Save" at bounding box center [1067, 102] width 16 height 12
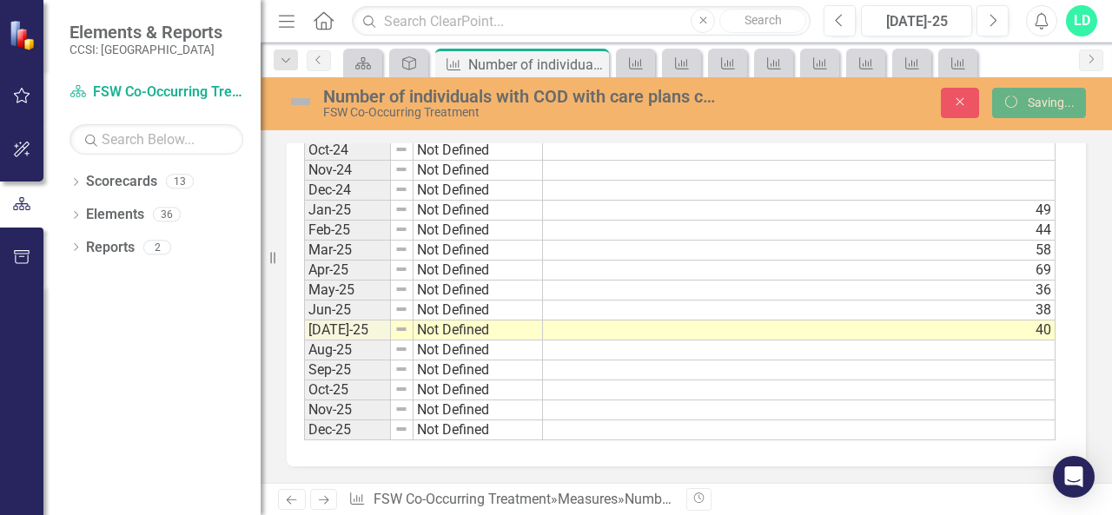
scroll to position [1417, 0]
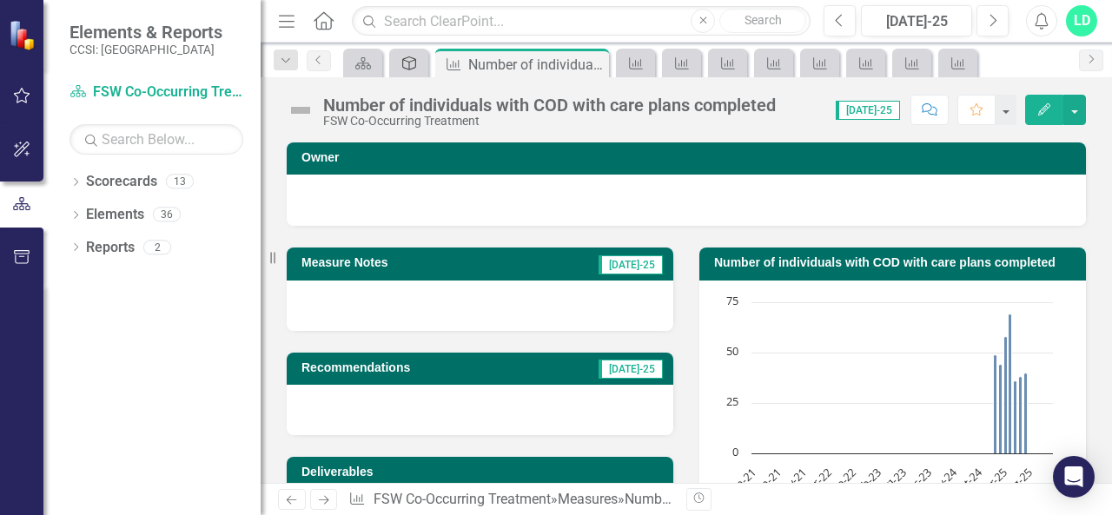
click at [412, 69] on div "Deliverable" at bounding box center [405, 63] width 24 height 22
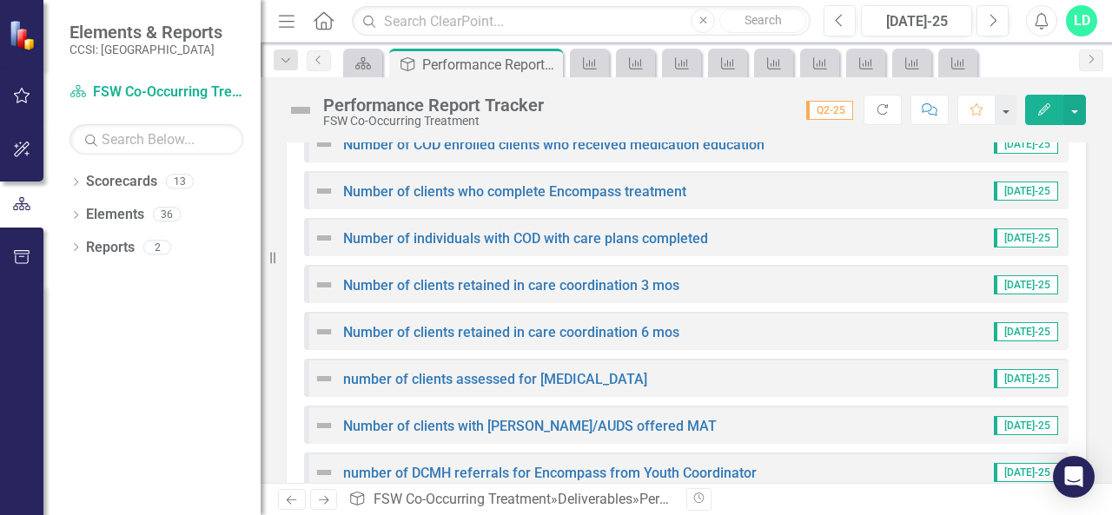
scroll to position [1221, 0]
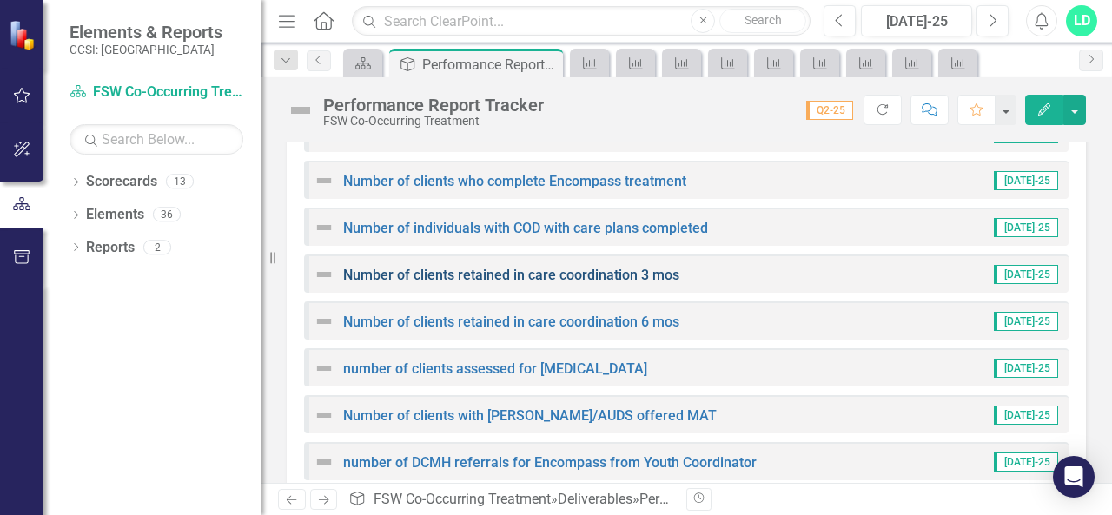
click at [575, 277] on link "Number of clients retained in care coordination 3 mos" at bounding box center [511, 275] width 336 height 17
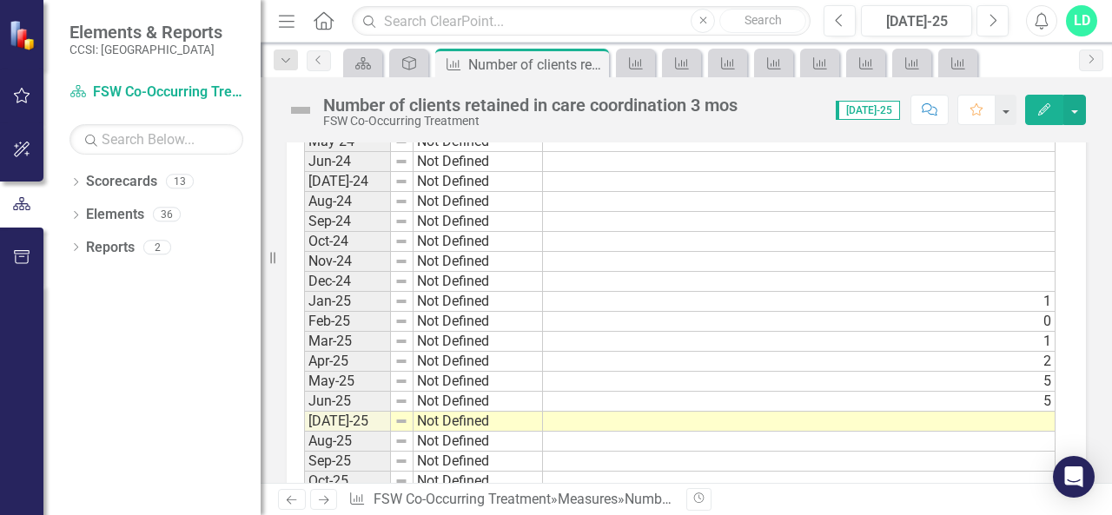
scroll to position [1325, 0]
click at [808, 413] on td at bounding box center [799, 423] width 512 height 20
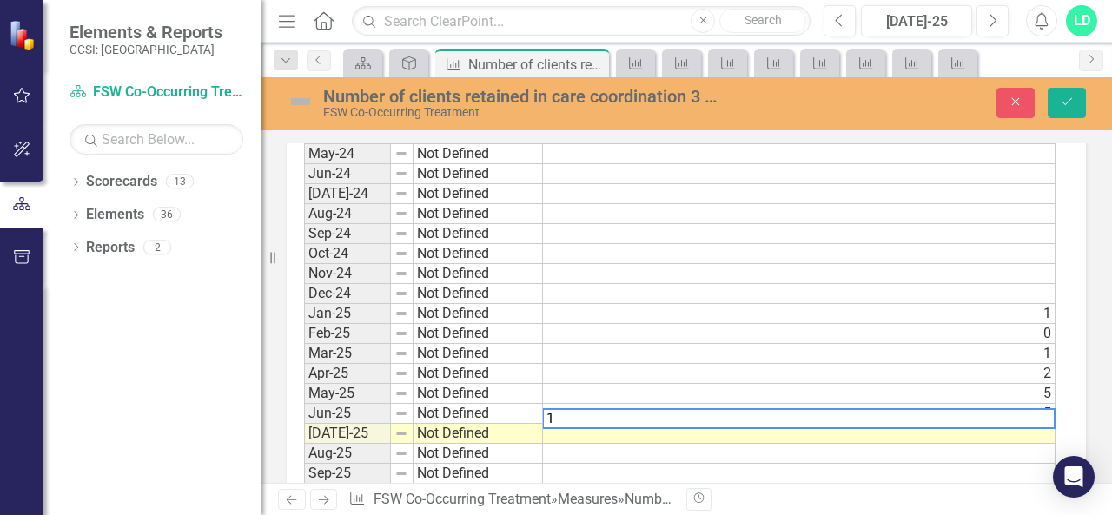
scroll to position [1335, 0]
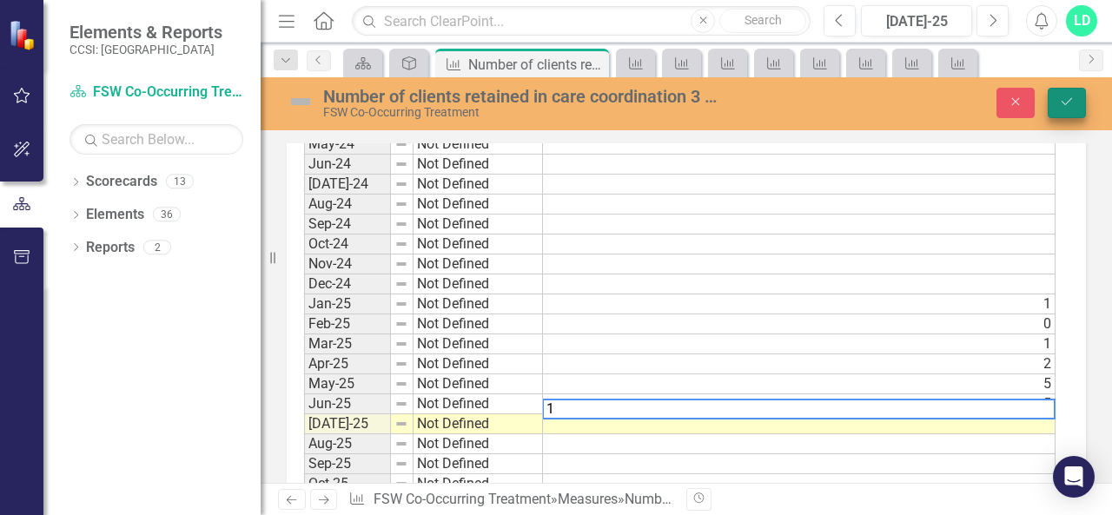
type textarea "1"
click at [1060, 102] on icon "Save" at bounding box center [1067, 102] width 16 height 12
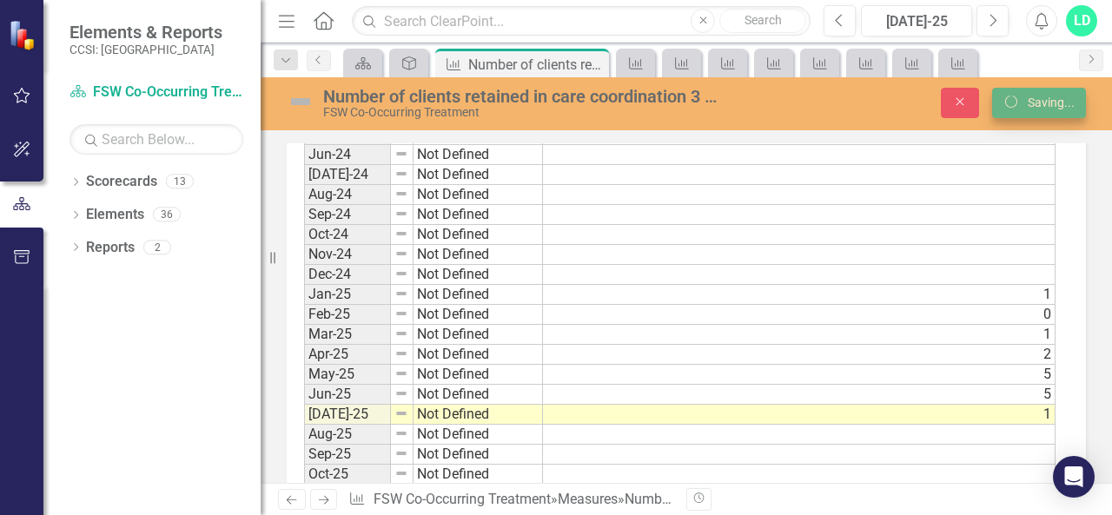
scroll to position [0, 0]
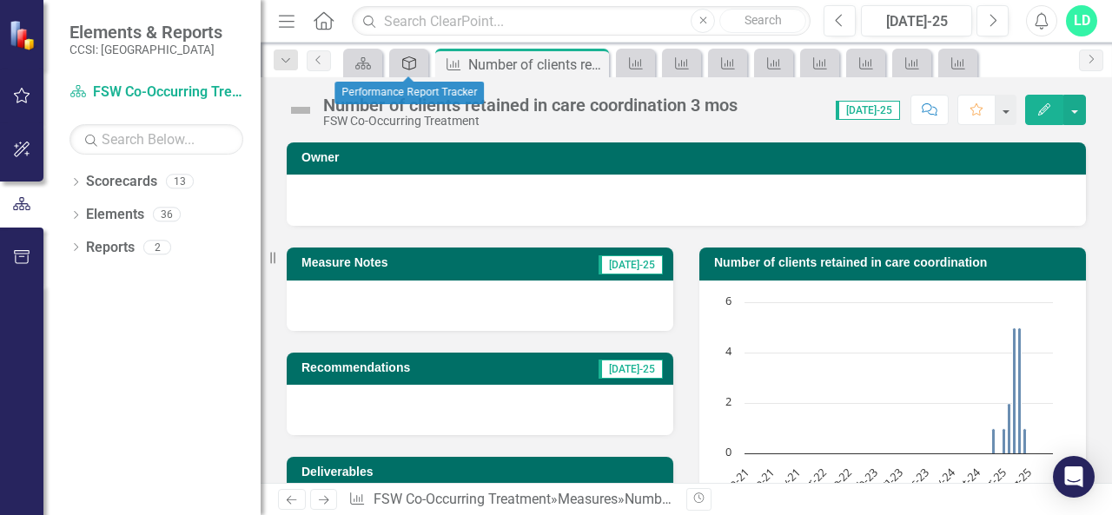
click at [406, 70] on div "Deliverable" at bounding box center [405, 63] width 24 height 22
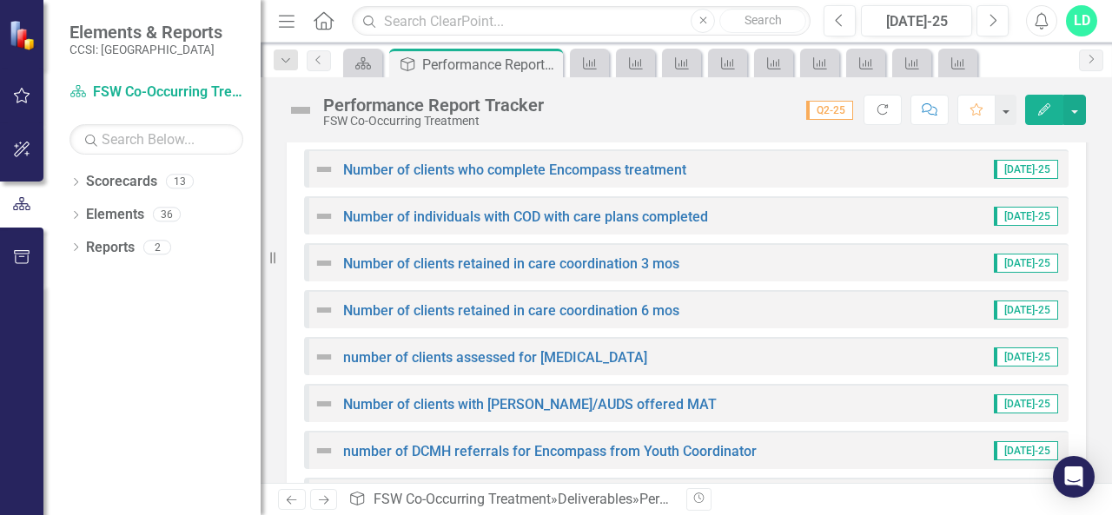
scroll to position [1233, 0]
click at [638, 310] on link "Number of clients retained in care coordination 6 mos" at bounding box center [511, 309] width 336 height 17
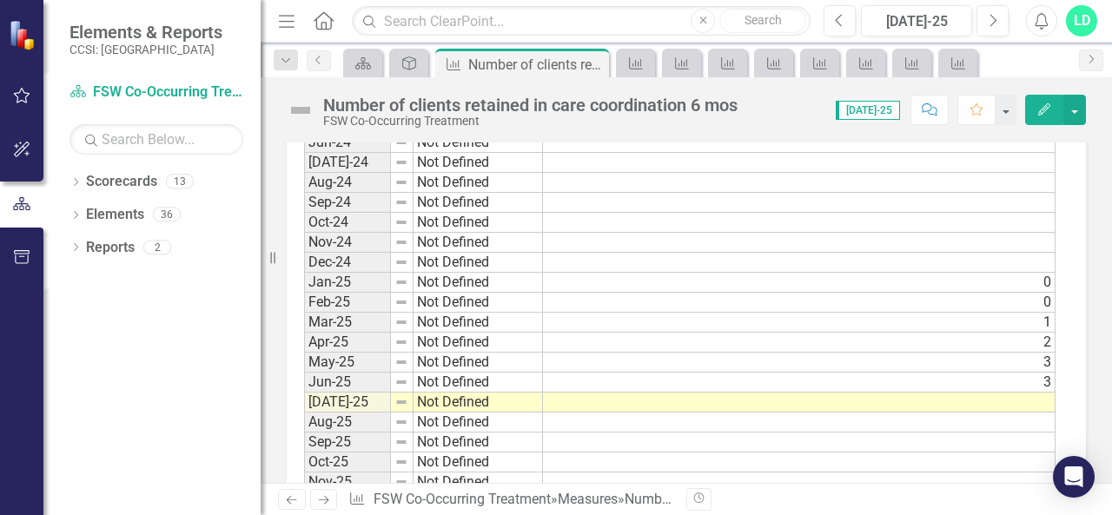
scroll to position [1347, 0]
click at [846, 391] on td at bounding box center [799, 401] width 512 height 20
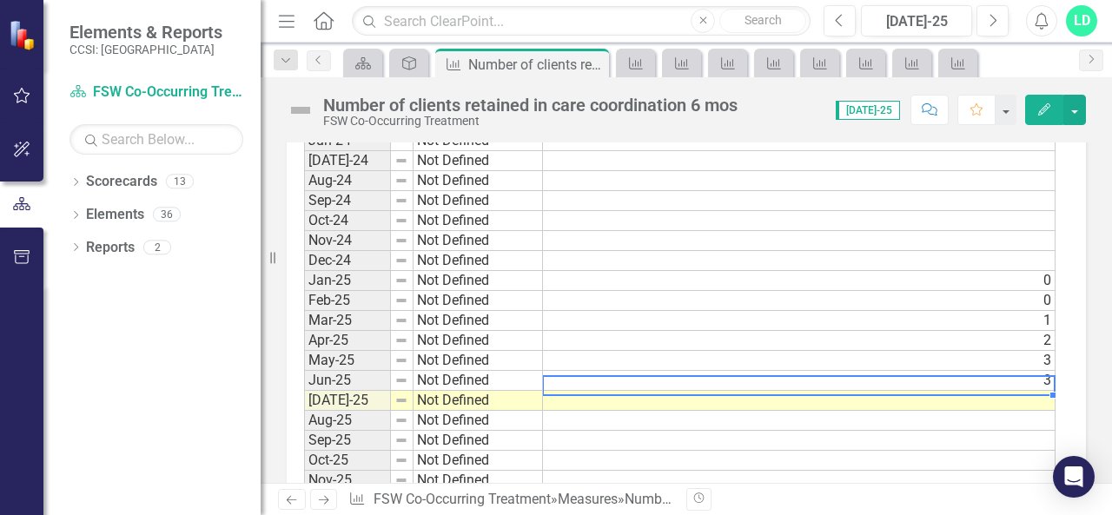
scroll to position [1357, 0]
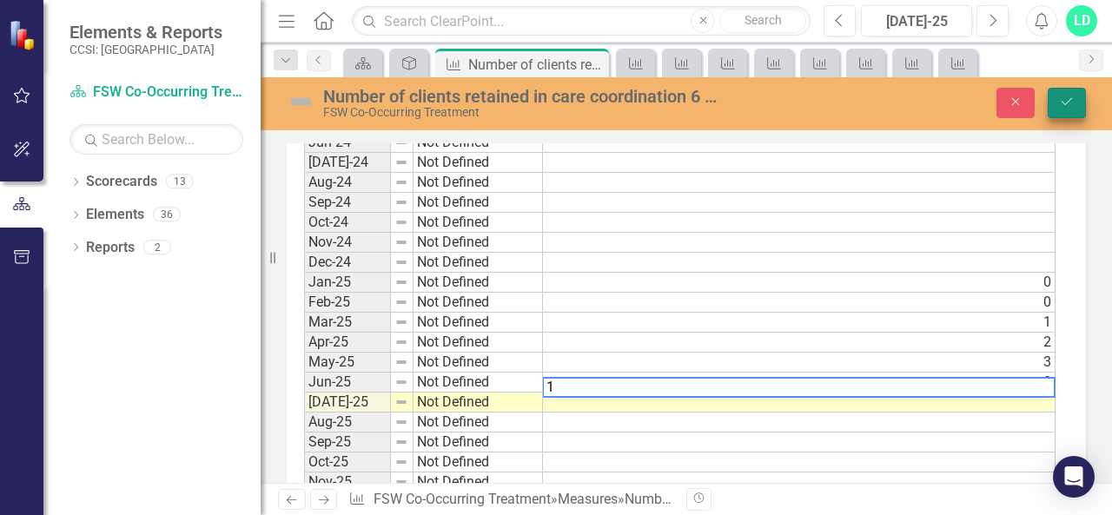
type textarea "1"
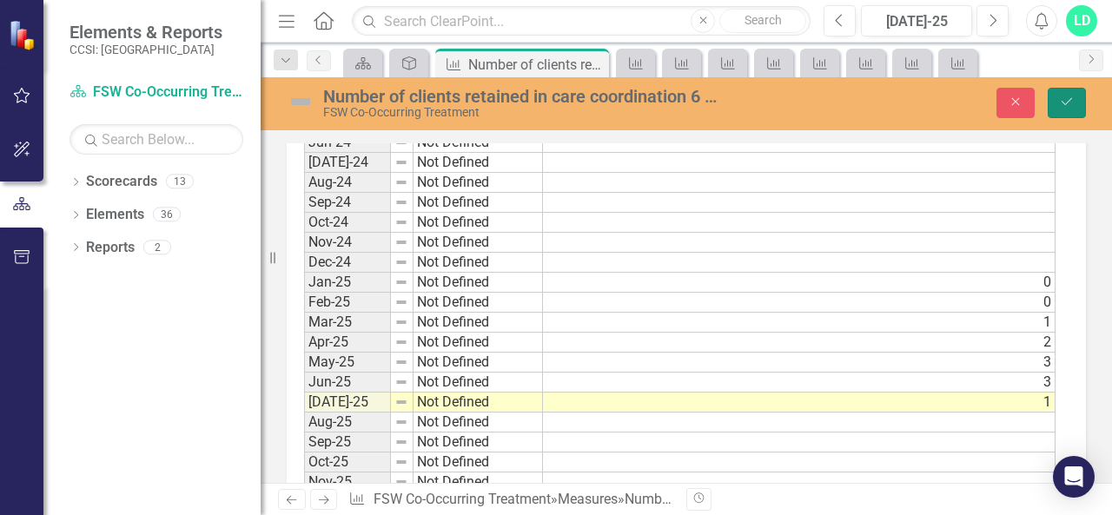
click at [1071, 95] on button "Save" at bounding box center [1066, 103] width 38 height 30
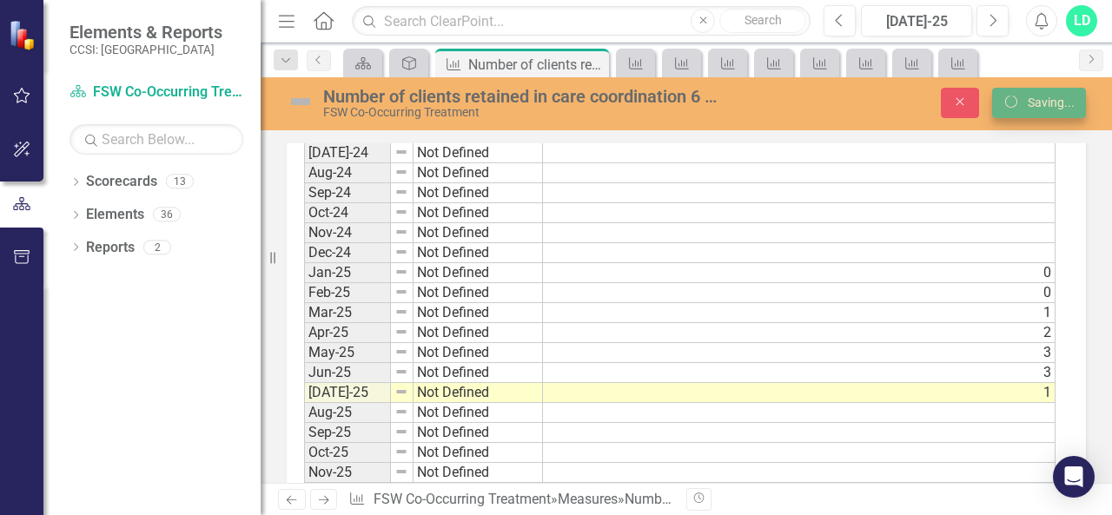
scroll to position [1347, 0]
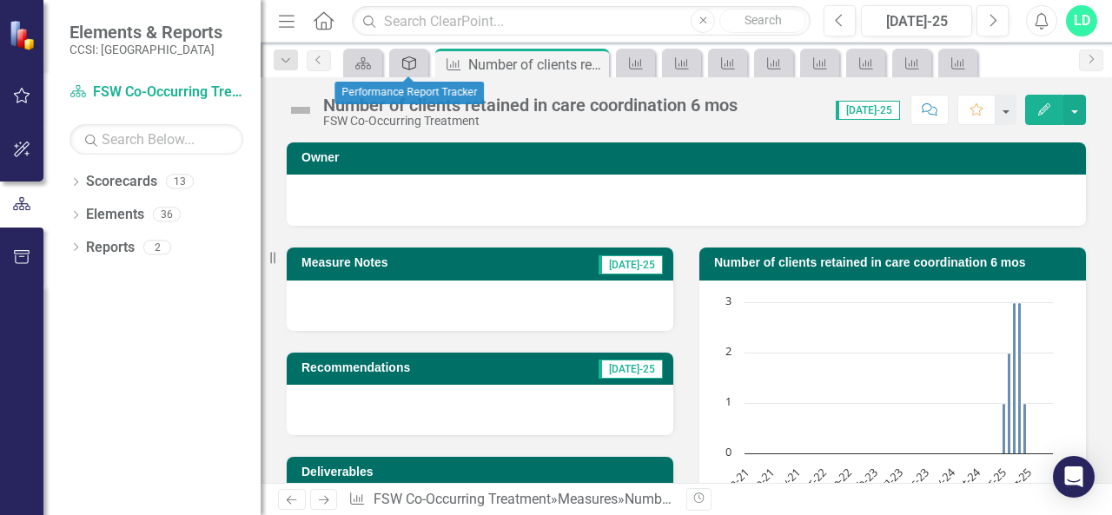
click at [405, 59] on icon "Deliverable" at bounding box center [408, 63] width 17 height 14
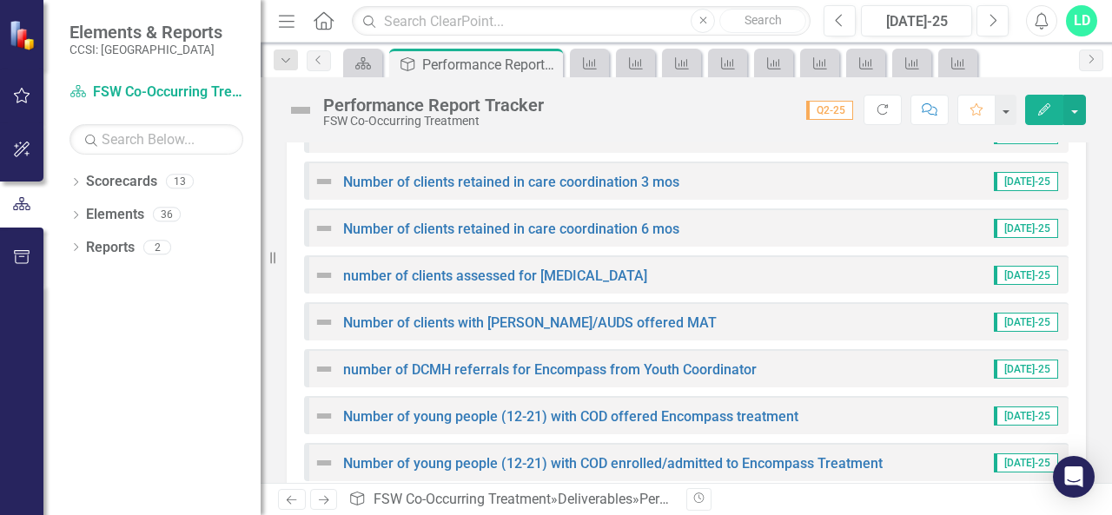
scroll to position [1318, 0]
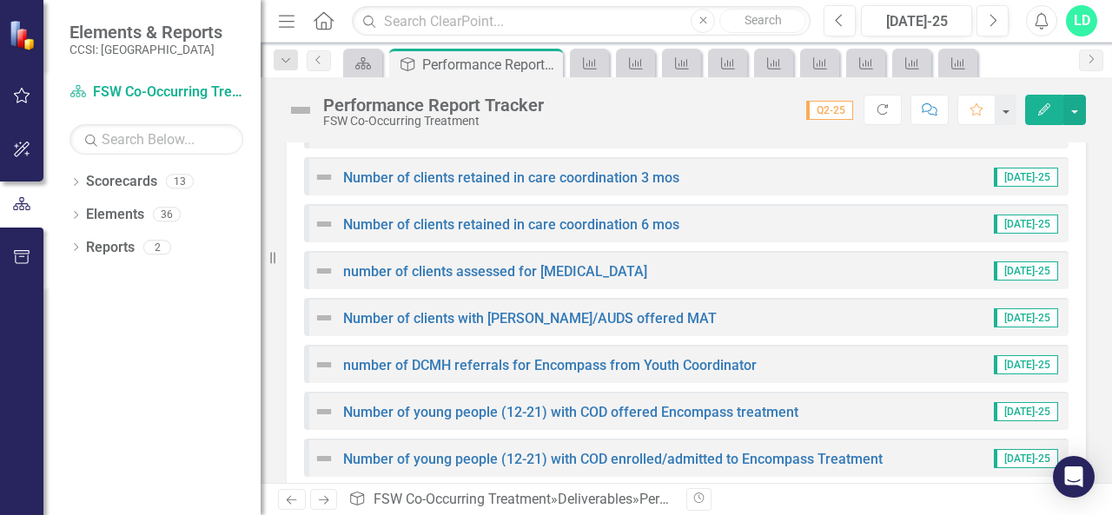
click at [581, 280] on div "number of clients assessed for [MEDICAL_DATA]" at bounding box center [481, 271] width 334 height 21
click at [578, 272] on link "number of clients assessed for [MEDICAL_DATA]" at bounding box center [495, 271] width 304 height 17
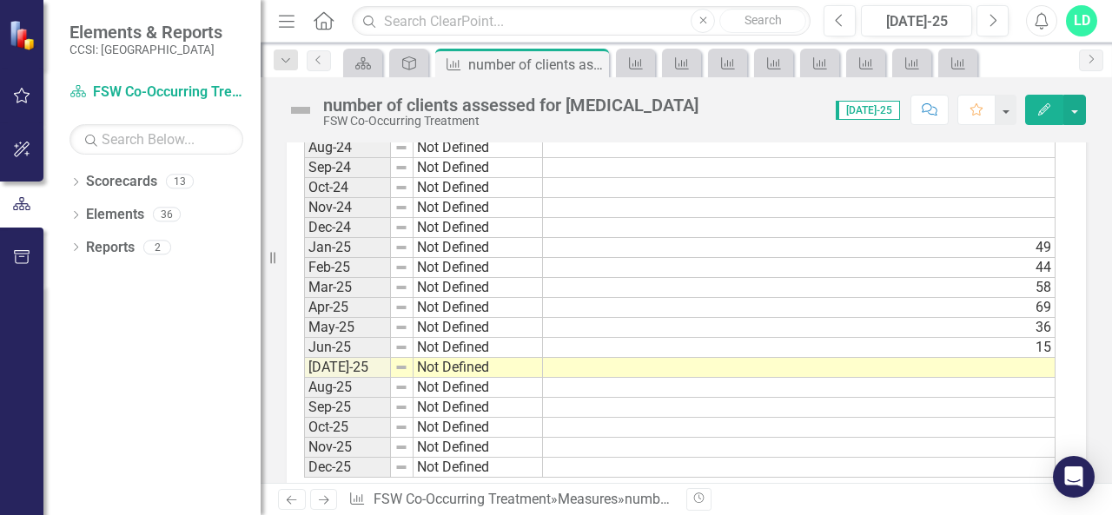
scroll to position [1381, 0]
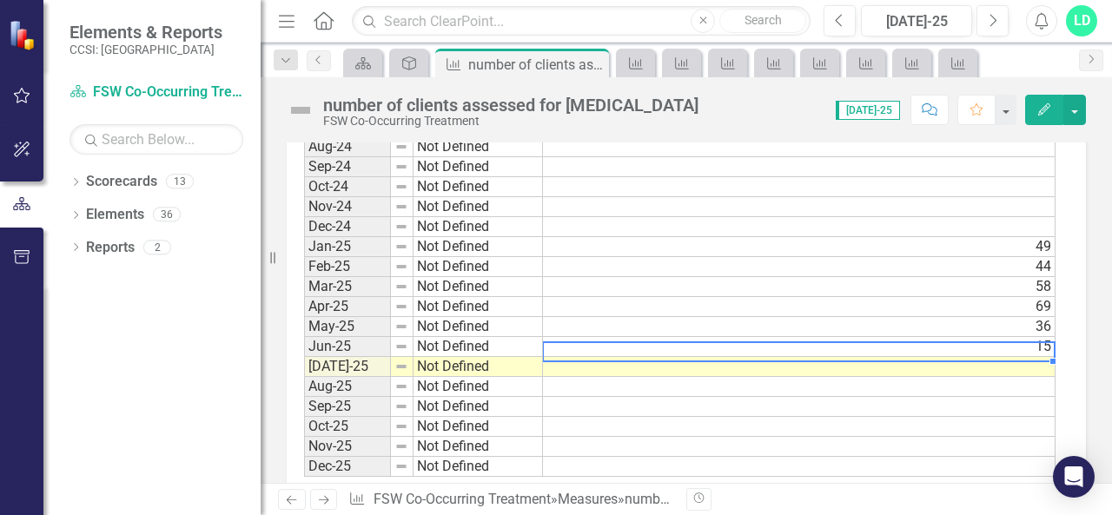
click at [796, 357] on td at bounding box center [799, 367] width 512 height 20
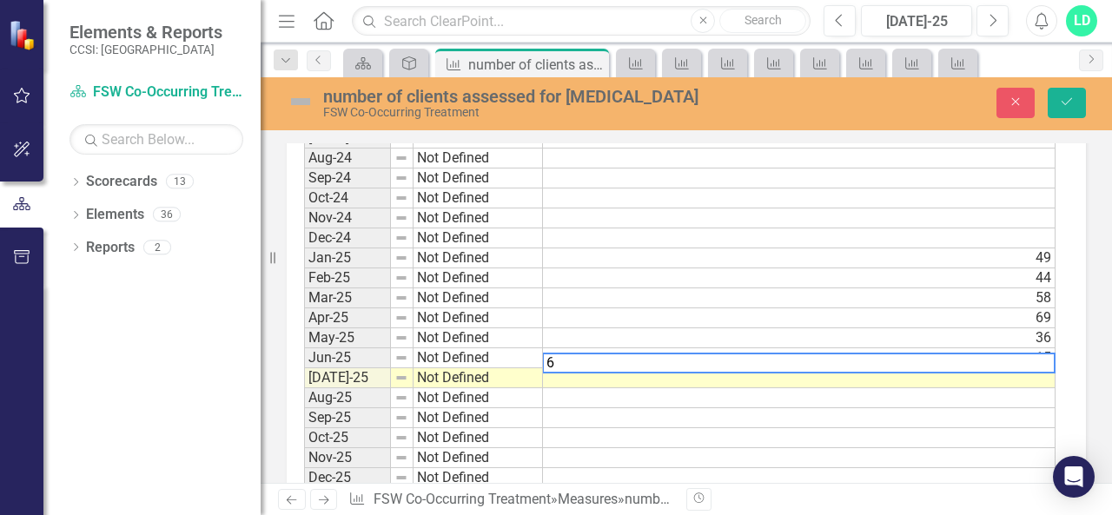
scroll to position [1391, 0]
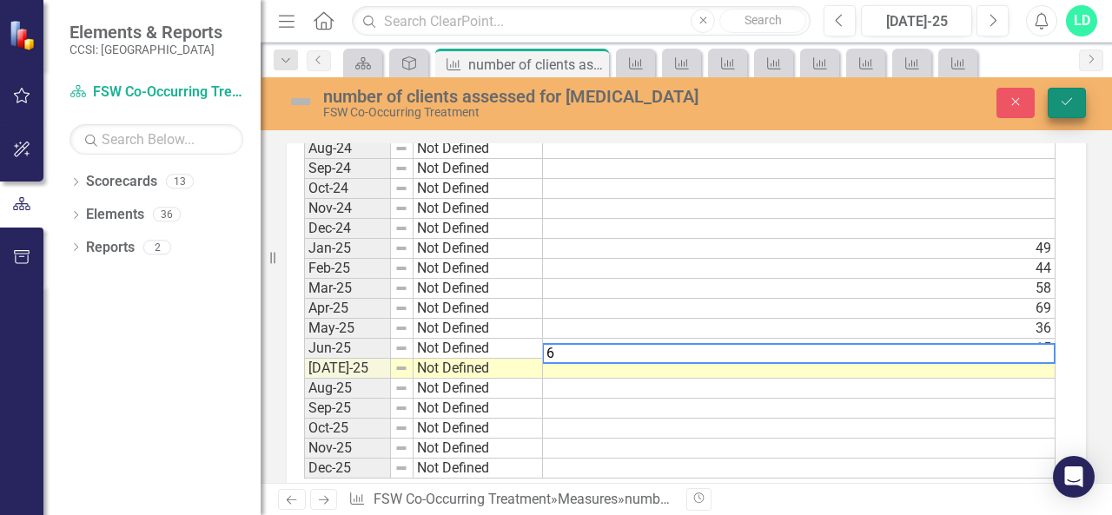
type textarea "6"
click at [1067, 101] on icon "Save" at bounding box center [1067, 102] width 16 height 12
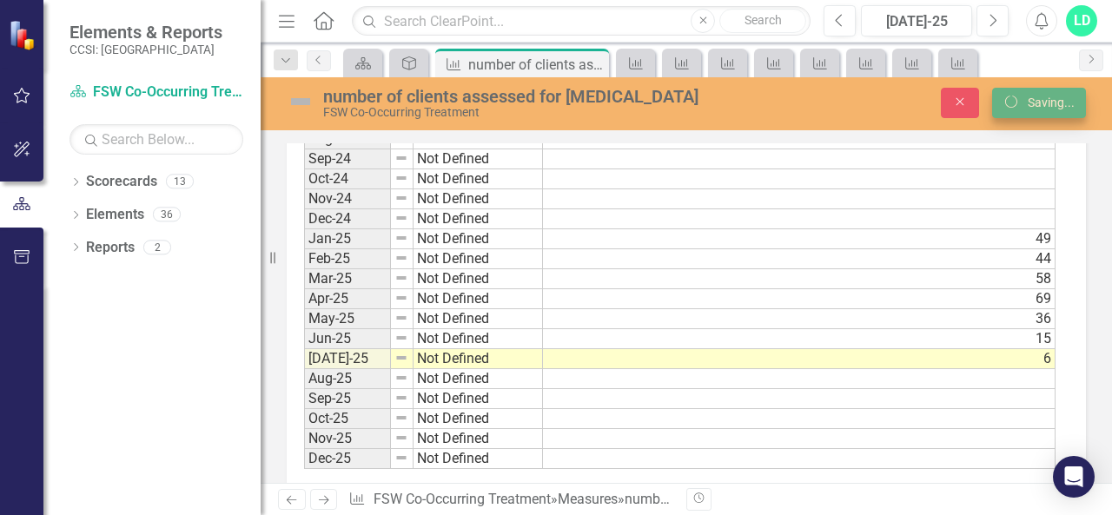
scroll to position [1381, 0]
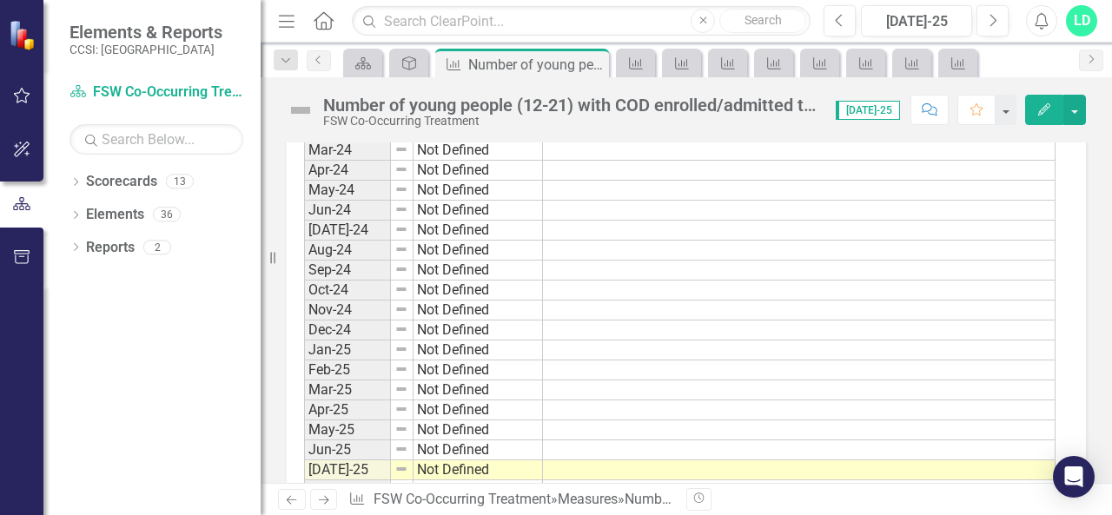
scroll to position [1430, 0]
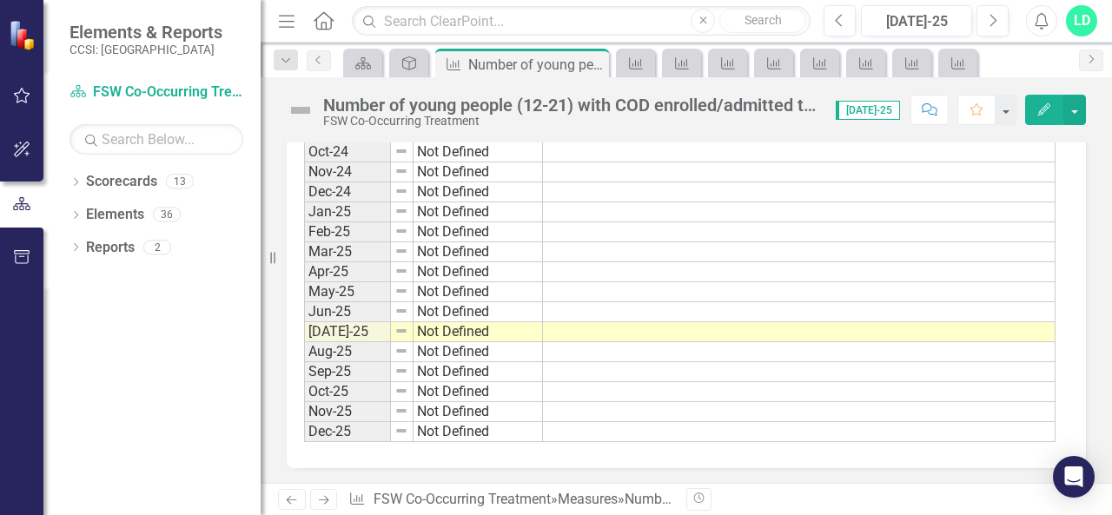
click at [1009, 322] on td at bounding box center [799, 332] width 512 height 20
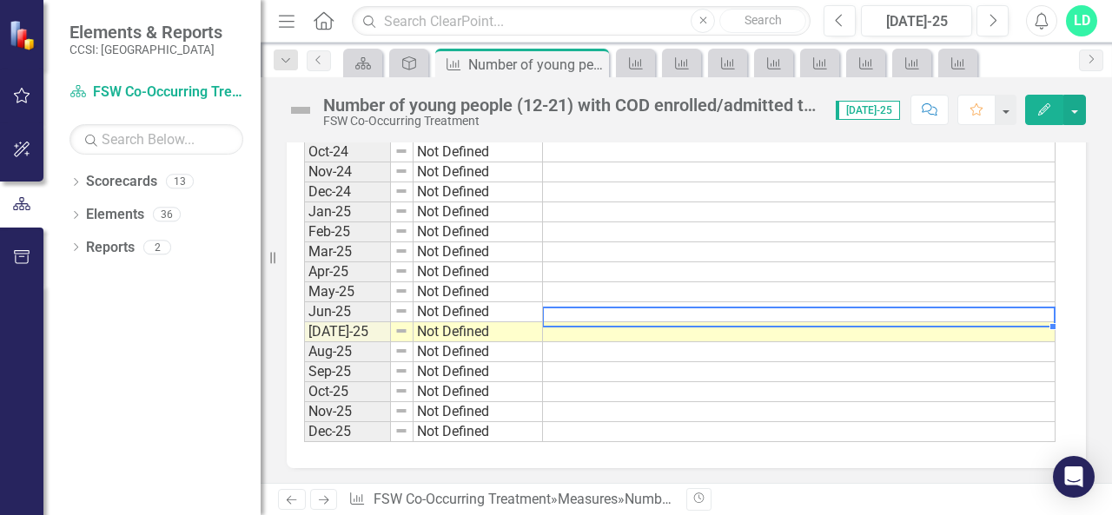
scroll to position [1440, 0]
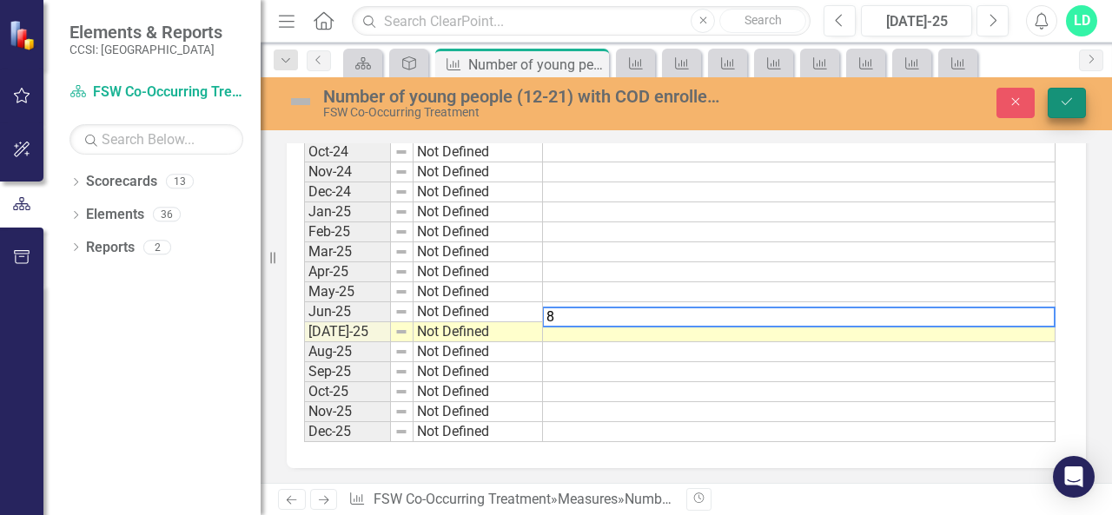
type textarea "8"
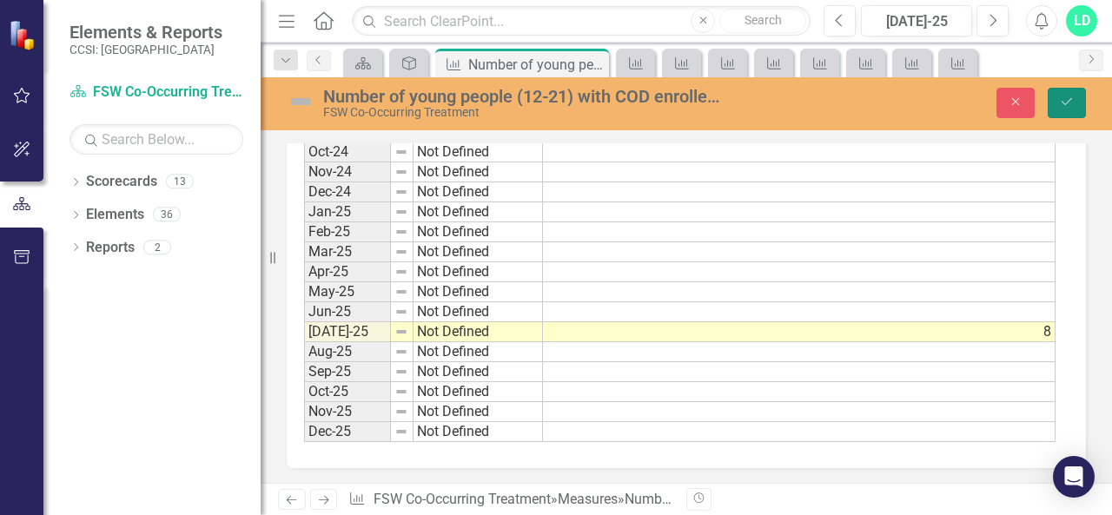
click at [1069, 103] on icon "Save" at bounding box center [1067, 102] width 16 height 12
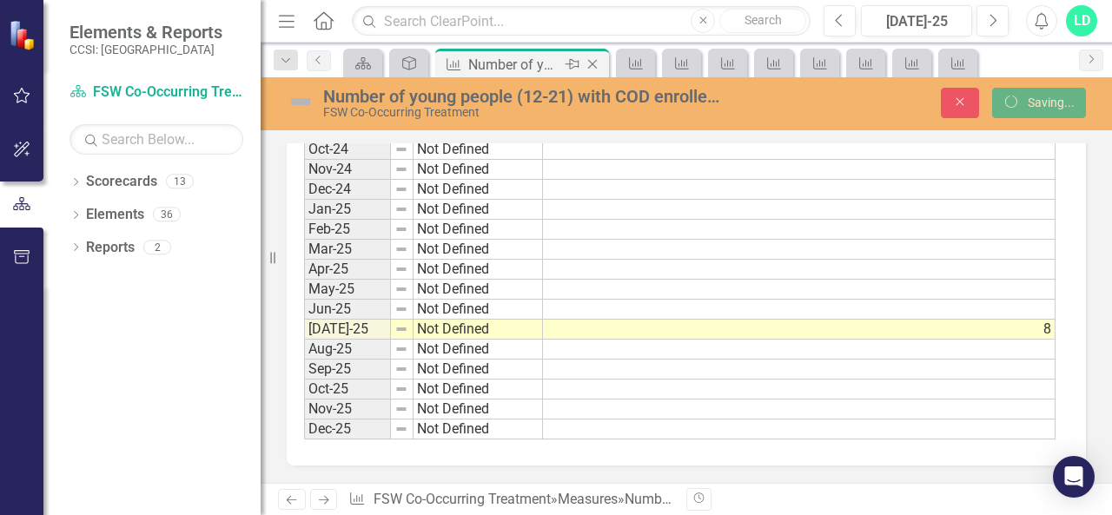
scroll to position [0, 0]
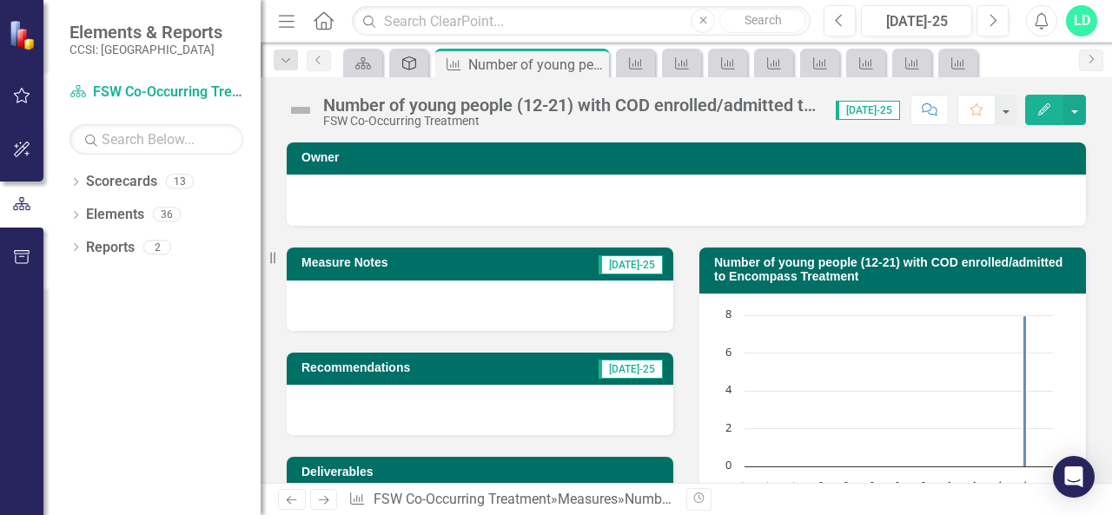
click at [414, 63] on icon "Deliverable" at bounding box center [408, 63] width 17 height 14
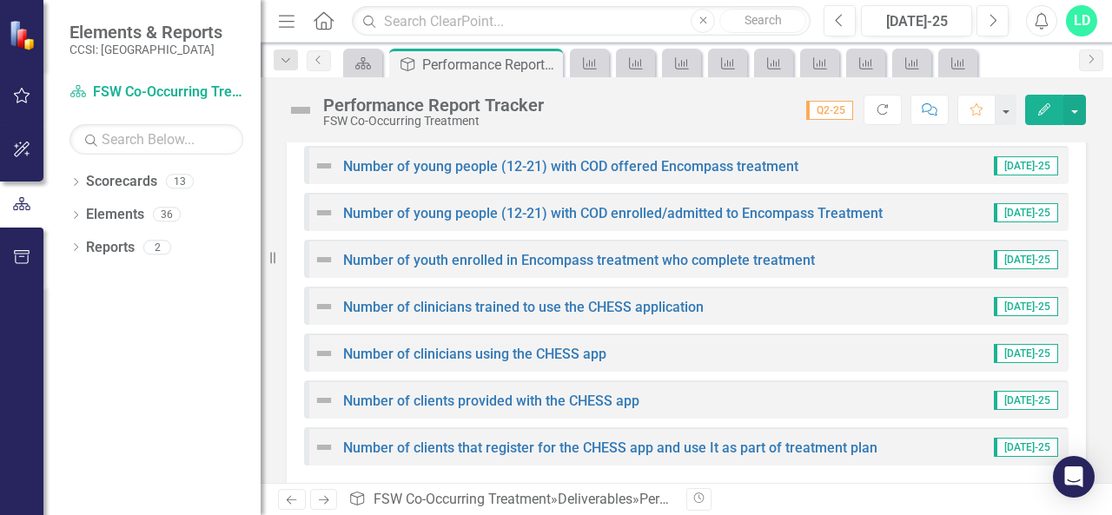
scroll to position [1565, 0]
click at [603, 256] on link "Number of youth enrolled in Encompass treatment who complete treatment" at bounding box center [579, 259] width 472 height 17
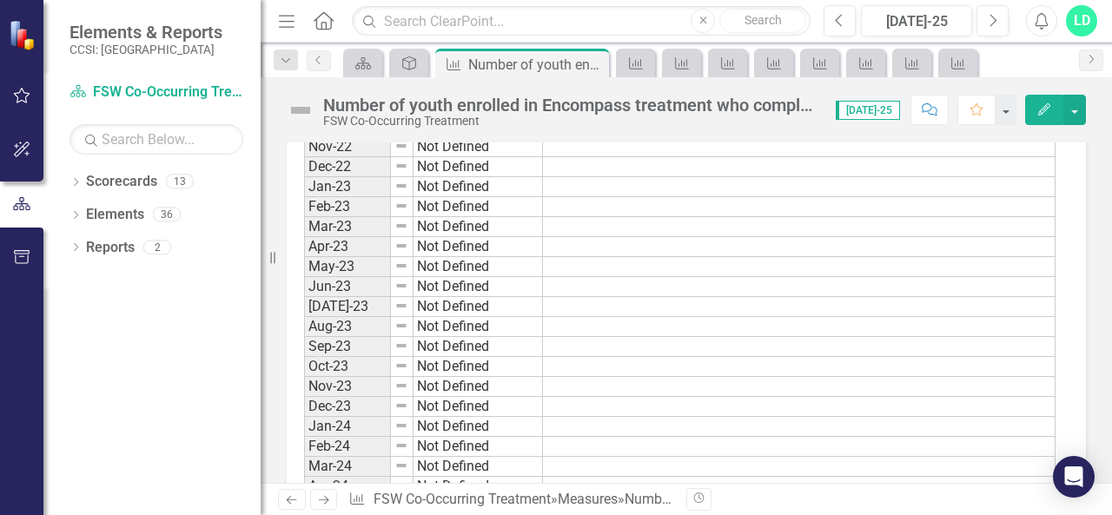
scroll to position [1430, 0]
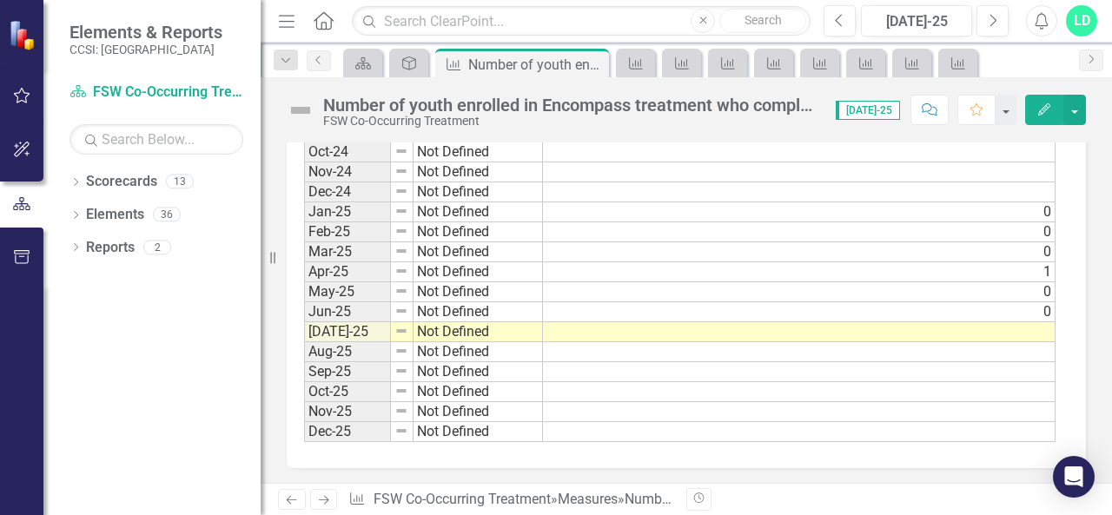
click at [1020, 322] on td at bounding box center [799, 332] width 512 height 20
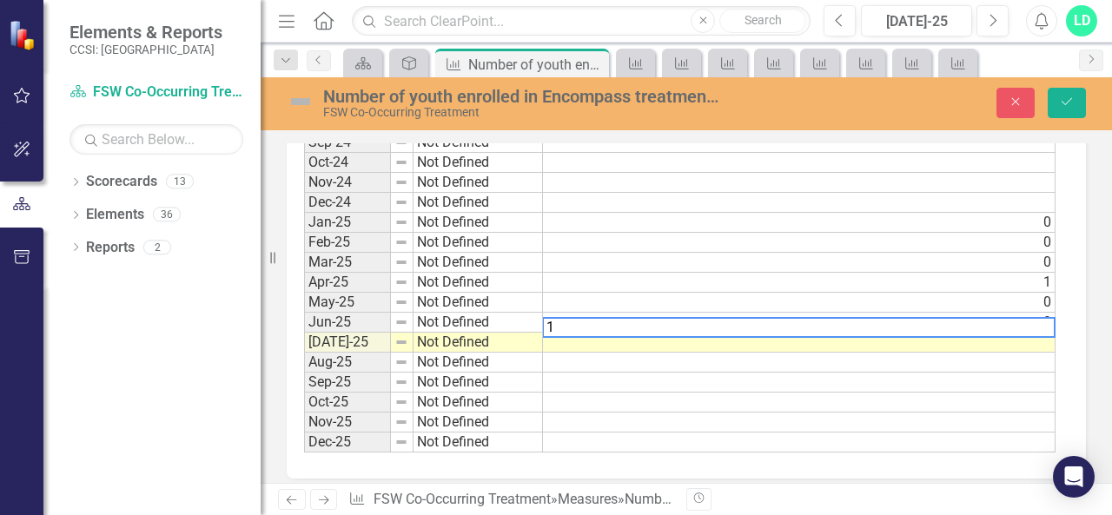
scroll to position [1440, 0]
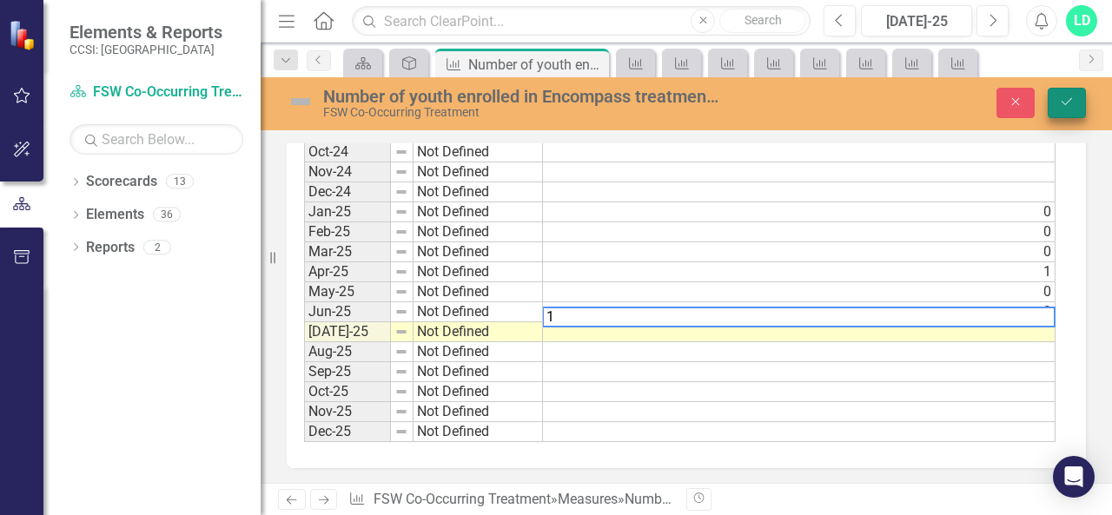
type textarea "1"
click at [1057, 100] on button "Save" at bounding box center [1066, 103] width 38 height 30
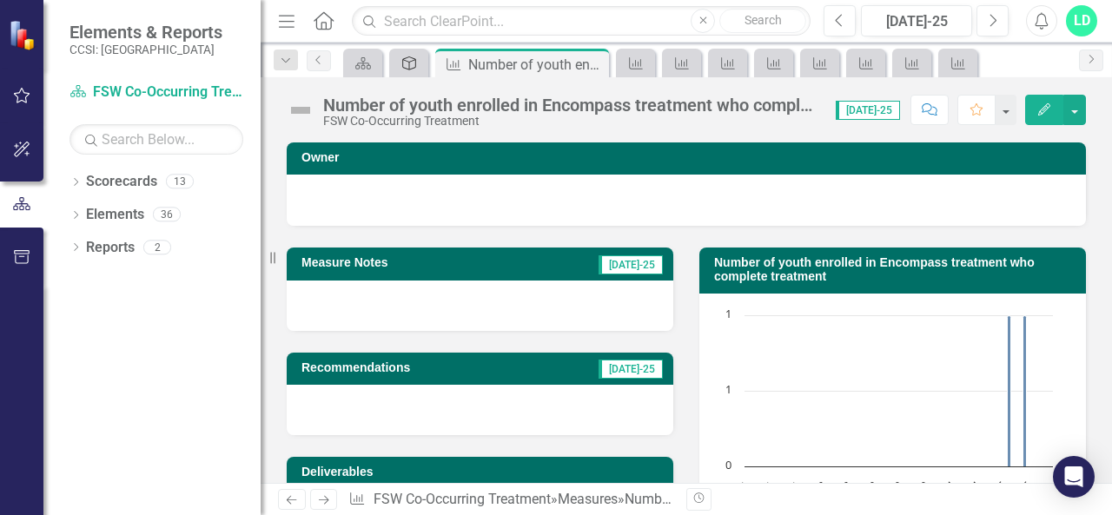
click at [403, 63] on icon "Deliverable" at bounding box center [408, 63] width 17 height 14
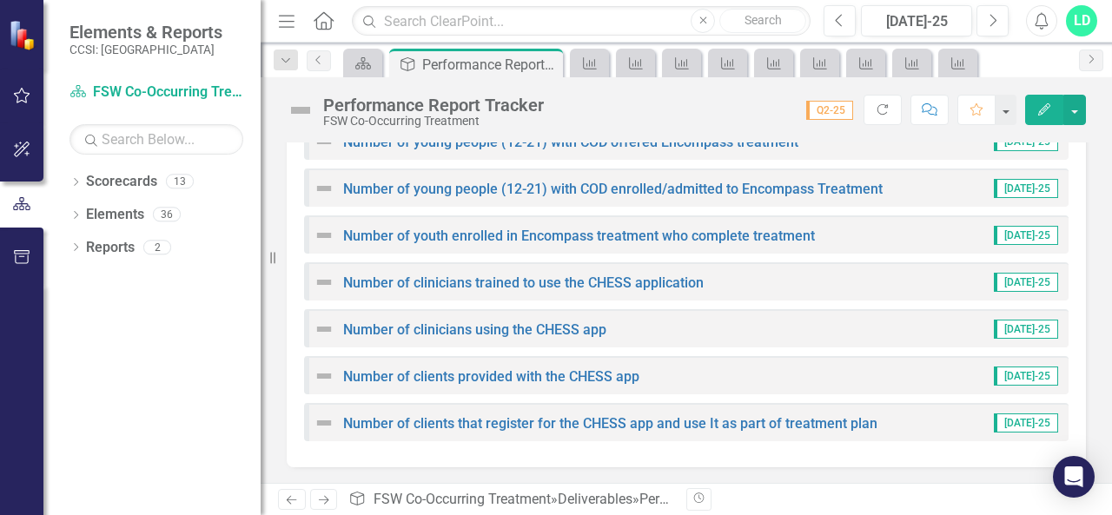
scroll to position [1588, 0]
click at [563, 286] on link "Number of clinicians trained to use the CHESS application" at bounding box center [523, 283] width 360 height 17
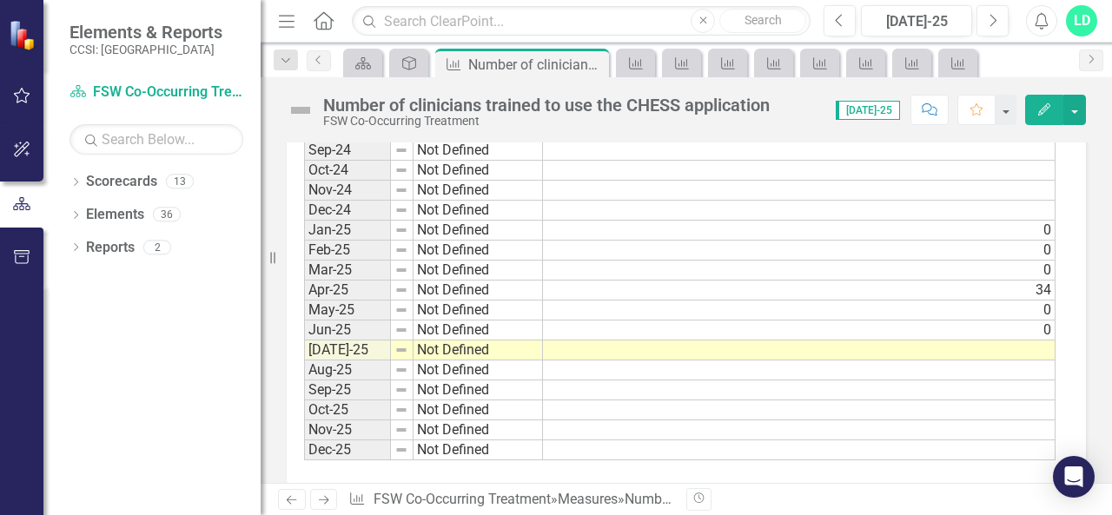
scroll to position [1417, 0]
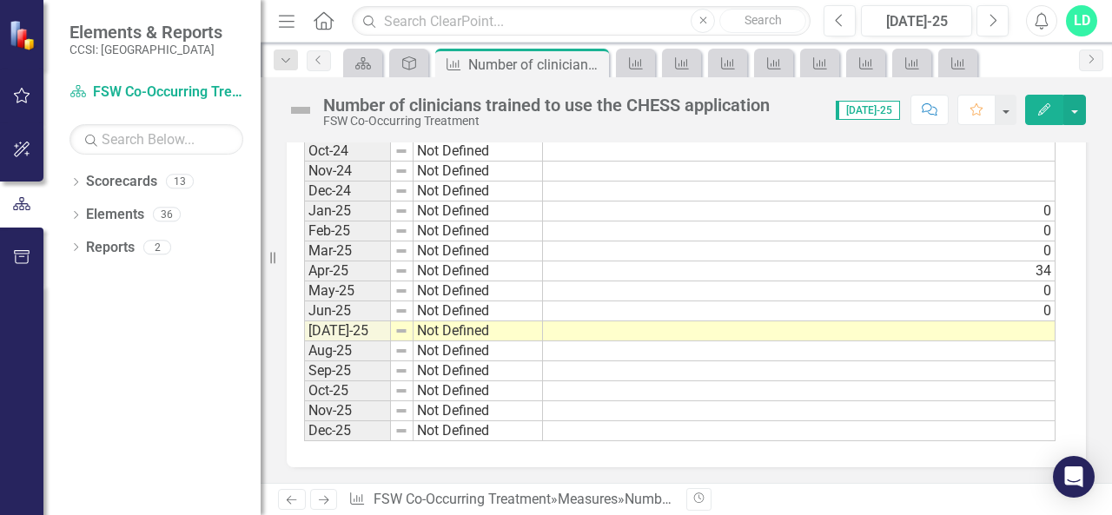
click at [1039, 321] on td at bounding box center [799, 331] width 512 height 20
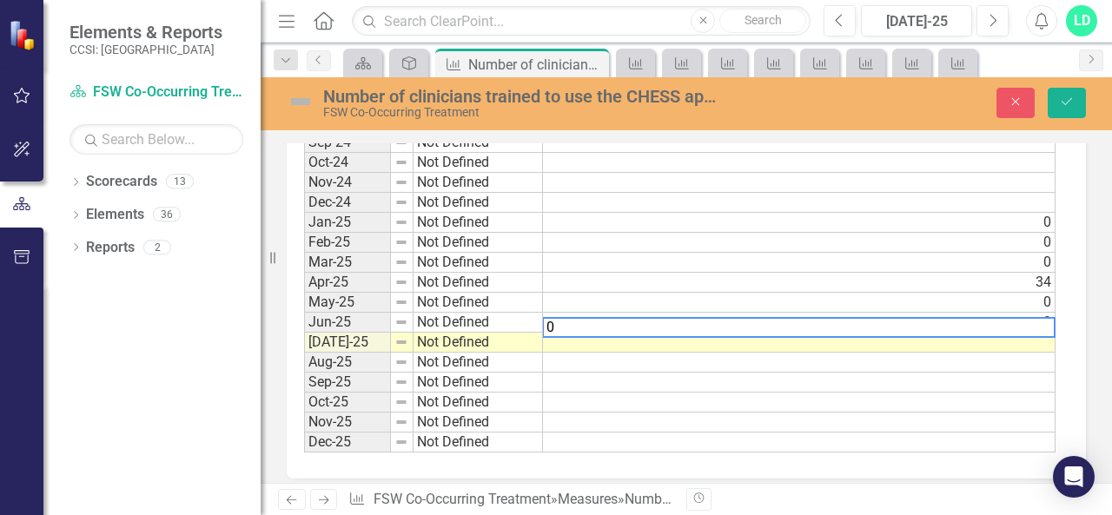
scroll to position [1426, 0]
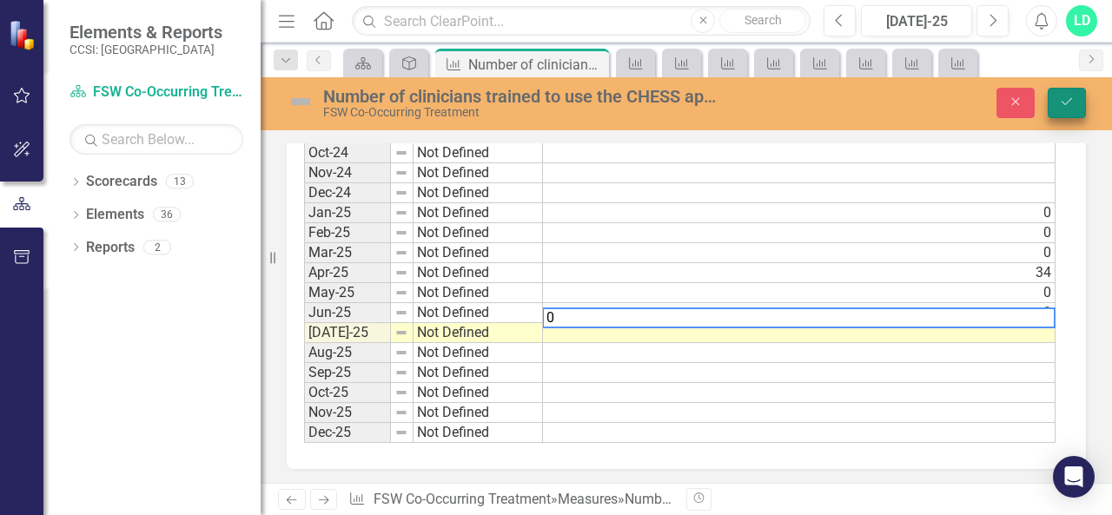
type textarea "0"
click at [1061, 99] on icon "Save" at bounding box center [1067, 102] width 16 height 12
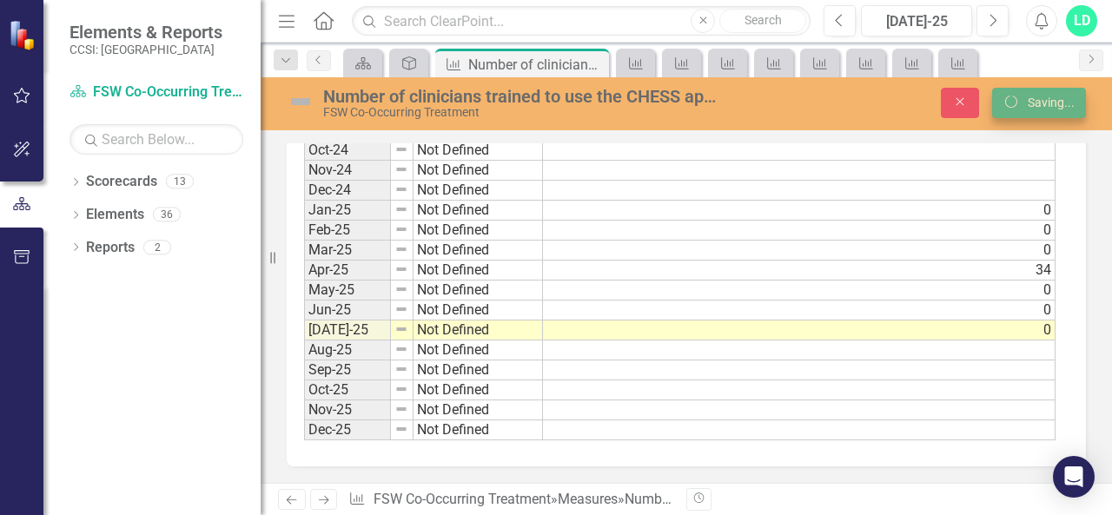
scroll to position [1417, 0]
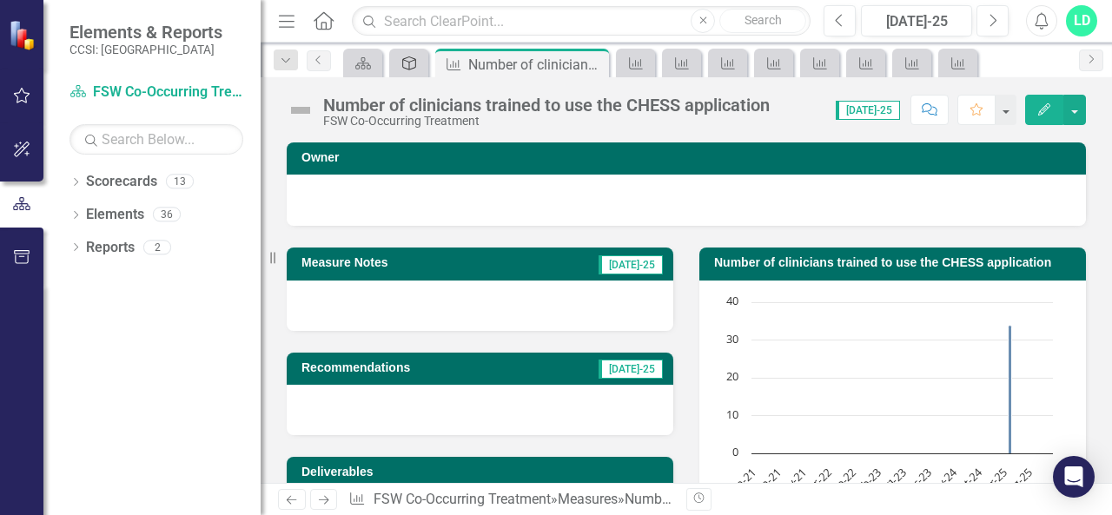
click at [412, 61] on icon "Deliverable" at bounding box center [408, 63] width 17 height 14
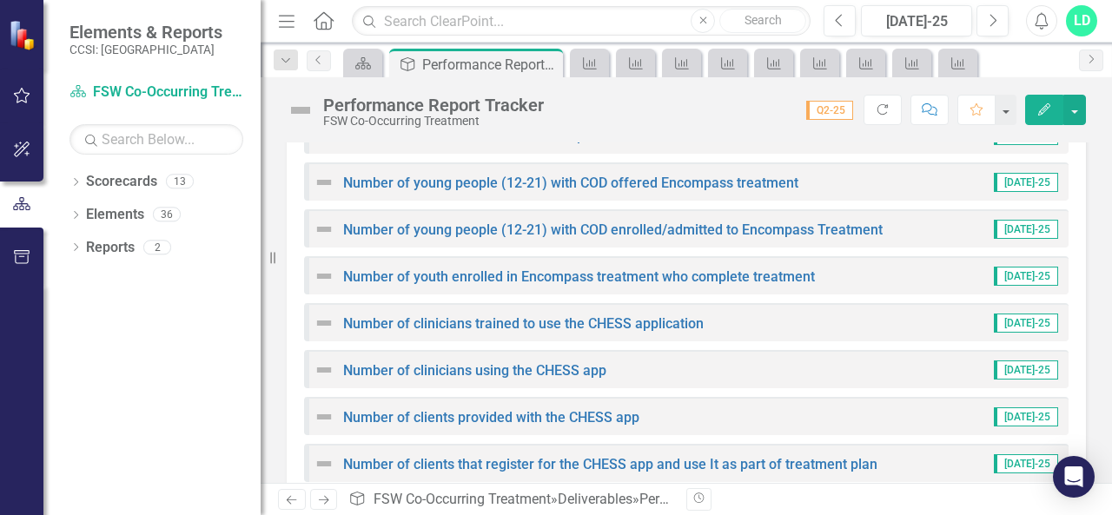
scroll to position [1589, 0]
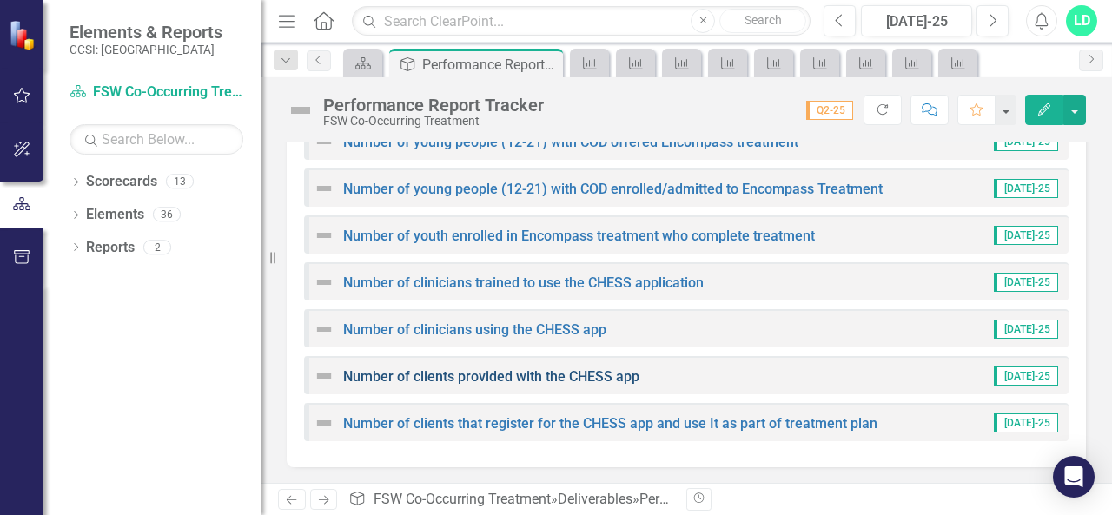
click at [510, 380] on link "Number of clients provided with the CHESS app" at bounding box center [491, 376] width 296 height 17
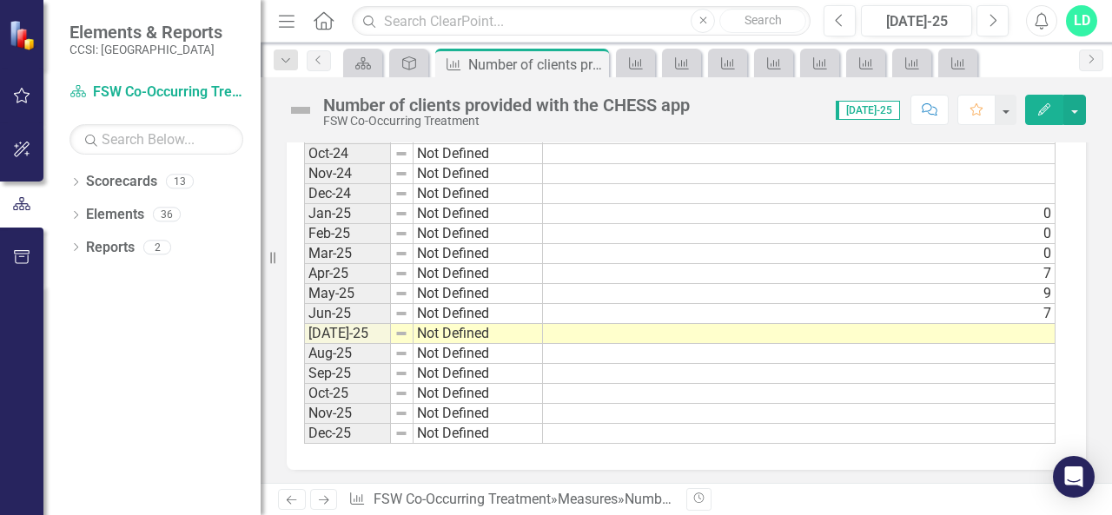
scroll to position [1417, 0]
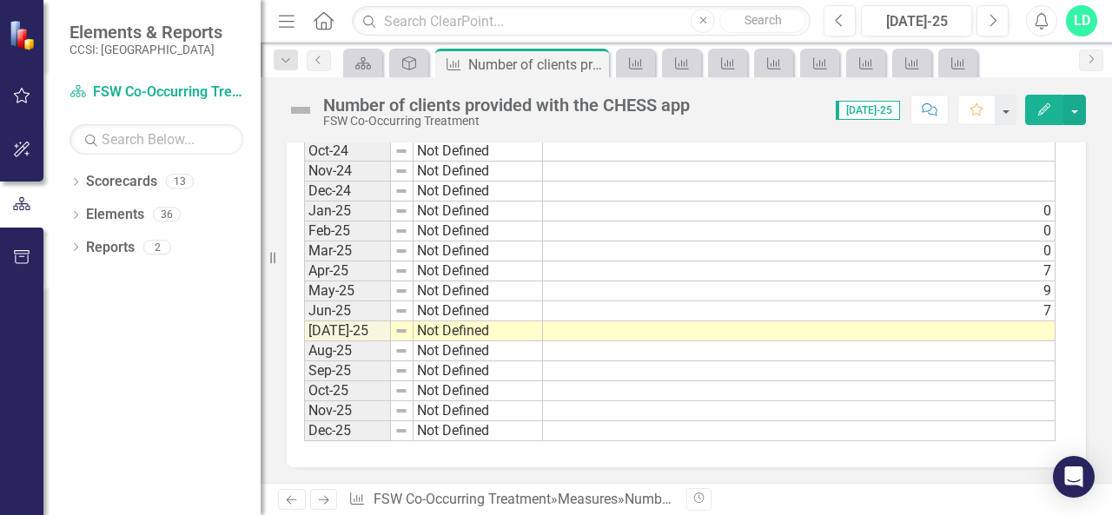
click at [974, 321] on td at bounding box center [799, 331] width 512 height 20
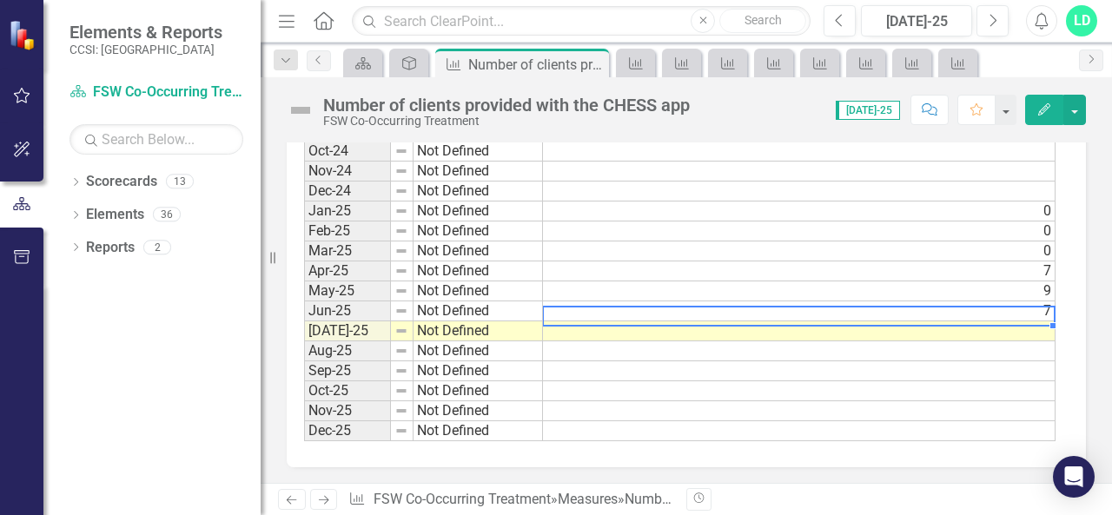
scroll to position [1426, 0]
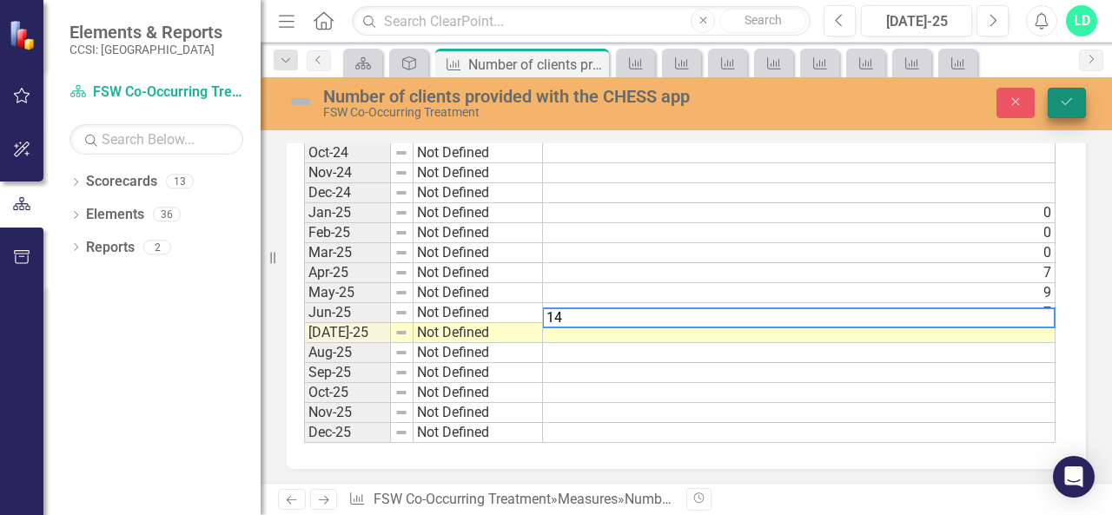
type textarea "14"
click at [1063, 109] on button "Save" at bounding box center [1066, 103] width 38 height 30
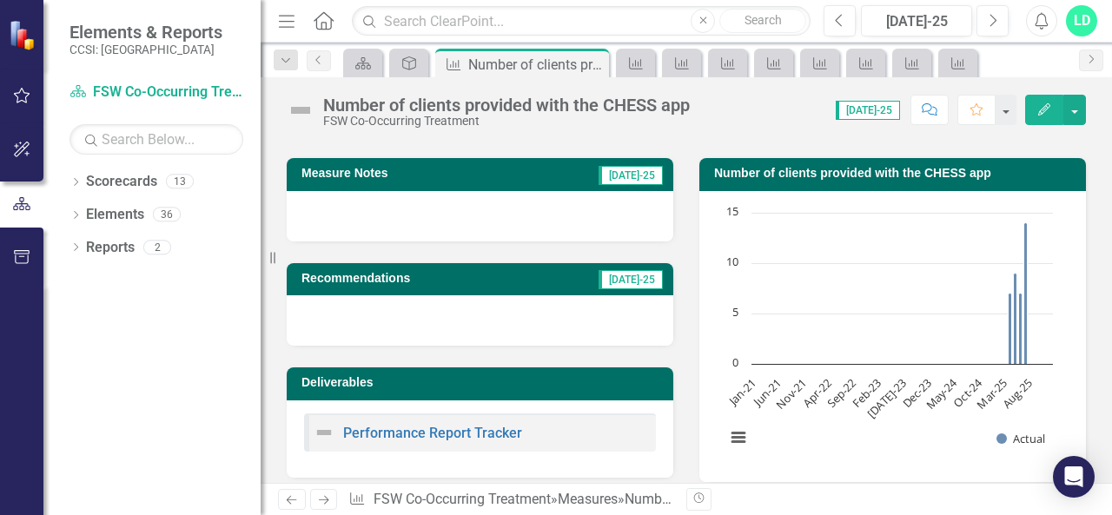
scroll to position [87, 0]
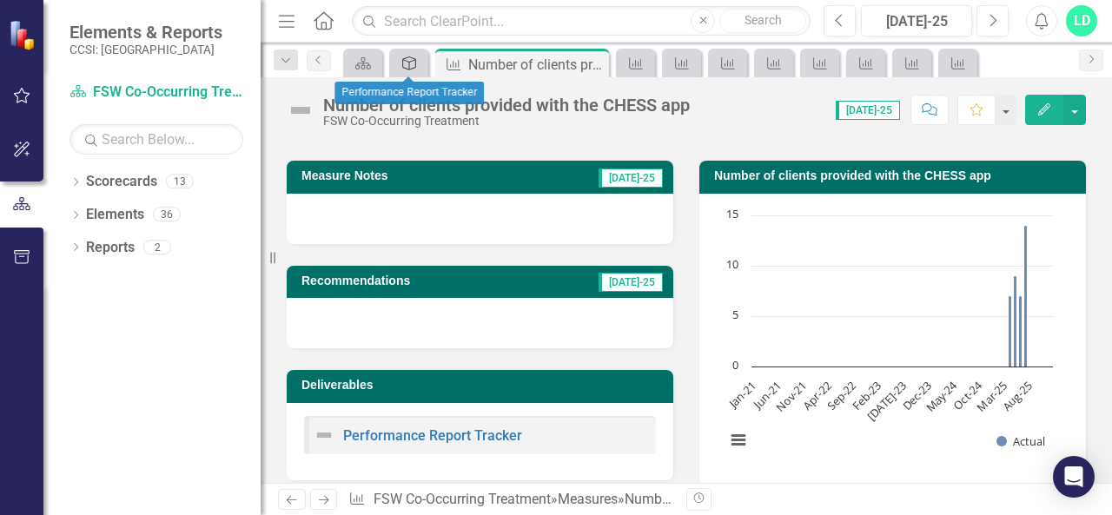
click at [410, 62] on icon "Deliverable" at bounding box center [408, 63] width 17 height 14
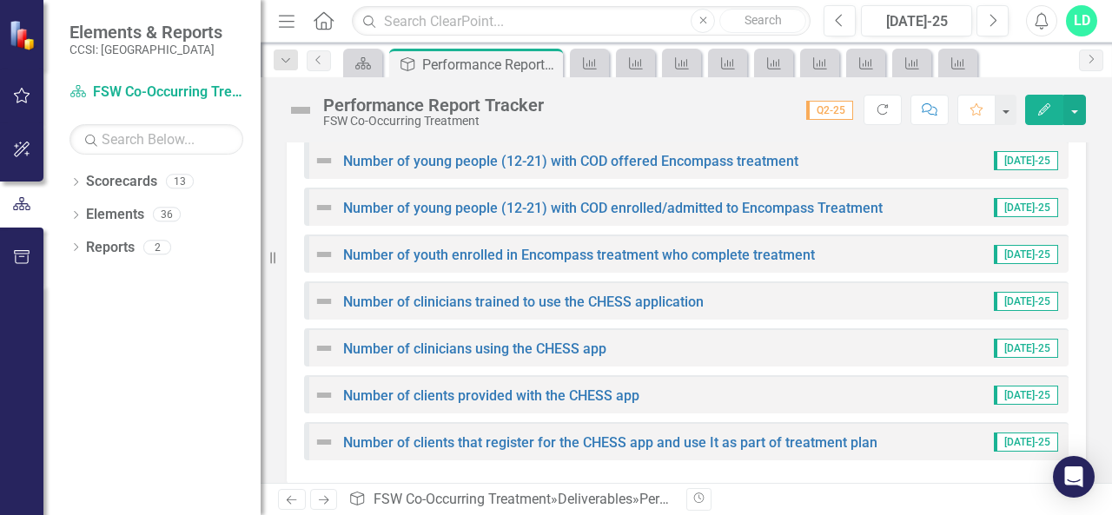
scroll to position [1589, 0]
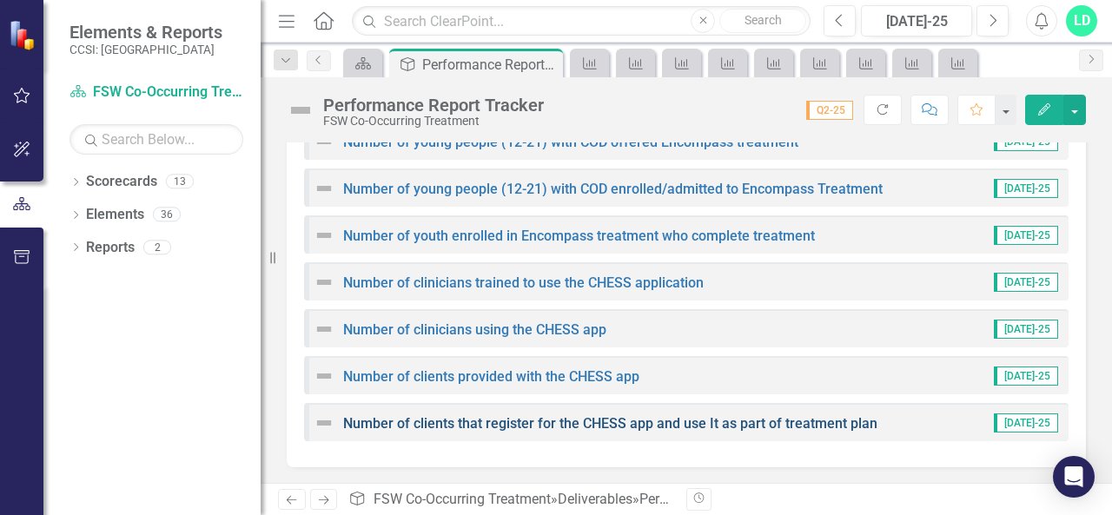
click at [626, 426] on link "Number of clients that register for the CHESS app and use It as part of treatme…" at bounding box center [610, 423] width 534 height 17
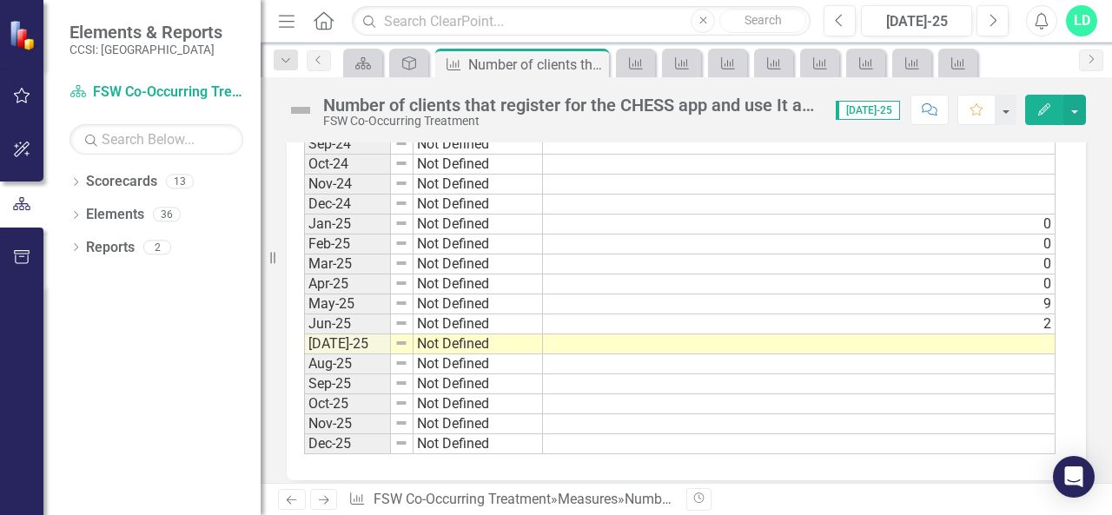
scroll to position [1430, 0]
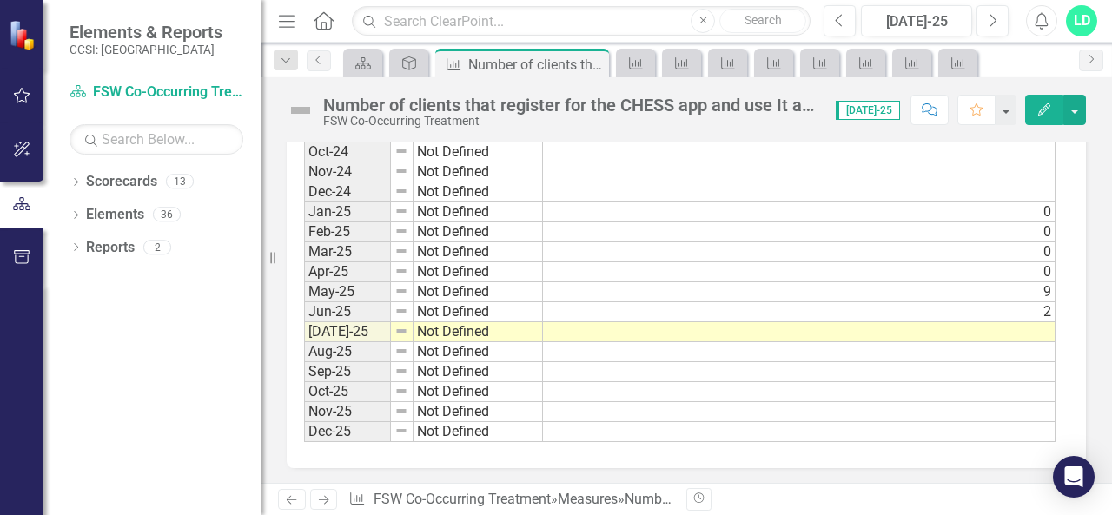
click at [935, 322] on td at bounding box center [799, 332] width 512 height 20
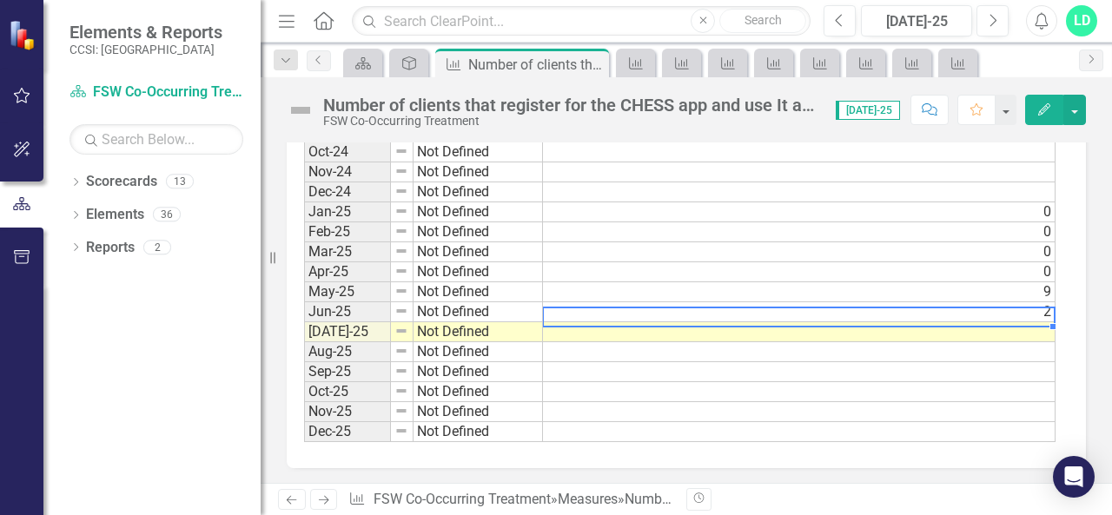
scroll to position [1440, 0]
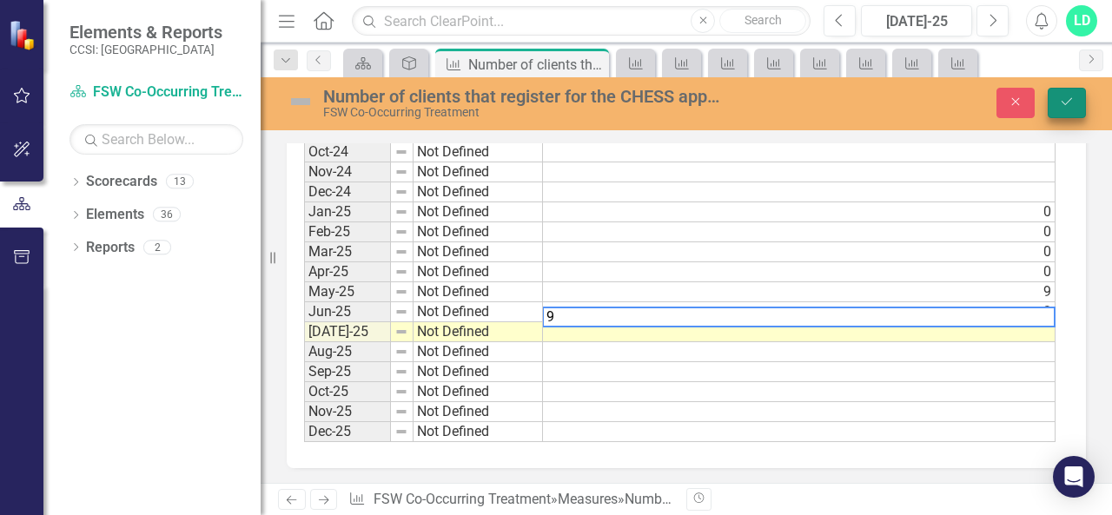
type textarea "9"
click at [1067, 105] on icon "Save" at bounding box center [1067, 102] width 16 height 12
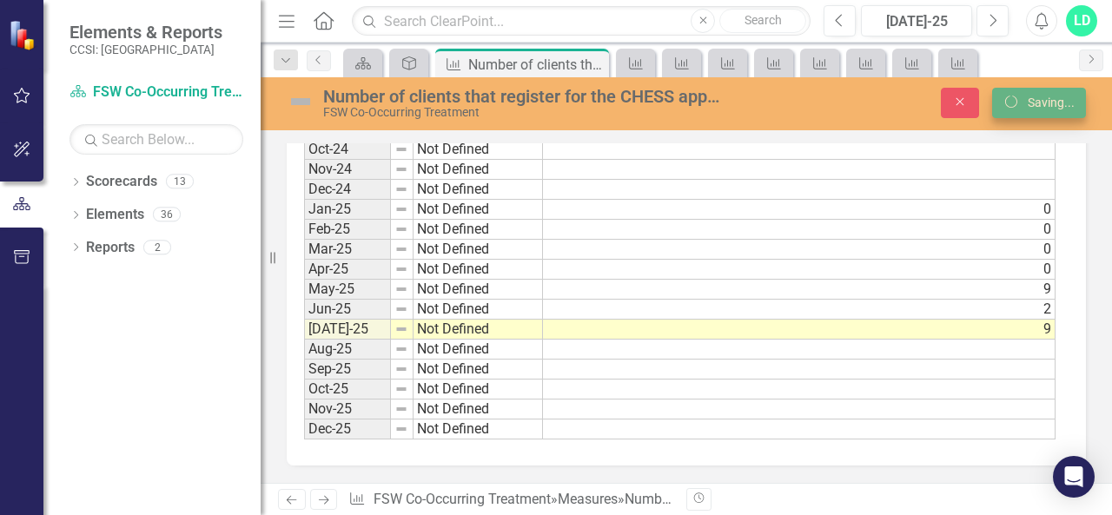
scroll to position [1430, 0]
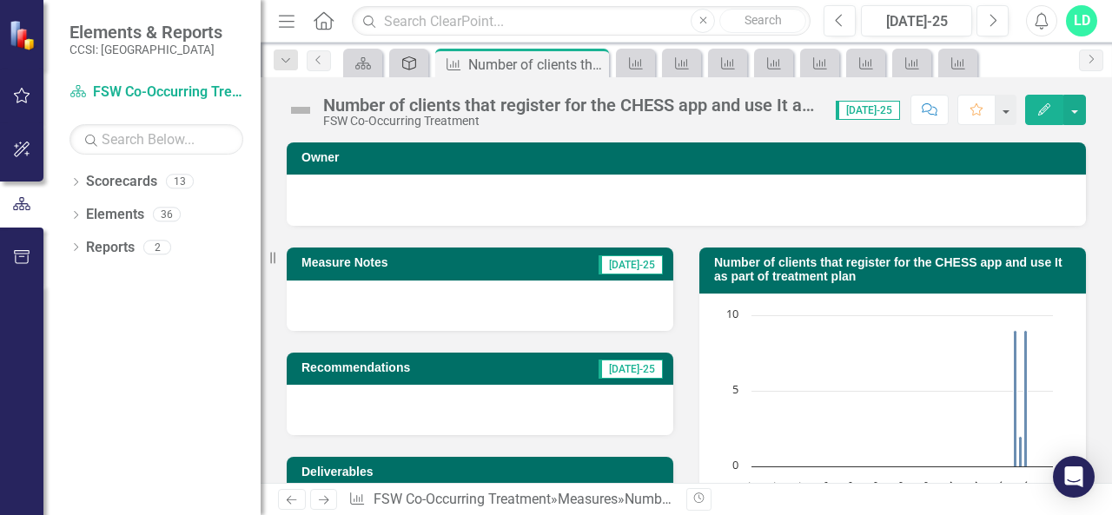
click at [410, 60] on icon "Deliverable" at bounding box center [408, 63] width 17 height 14
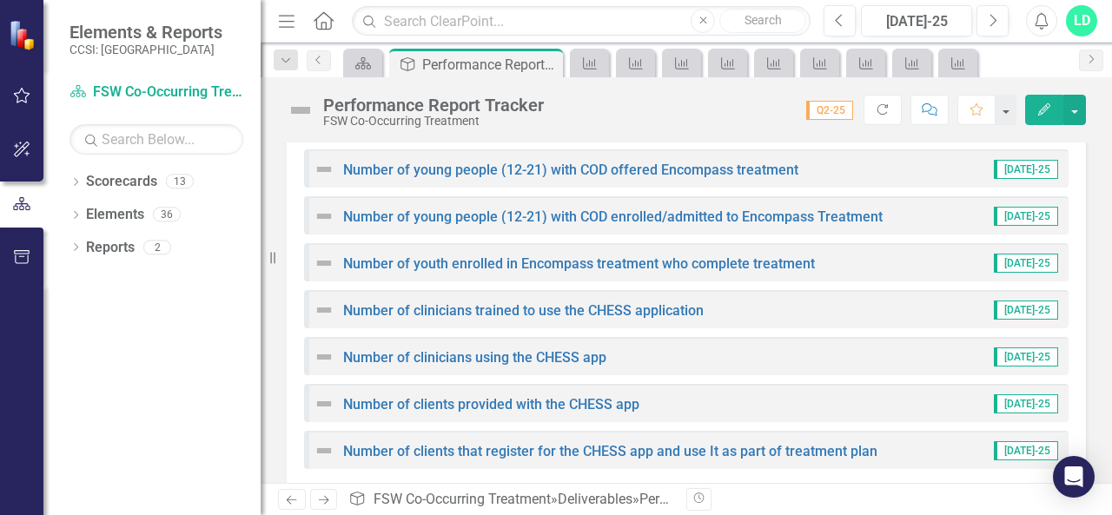
scroll to position [1589, 0]
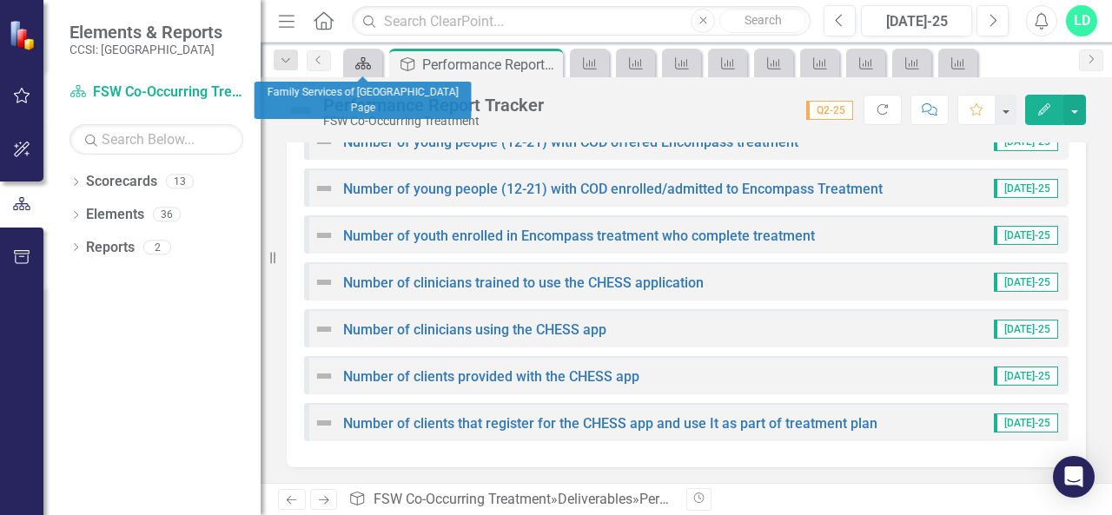
click at [360, 65] on icon "Scorecard" at bounding box center [362, 63] width 17 height 14
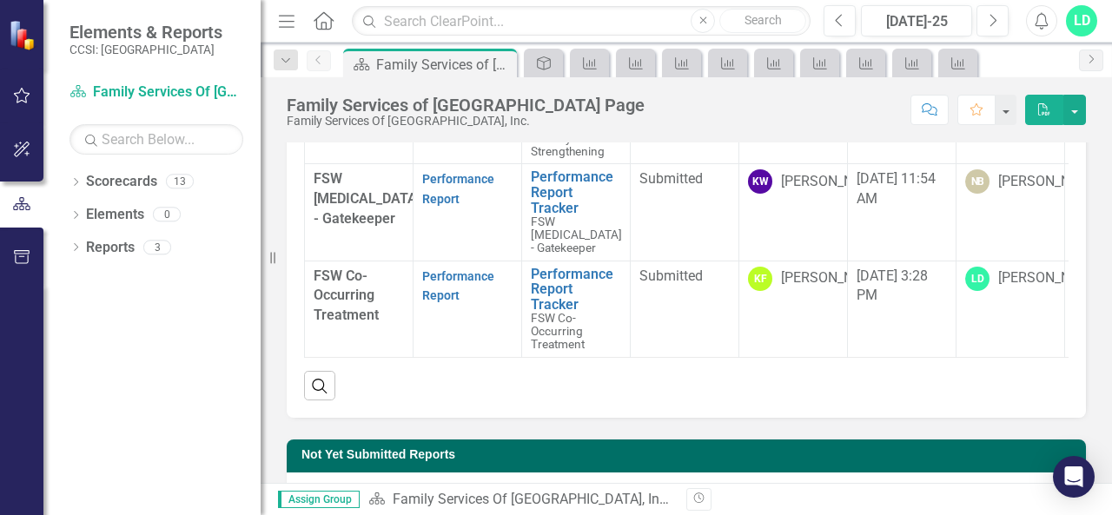
scroll to position [267, 0]
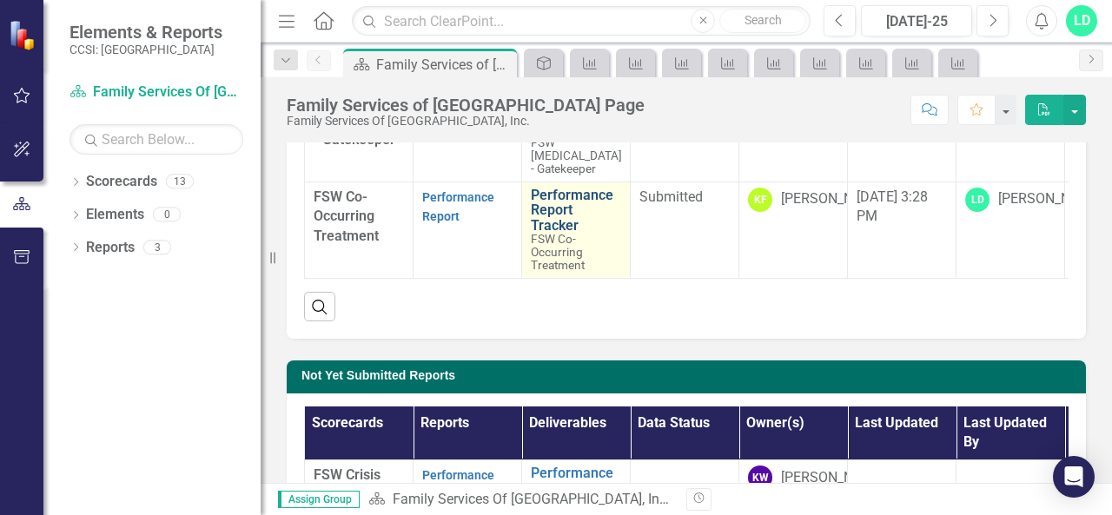
click at [578, 221] on link "Performance Report Tracker" at bounding box center [576, 211] width 90 height 46
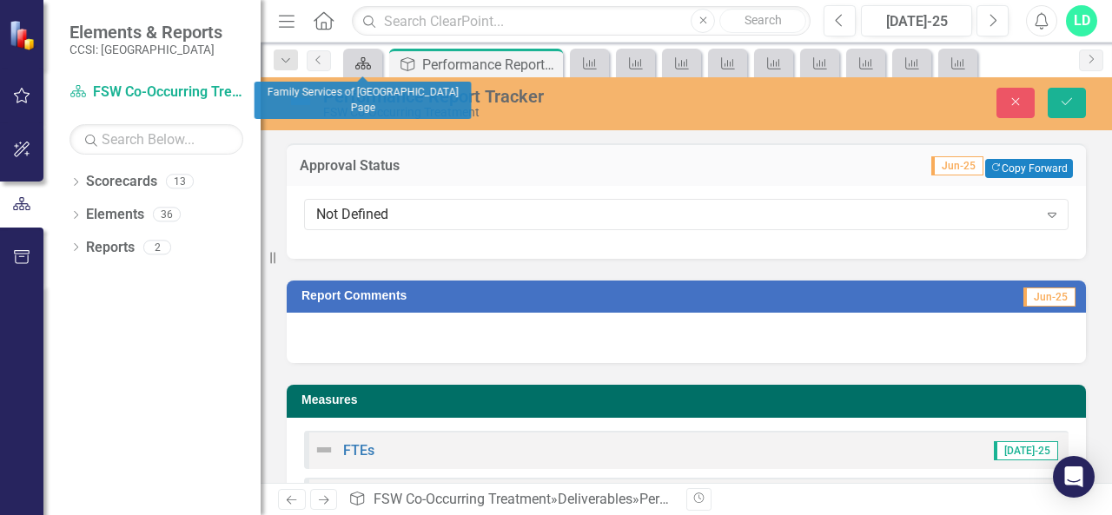
click at [363, 61] on icon "Scorecard" at bounding box center [362, 63] width 17 height 14
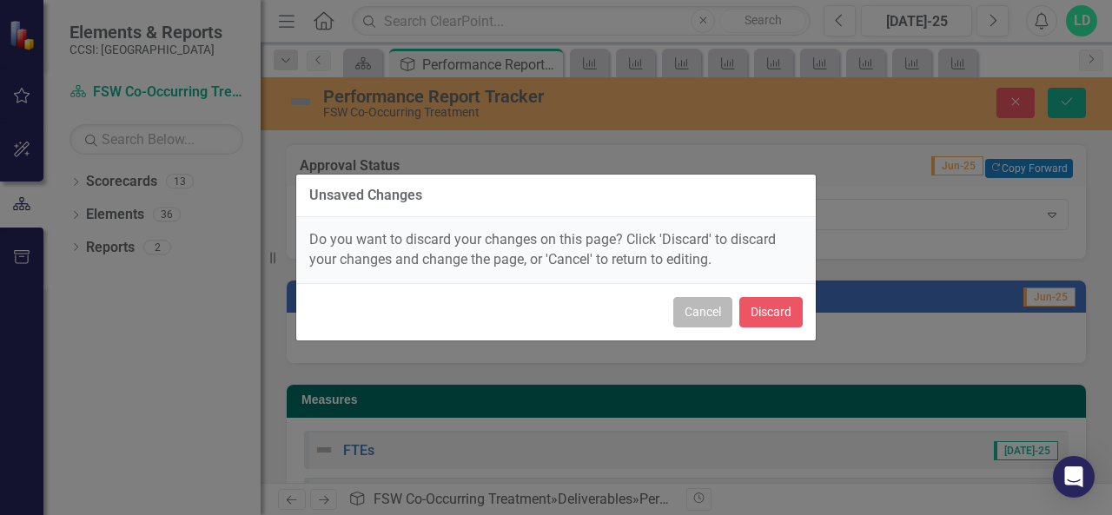
click at [716, 319] on button "Cancel" at bounding box center [702, 312] width 59 height 30
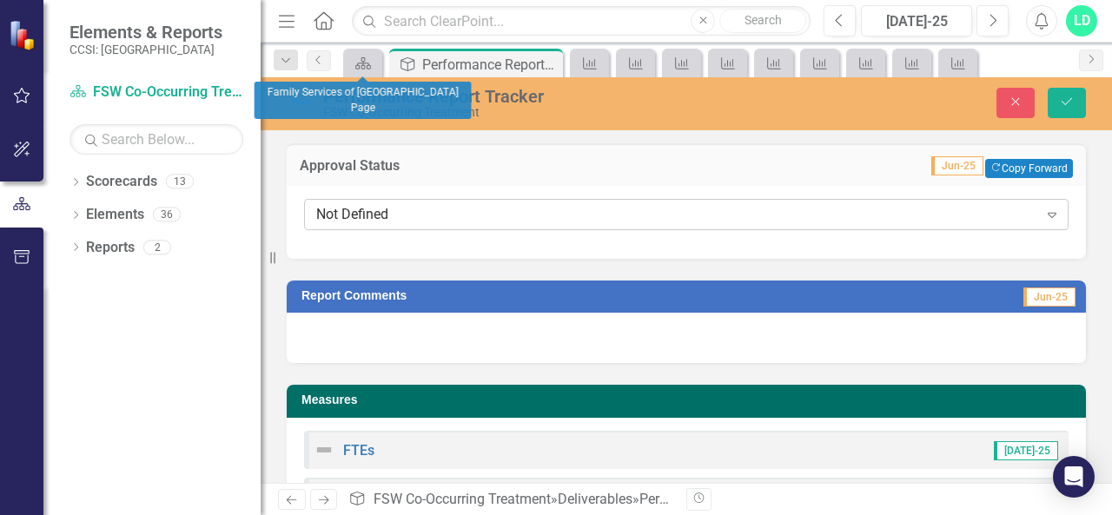
click at [1043, 208] on icon "Expand" at bounding box center [1051, 215] width 17 height 14
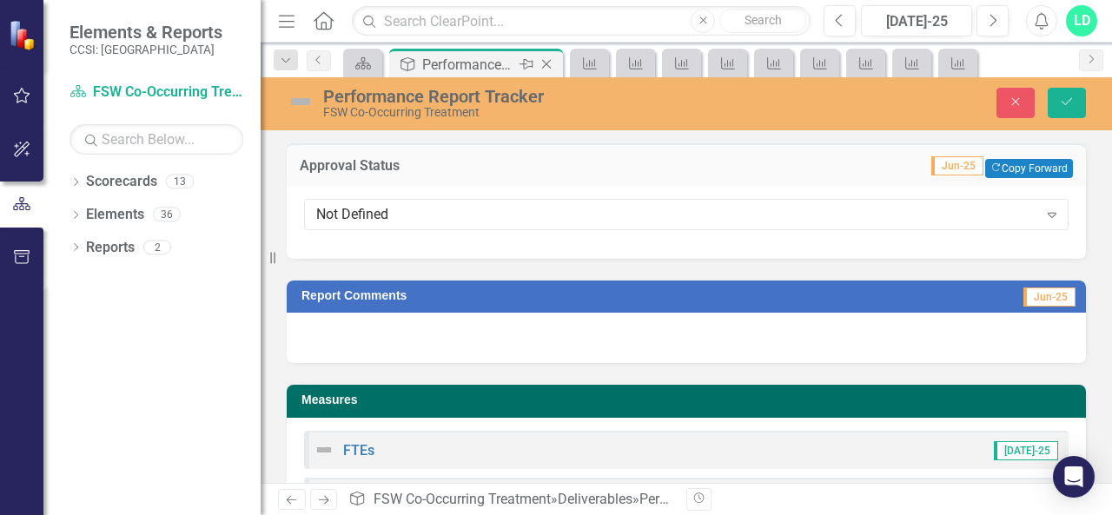
click at [492, 60] on div "Performance Report Tracker" at bounding box center [468, 65] width 93 height 22
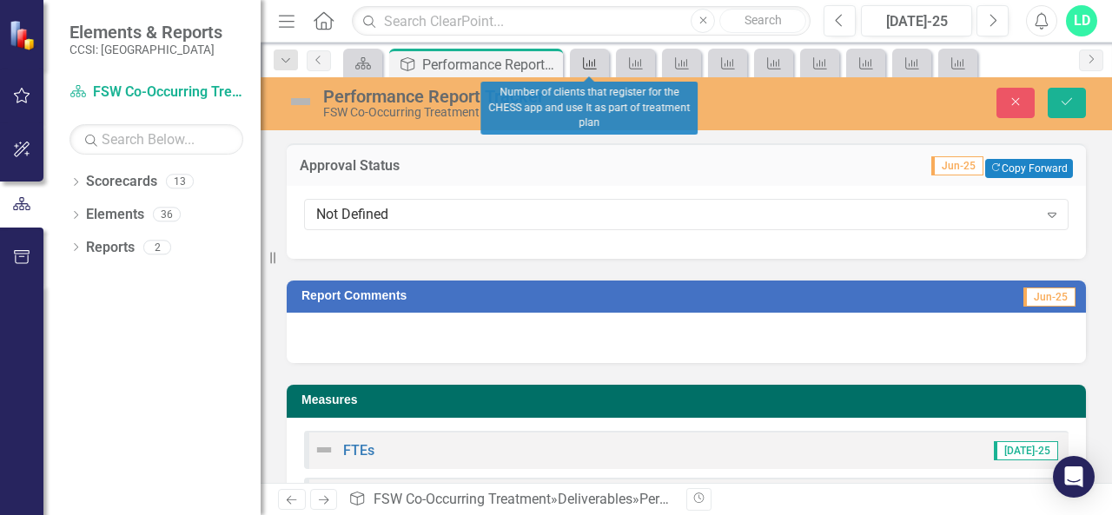
click at [581, 61] on icon "Measure" at bounding box center [589, 63] width 17 height 14
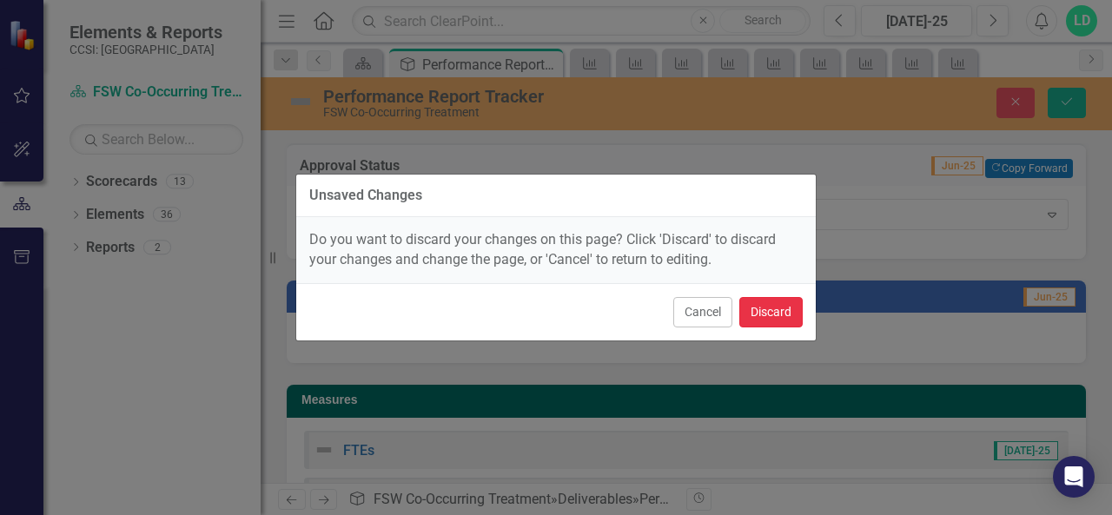
click at [766, 309] on button "Discard" at bounding box center [770, 312] width 63 height 30
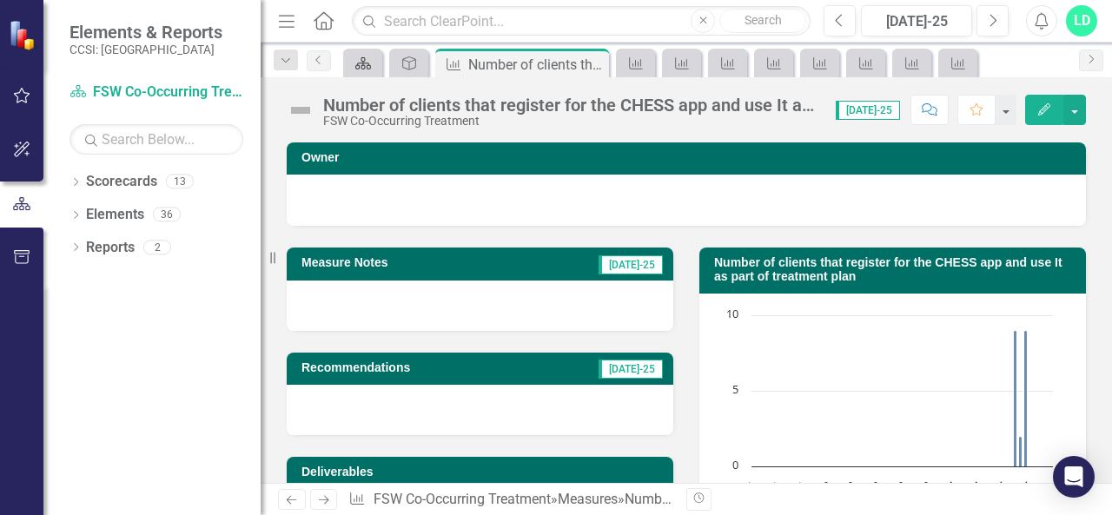
click at [360, 64] on icon "Scorecard" at bounding box center [362, 63] width 17 height 14
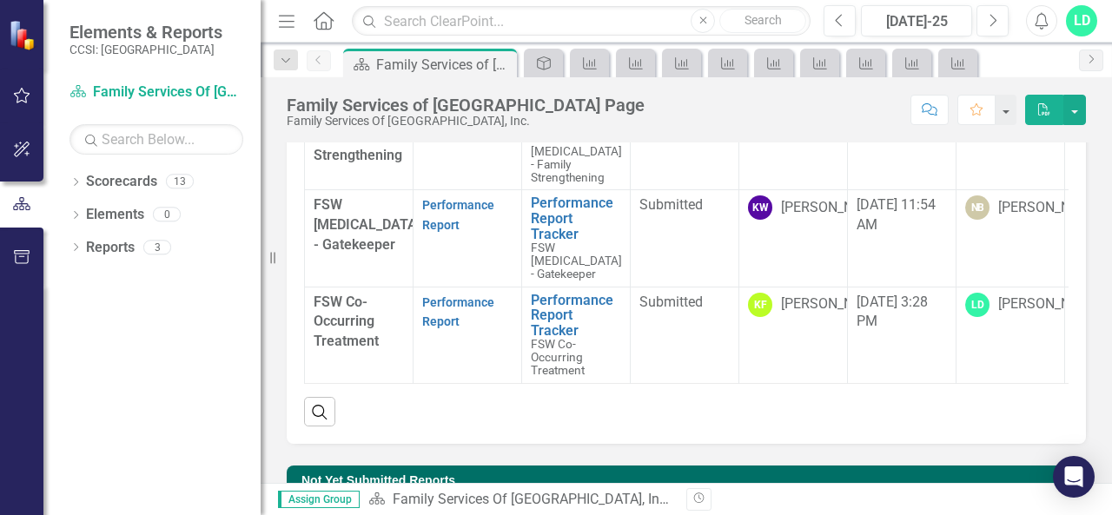
scroll to position [160, 0]
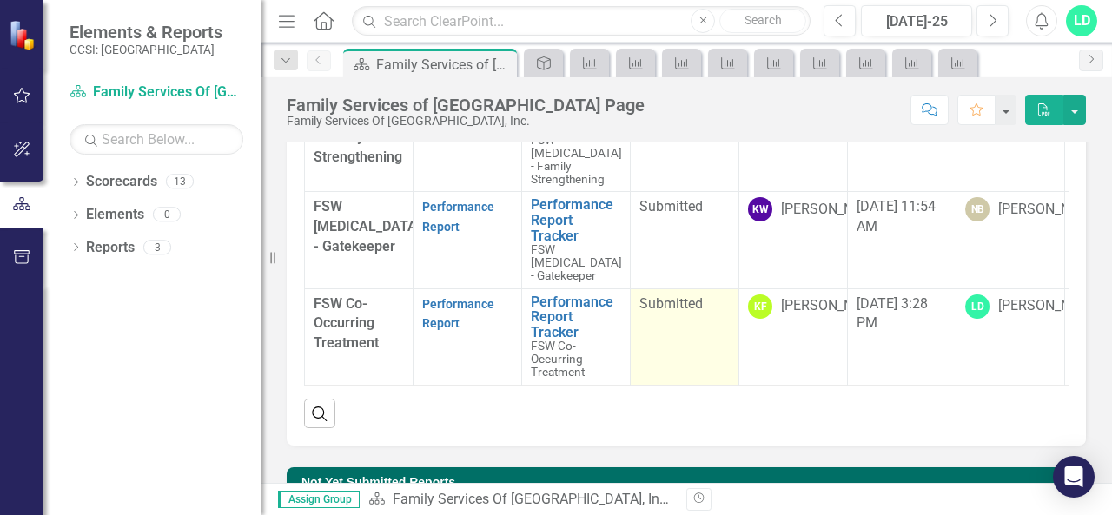
click at [669, 320] on td "Submitted" at bounding box center [685, 336] width 109 height 96
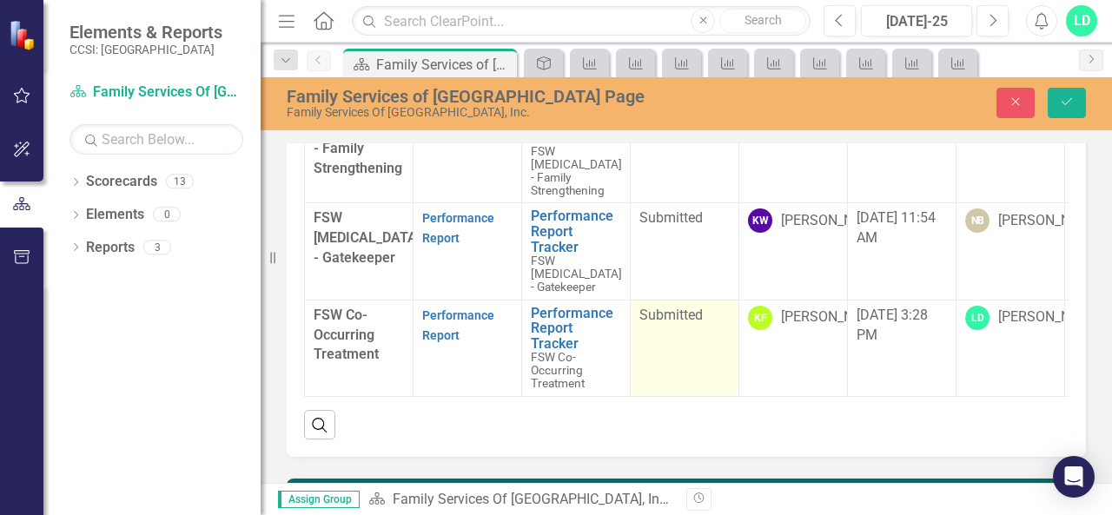
scroll to position [168, 0]
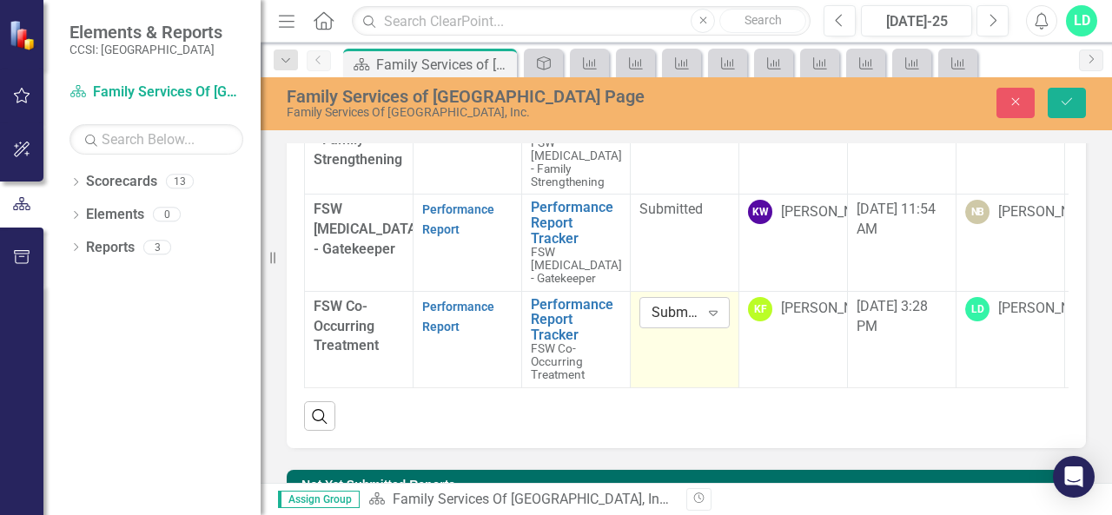
click at [706, 313] on icon "Expand" at bounding box center [712, 313] width 17 height 14
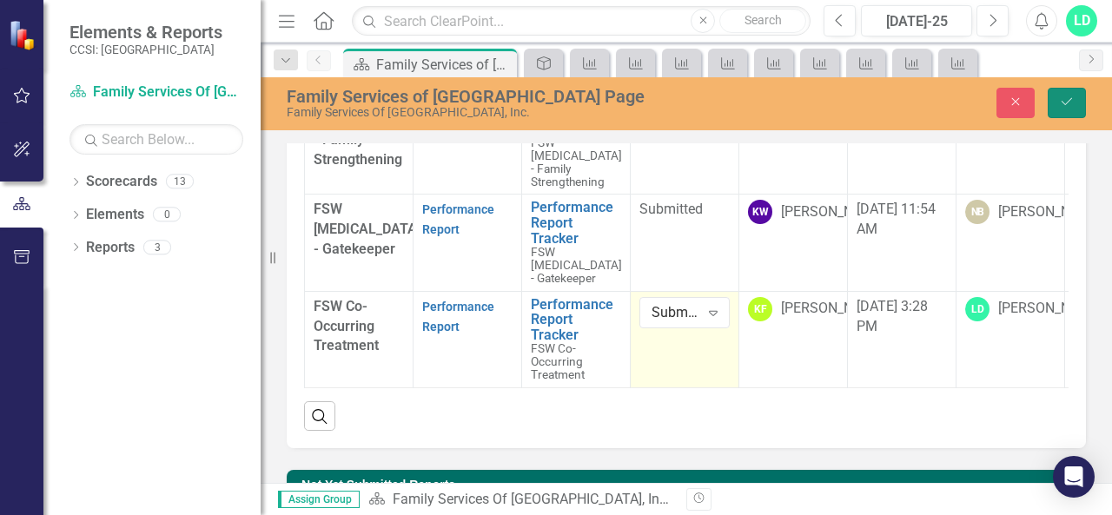
click at [1072, 100] on icon "Save" at bounding box center [1067, 102] width 16 height 12
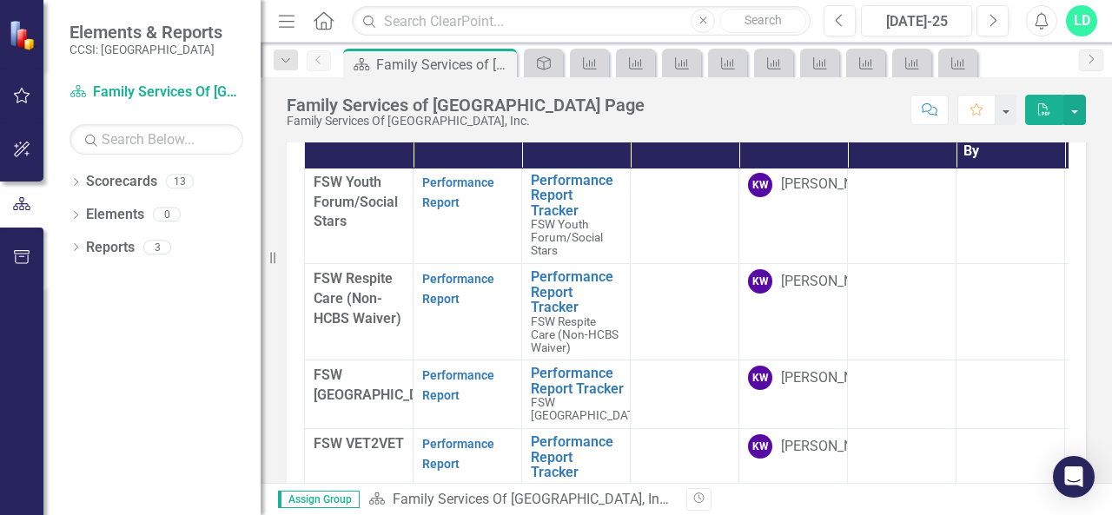
scroll to position [794, 0]
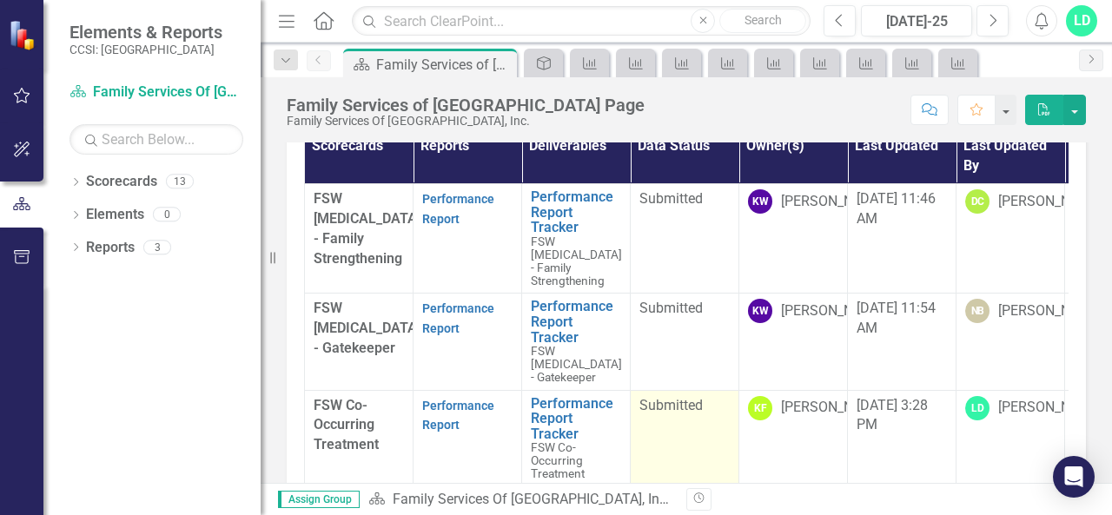
scroll to position [0, 117]
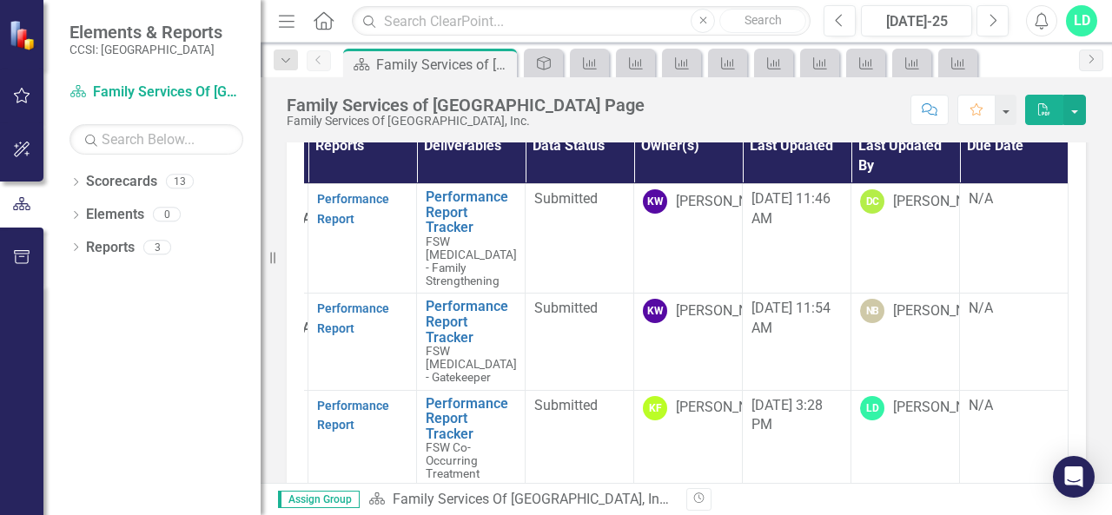
click at [994, 416] on td "N/A" at bounding box center [1014, 438] width 109 height 96
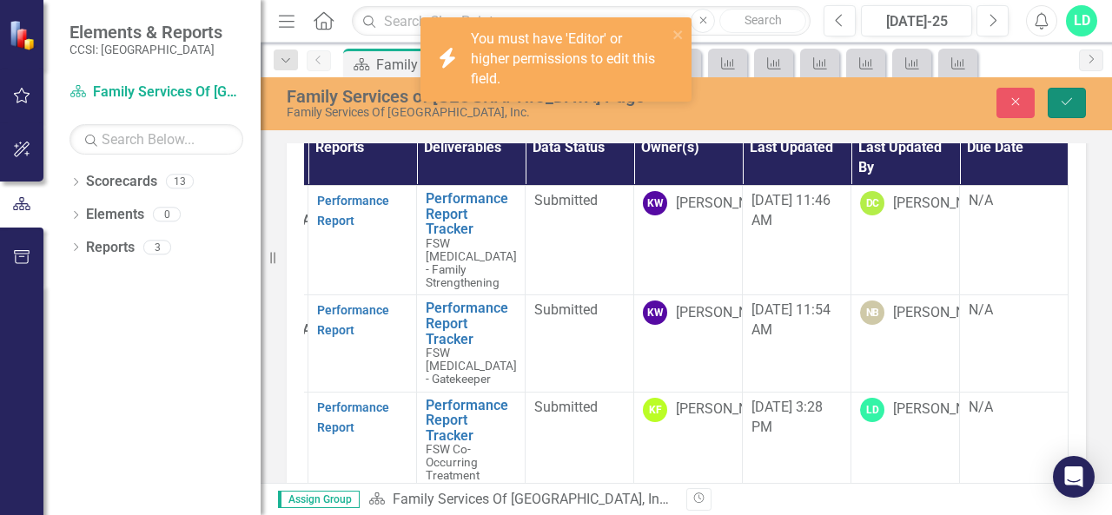
click at [1060, 99] on icon "Save" at bounding box center [1067, 102] width 16 height 12
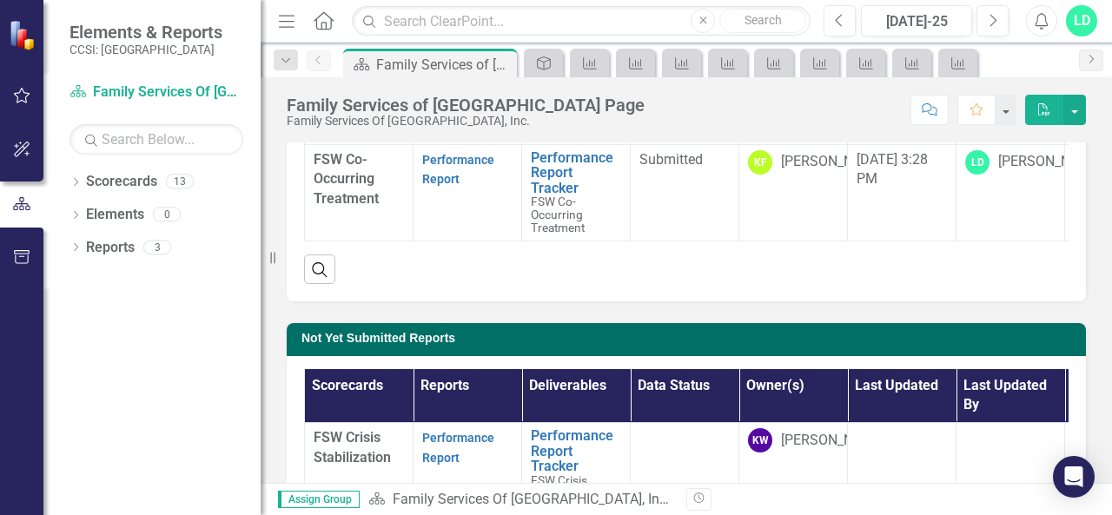
scroll to position [314, 0]
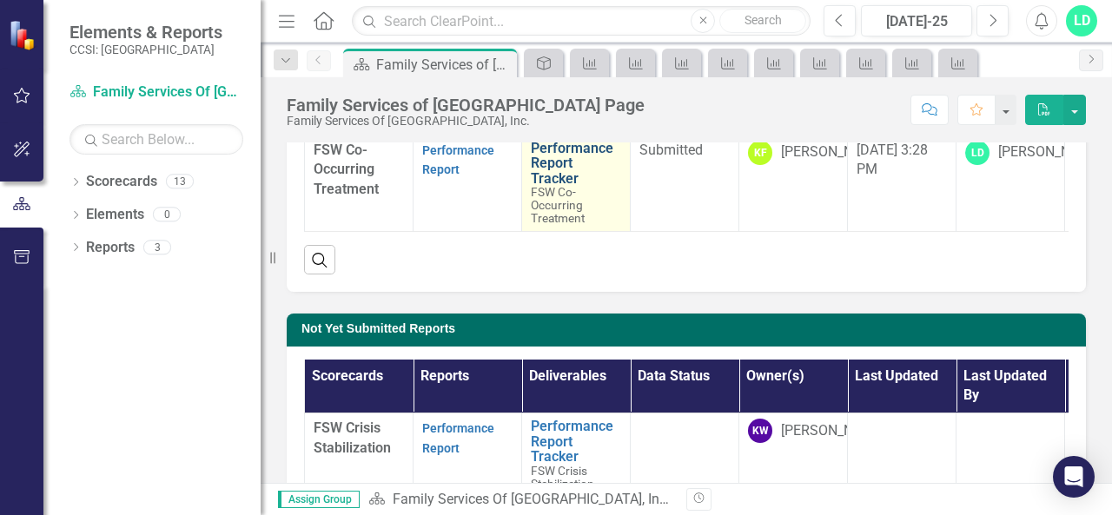
click at [566, 172] on link "Performance Report Tracker" at bounding box center [576, 164] width 90 height 46
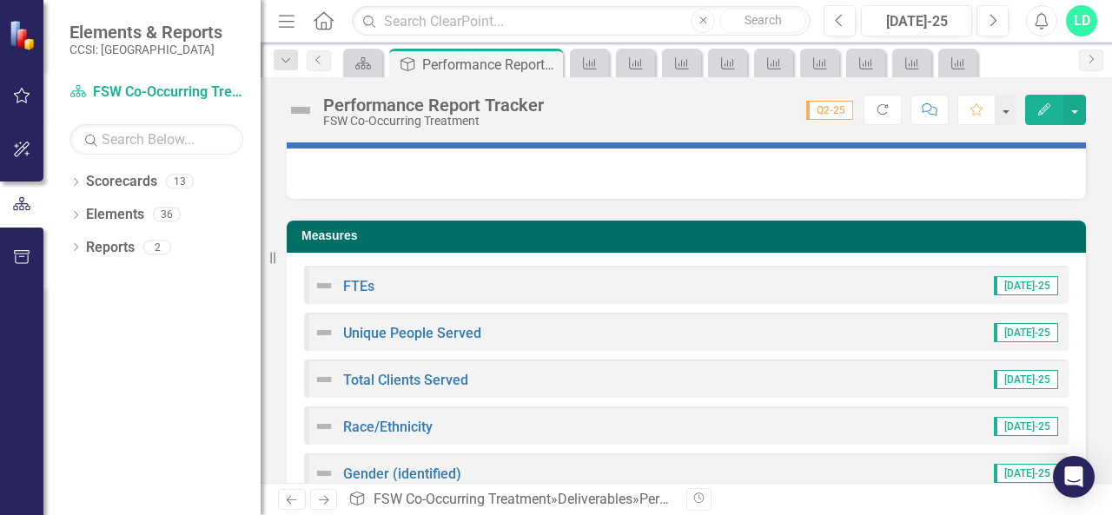
scroll to position [130, 0]
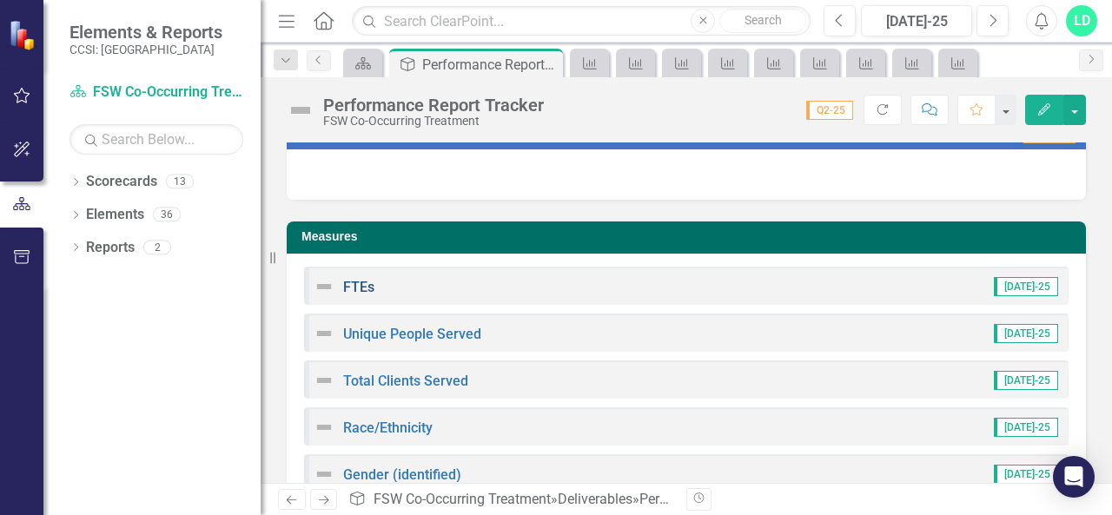
click at [347, 285] on link "FTEs" at bounding box center [358, 287] width 31 height 17
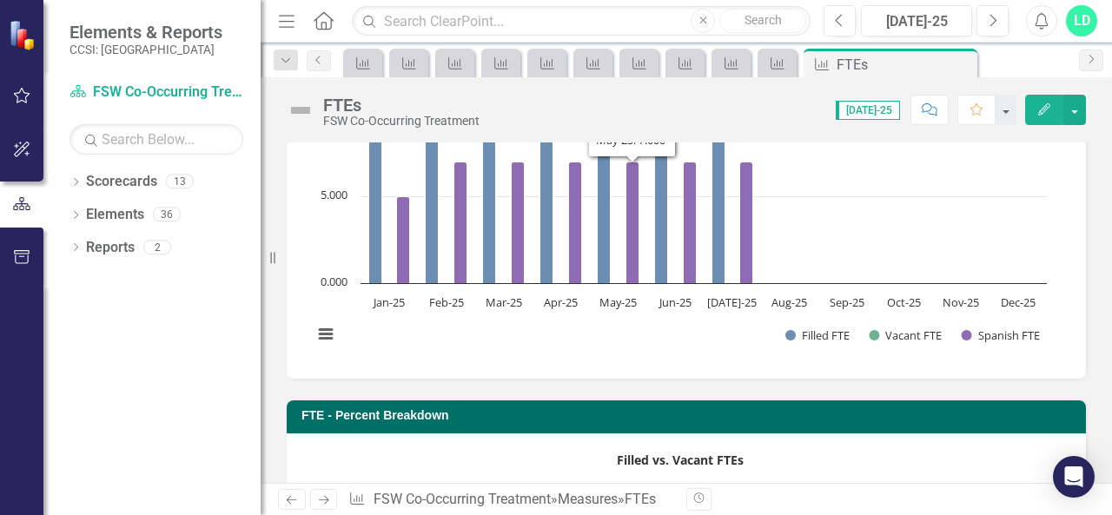
scroll to position [204, 0]
